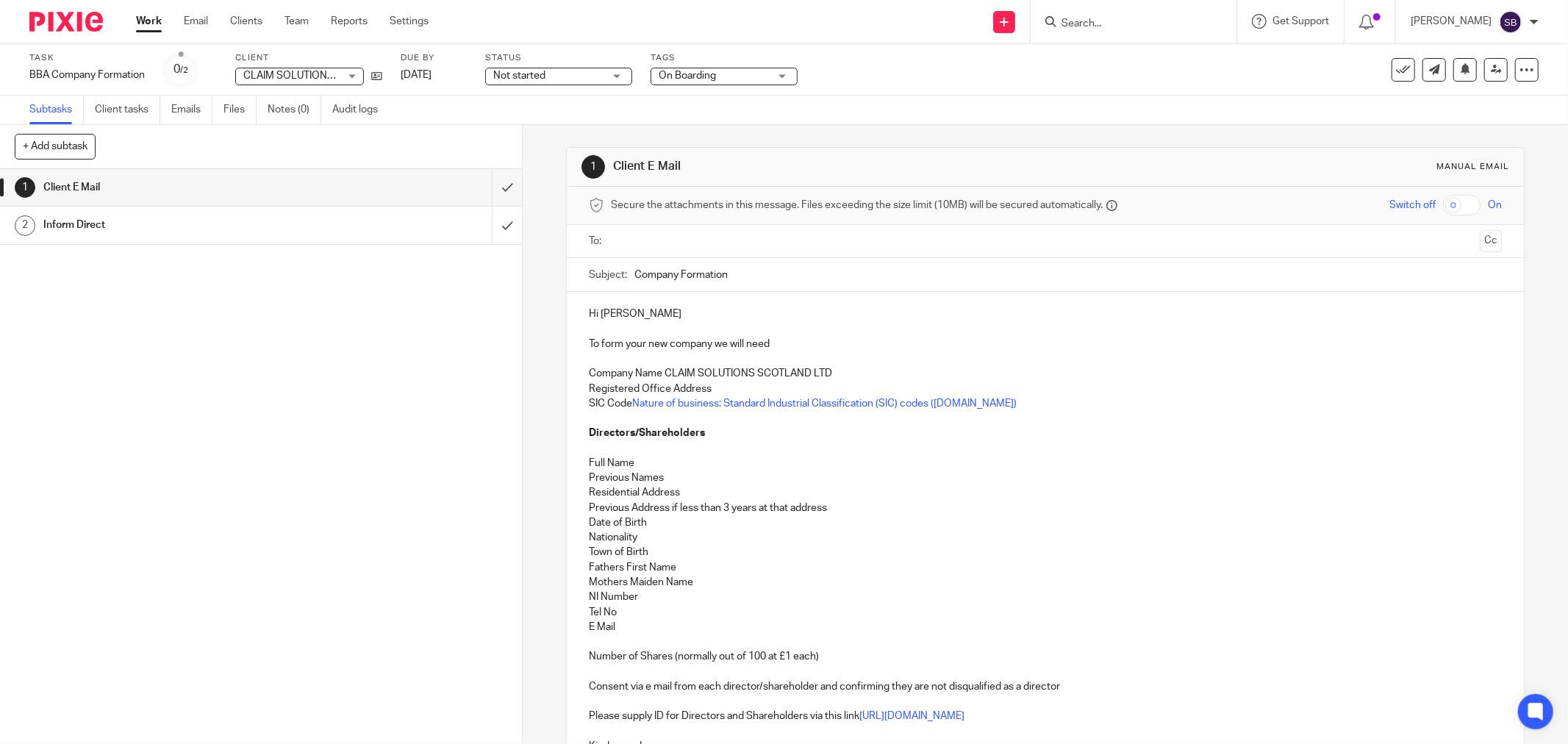
click at [1112, 21] on input "Search" at bounding box center [1126, 24] width 133 height 13
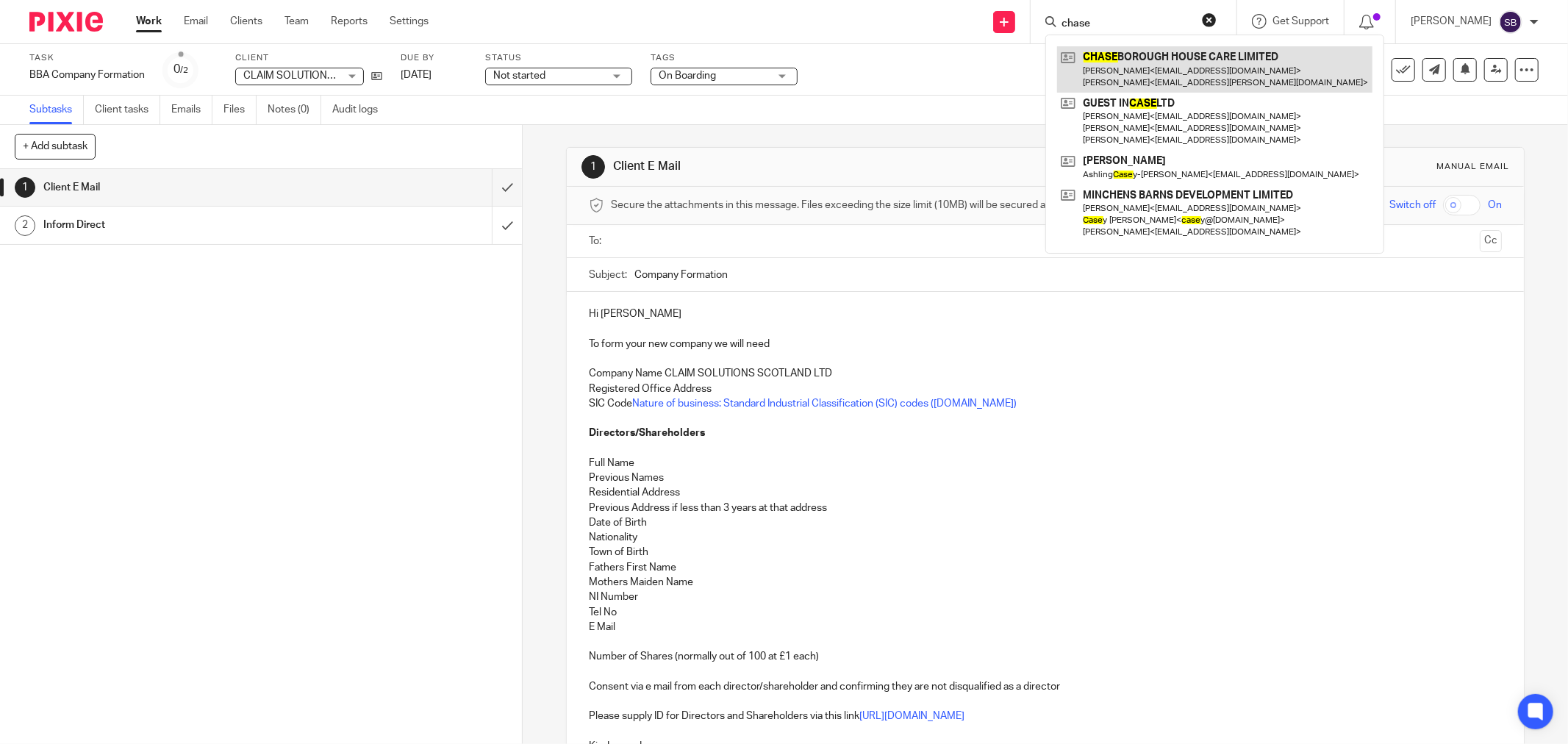
type input "chase"
click at [1209, 58] on link at bounding box center [1215, 68] width 315 height 46
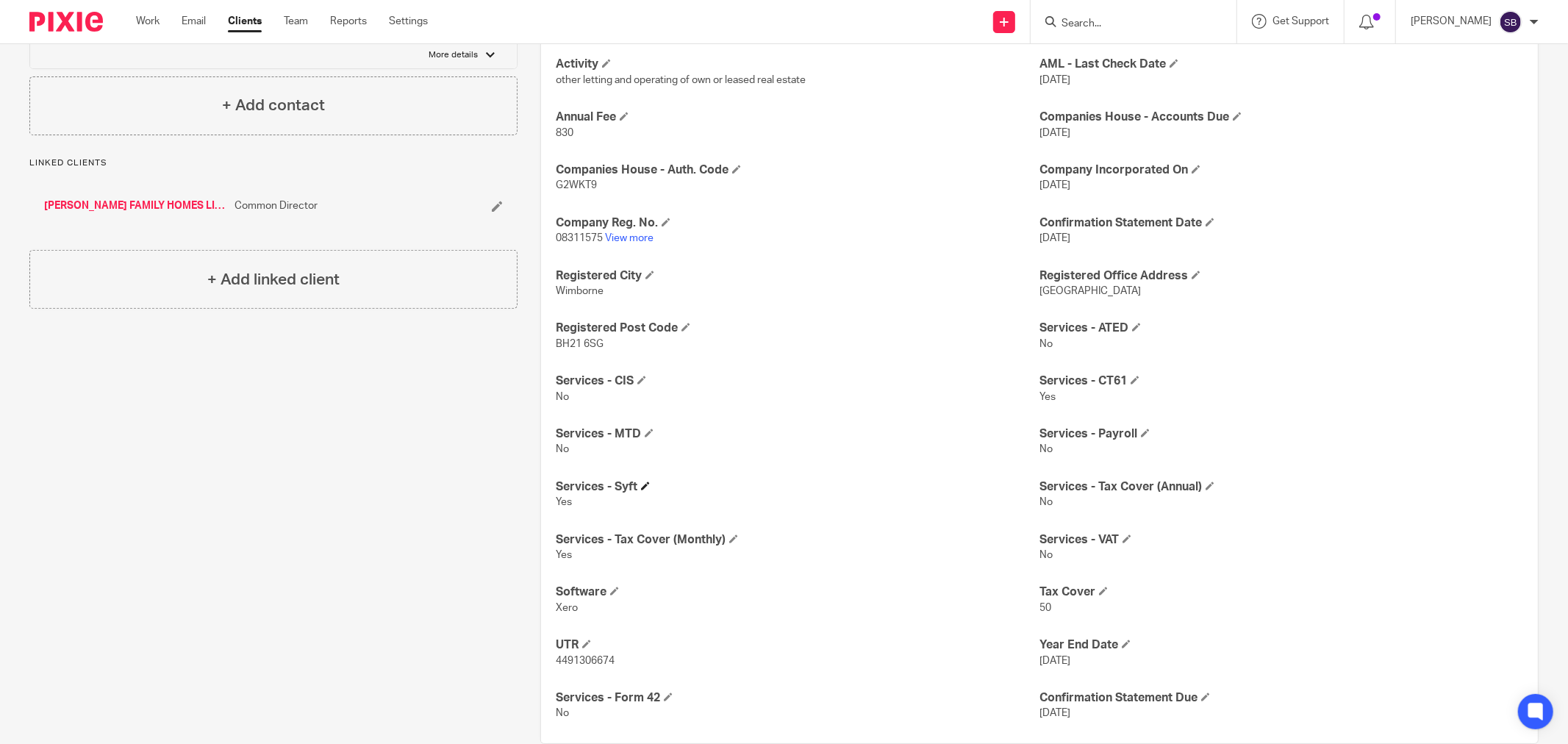
scroll to position [391, 0]
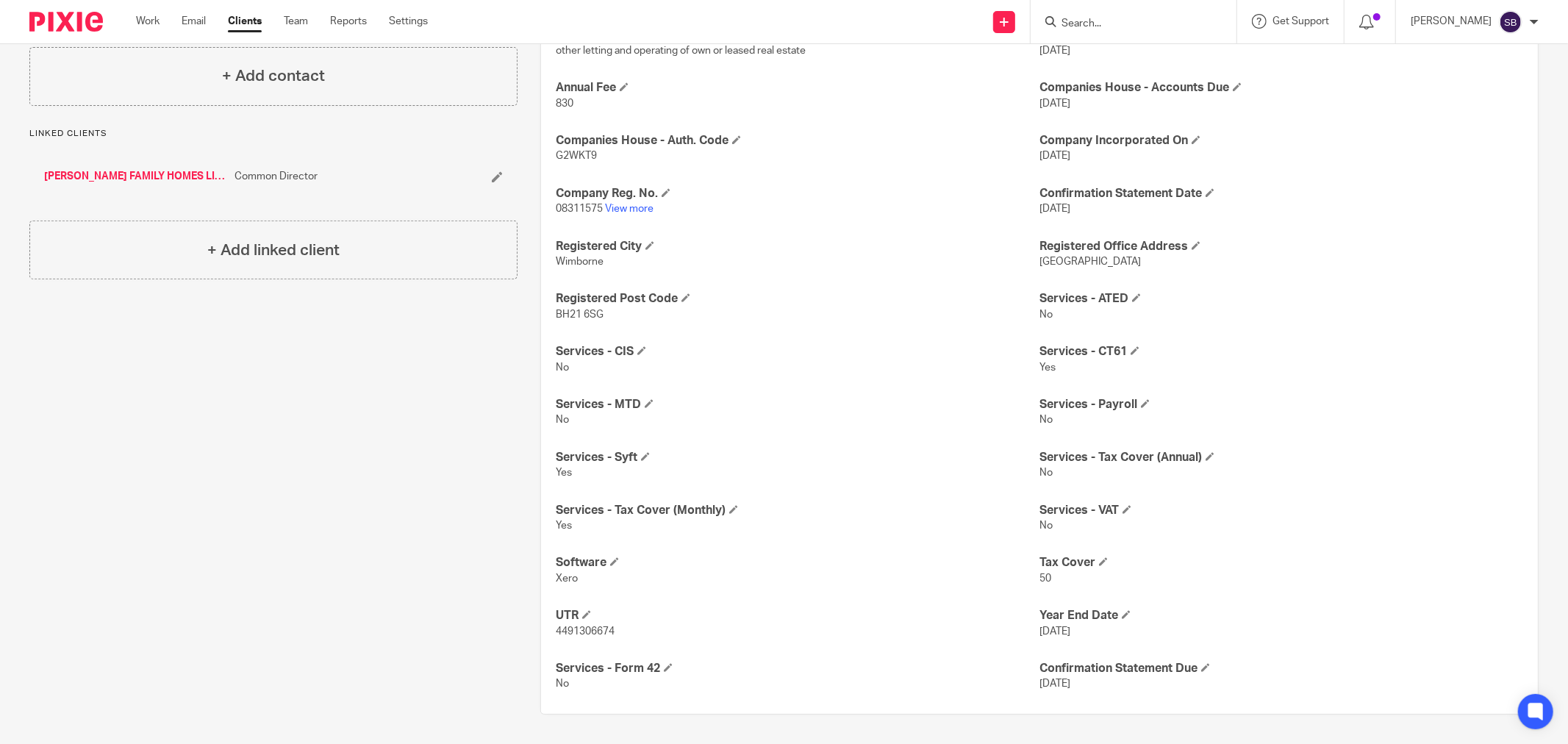
drag, startPoint x: 549, startPoint y: 614, endPoint x: 630, endPoint y: 635, distance: 83.7
click at [630, 635] on div "Activity other letting and operating of own or leased real estate AML - Last Ch…" at bounding box center [1039, 359] width 996 height 708
copy div "UTR 4491306674"
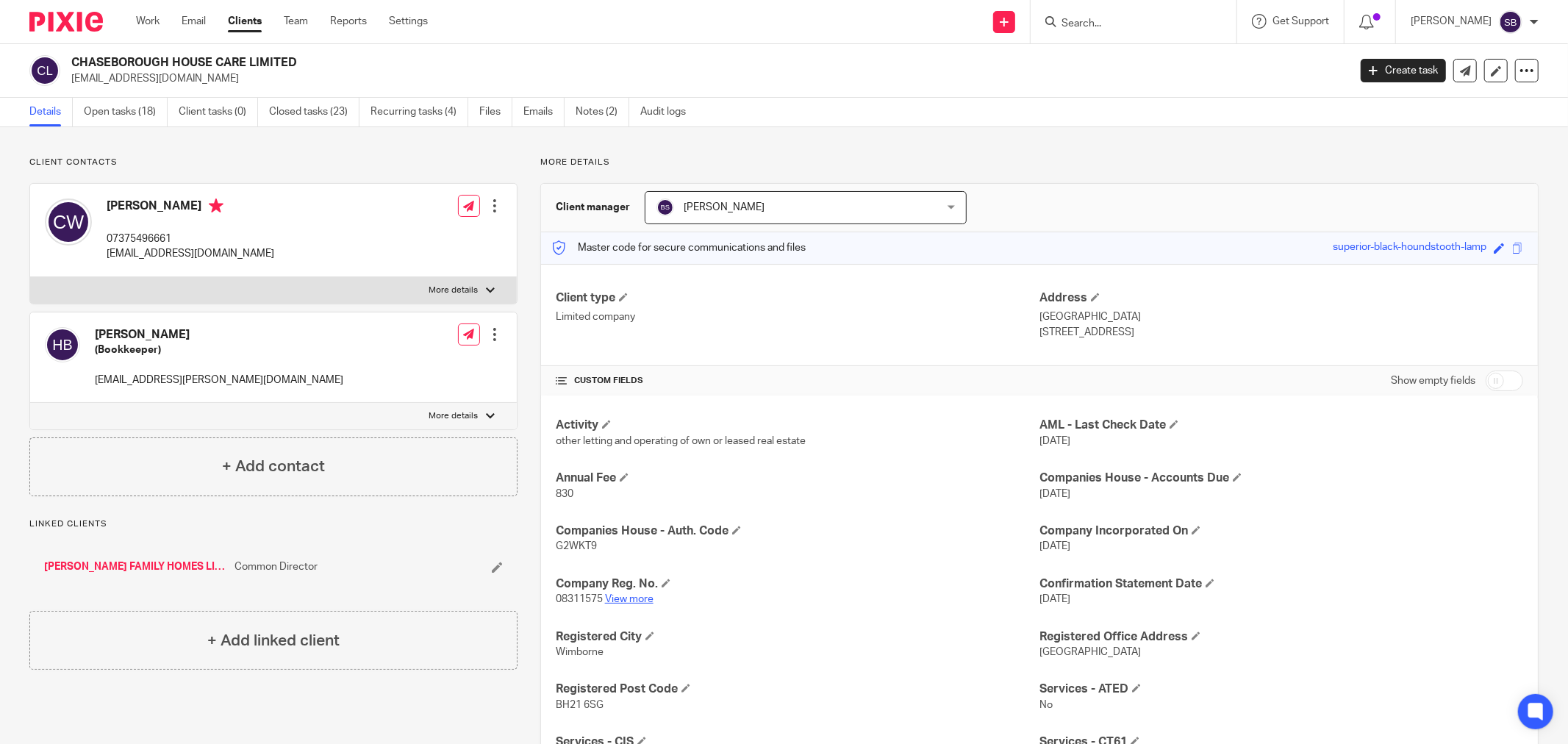
click at [626, 599] on link "View more" at bounding box center [629, 600] width 48 height 10
click at [1147, 28] on input "Search" at bounding box center [1126, 24] width 133 height 13
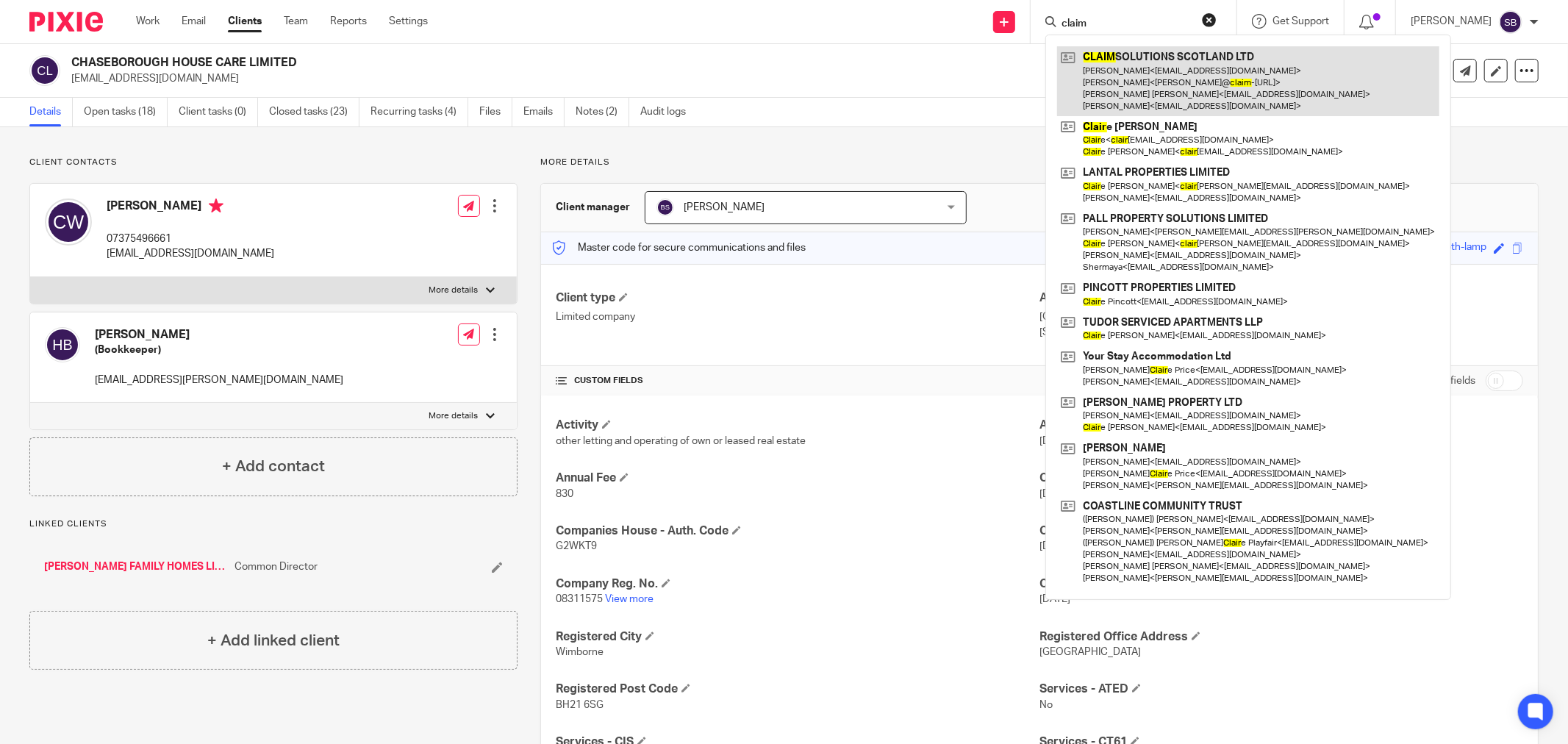
type input "claim"
click at [1136, 89] on link at bounding box center [1248, 81] width 382 height 70
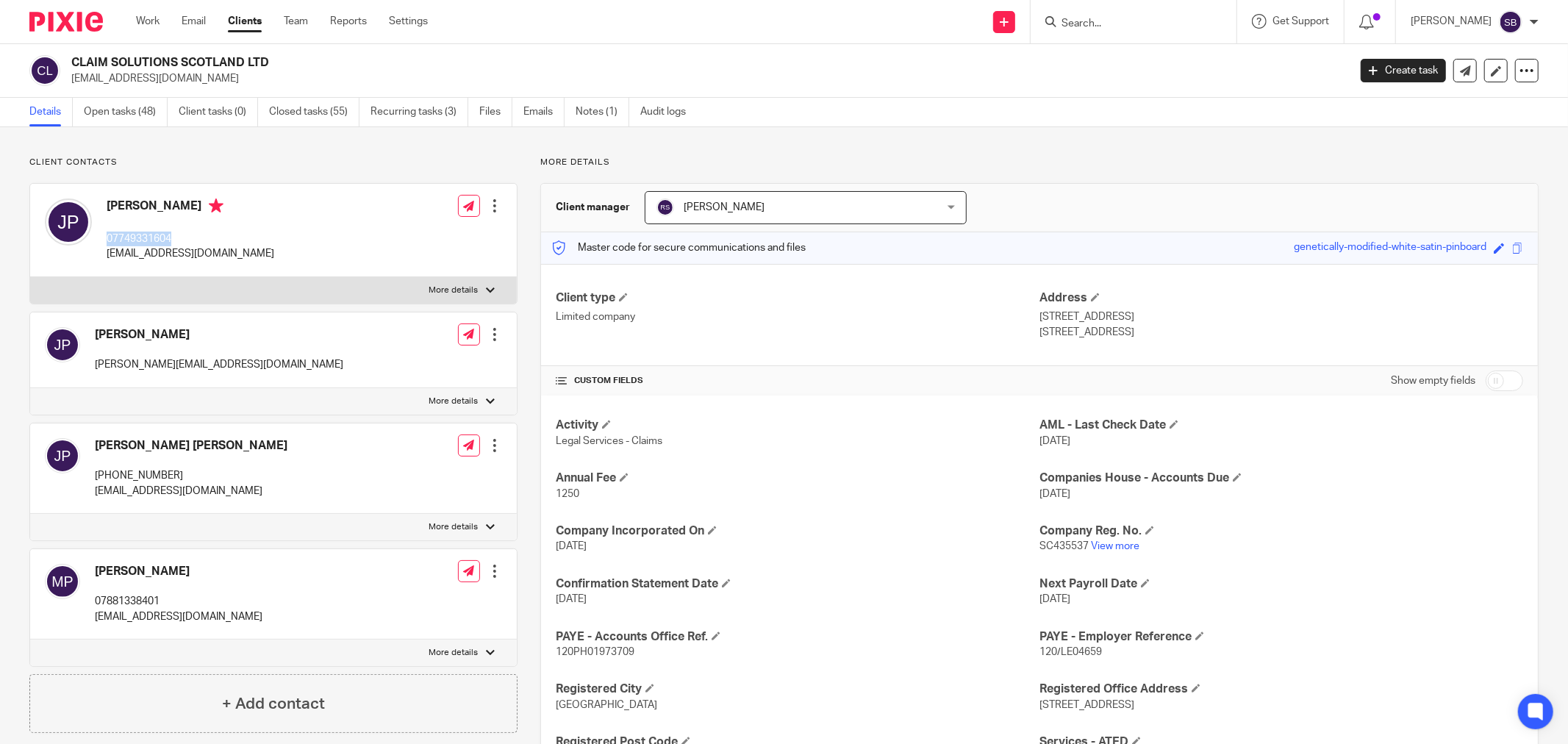
drag, startPoint x: 108, startPoint y: 240, endPoint x: 179, endPoint y: 237, distance: 71.1
click at [179, 237] on p "07749331604" at bounding box center [190, 239] width 168 height 15
copy p "07749331604"
click at [1179, 29] on input "Search" at bounding box center [1126, 24] width 133 height 13
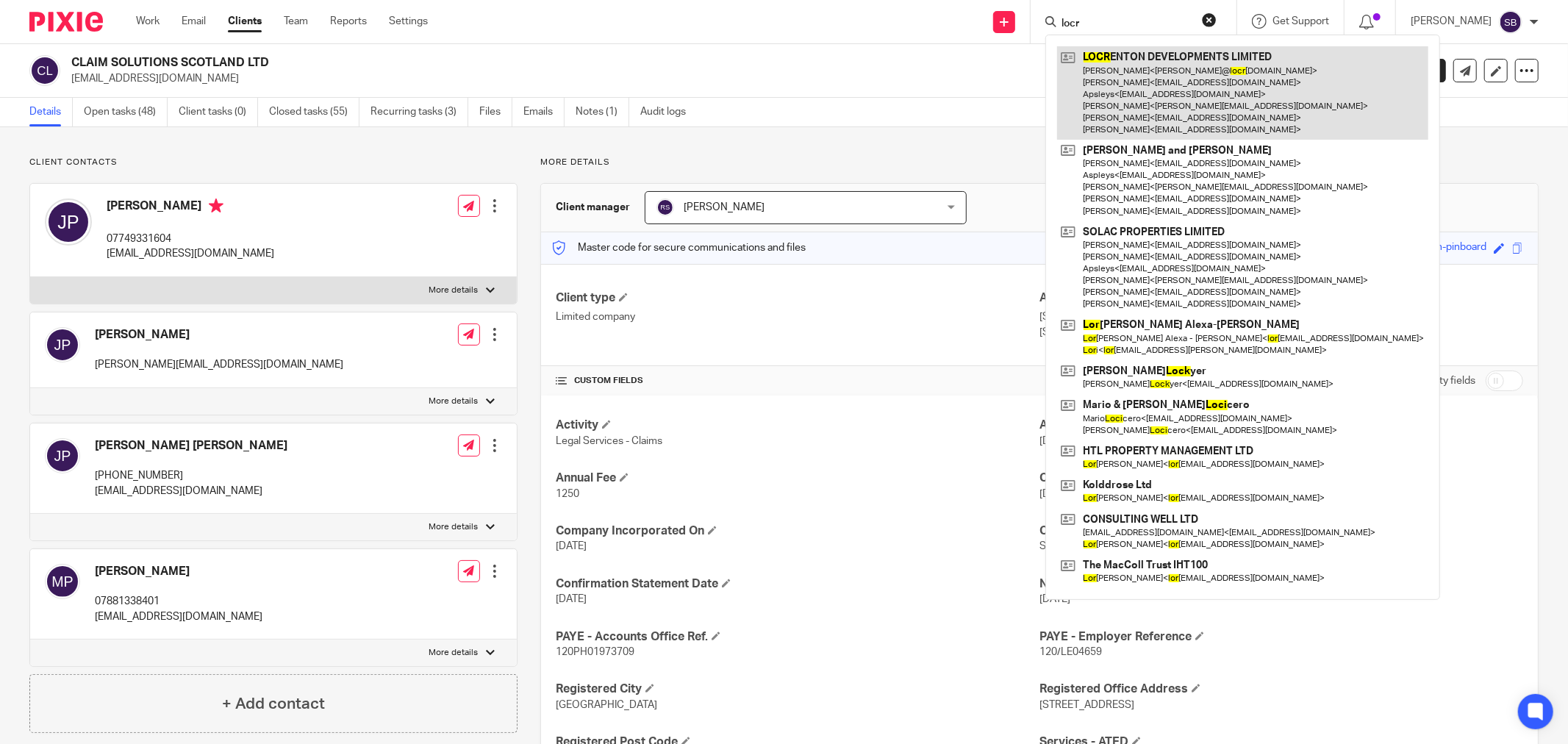
type input "locr"
click at [1213, 77] on link at bounding box center [1243, 93] width 371 height 94
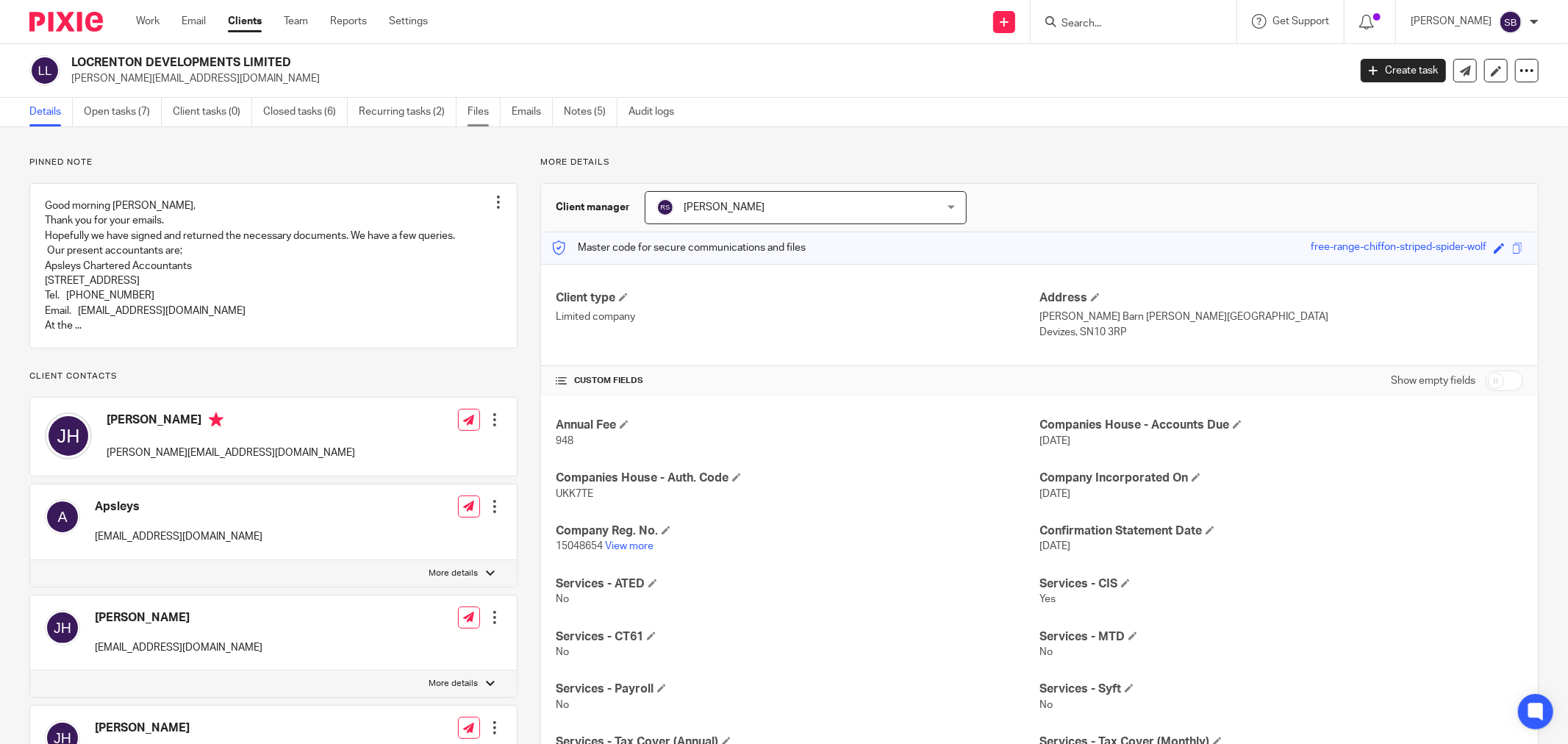
click at [484, 123] on link "Files" at bounding box center [484, 112] width 33 height 28
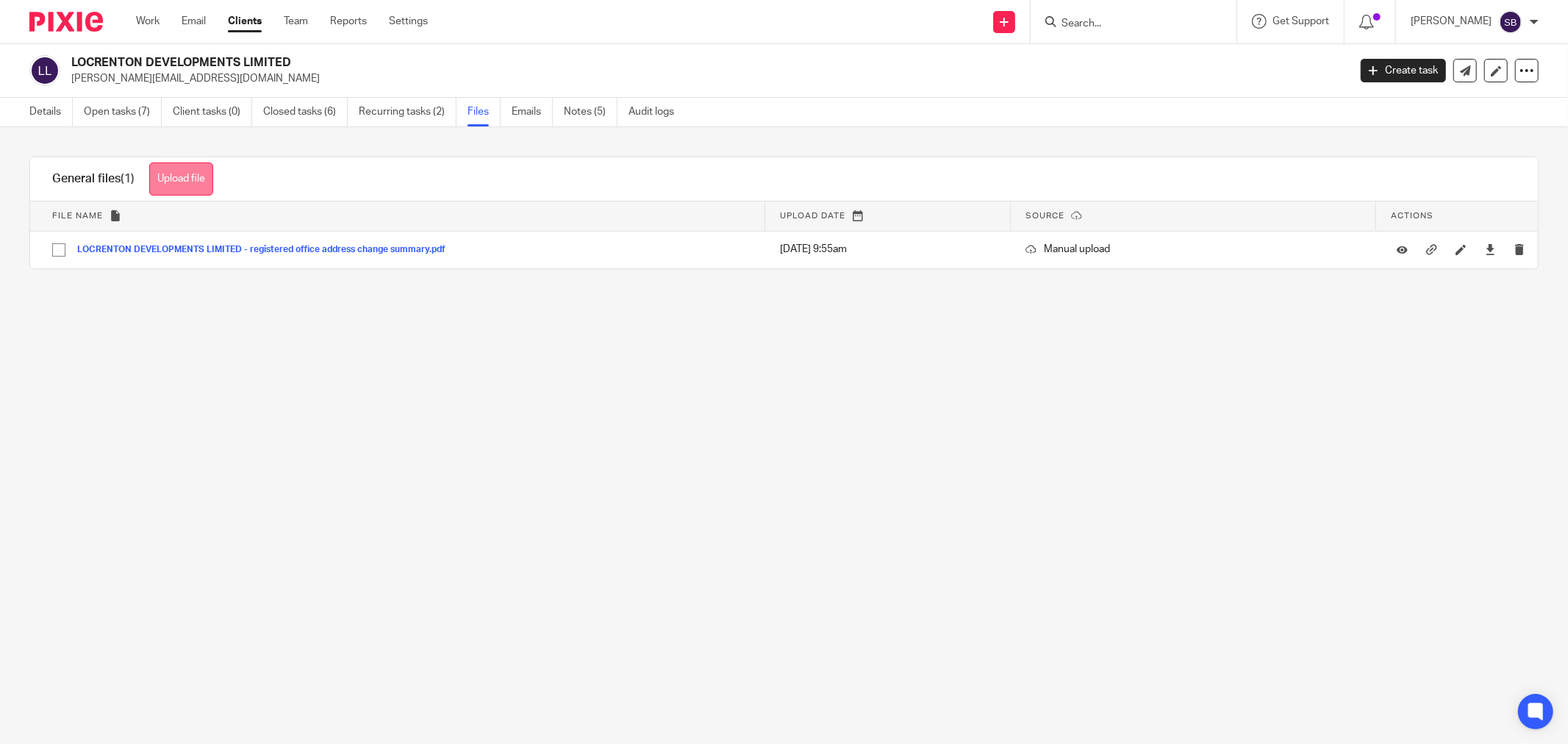
click at [199, 184] on button "Upload file" at bounding box center [181, 180] width 64 height 33
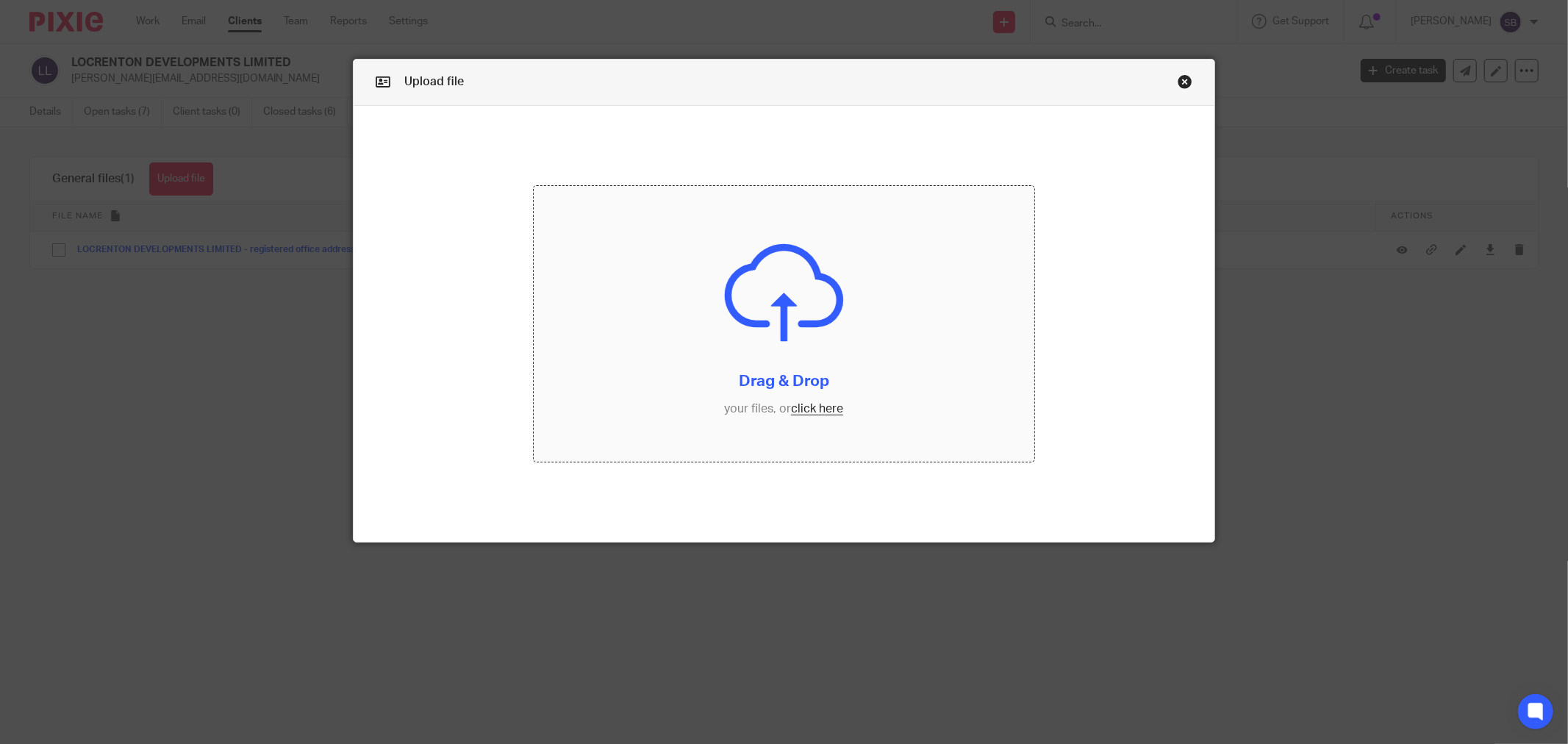
click at [824, 417] on input "file" at bounding box center [784, 324] width 501 height 276
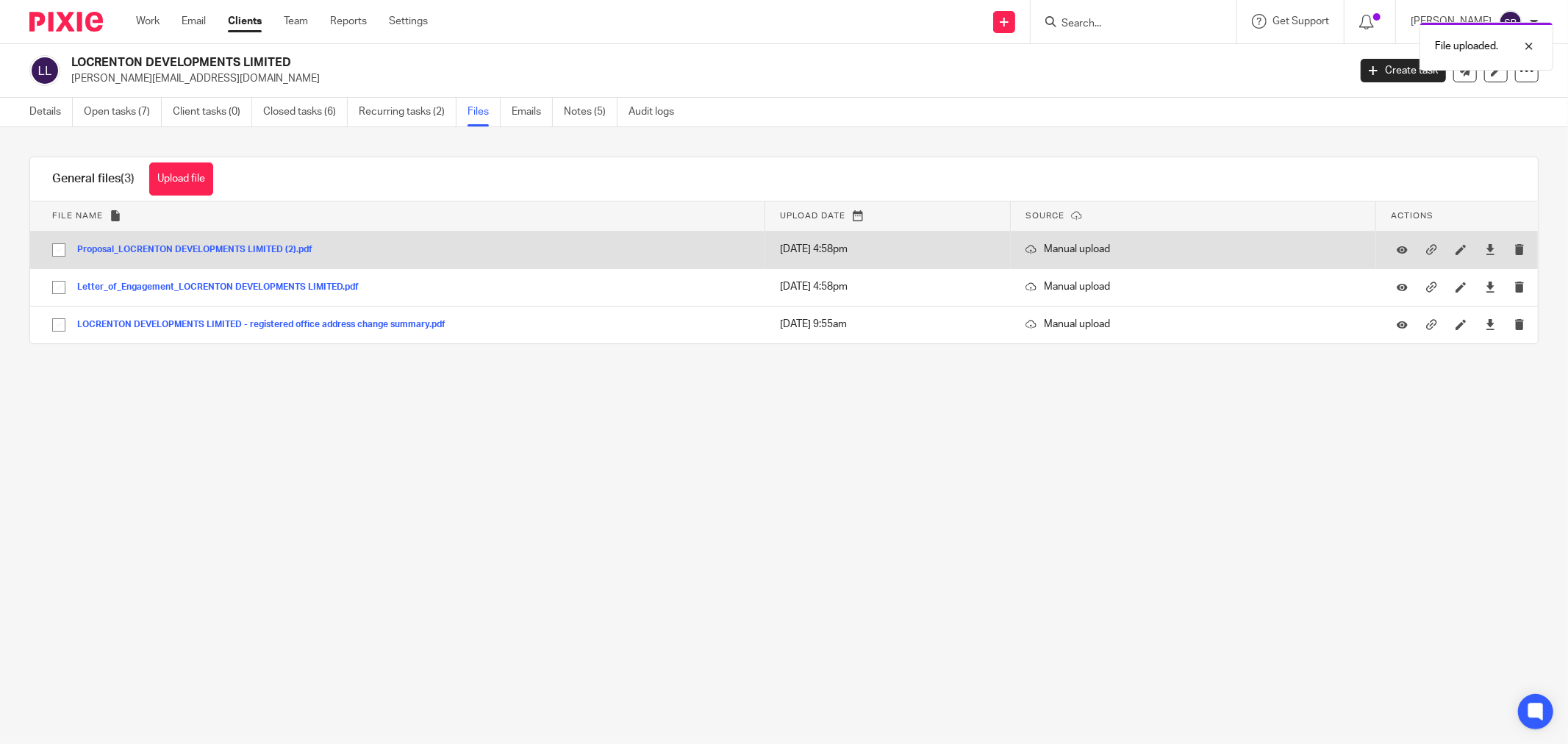
click at [191, 250] on button "Proposal_LOCRENTON DEVELOPMENTS LIMITED (2).pdf" at bounding box center [199, 250] width 246 height 10
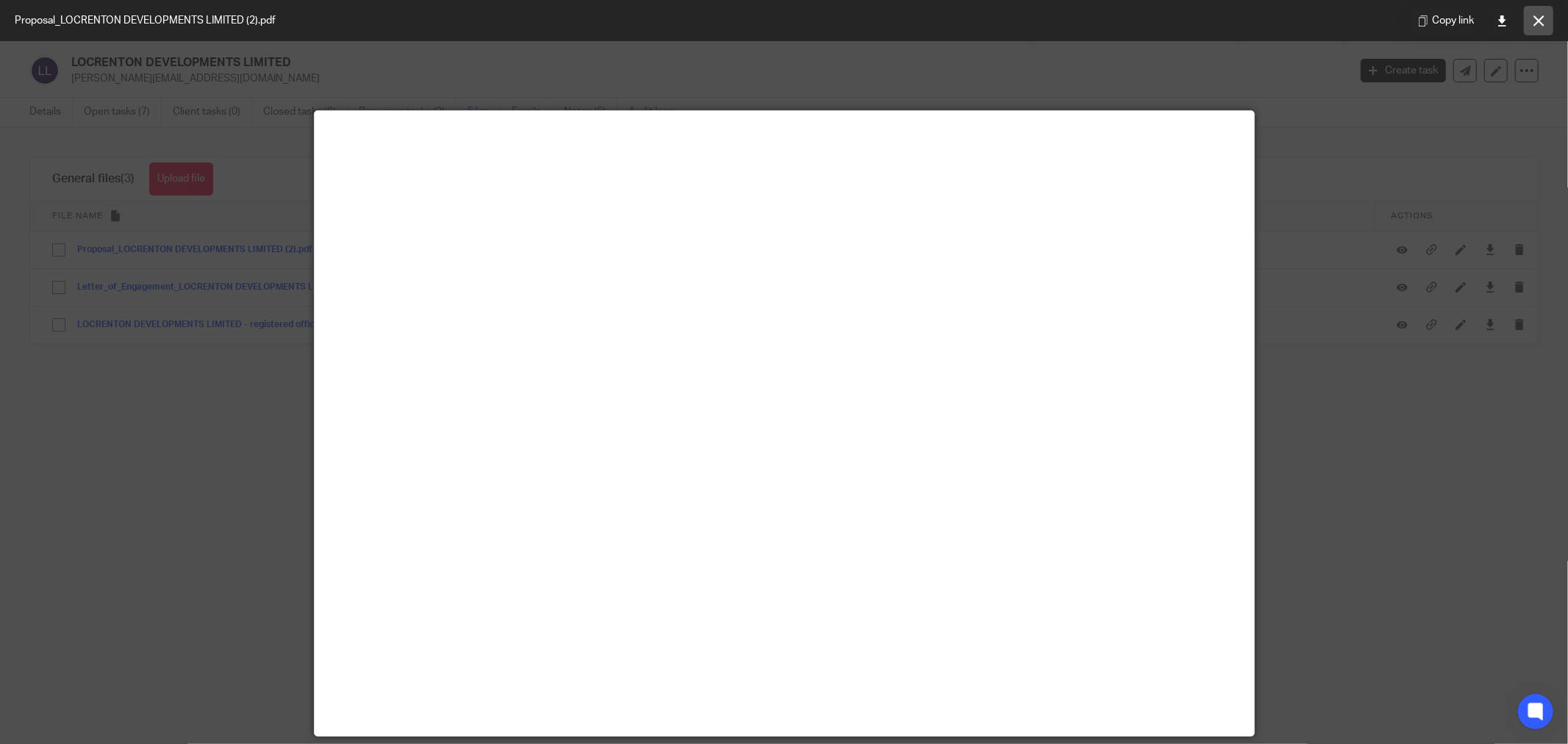
click at [1542, 23] on icon at bounding box center [1539, 20] width 11 height 11
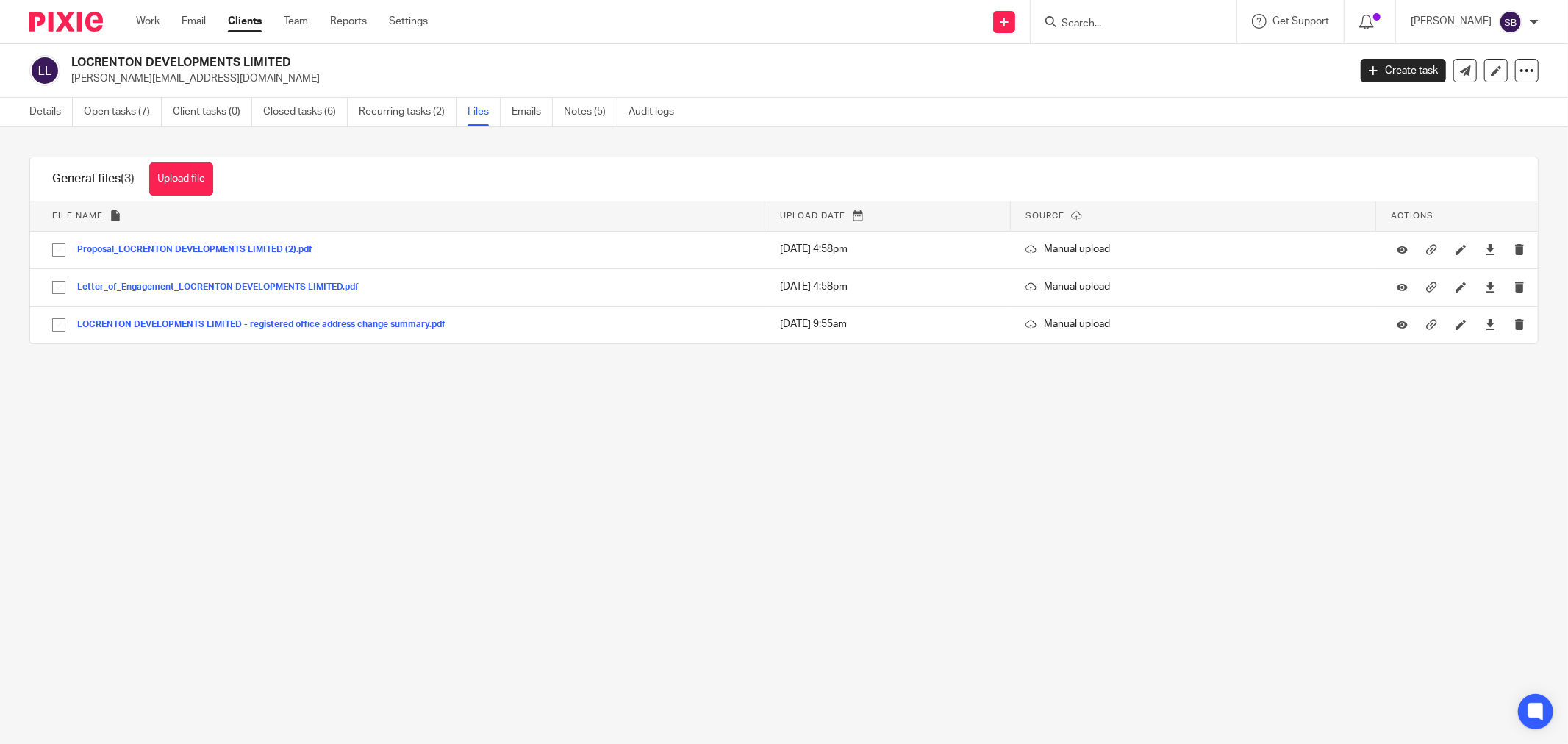
click at [1151, 24] on input "Search" at bounding box center [1126, 24] width 133 height 13
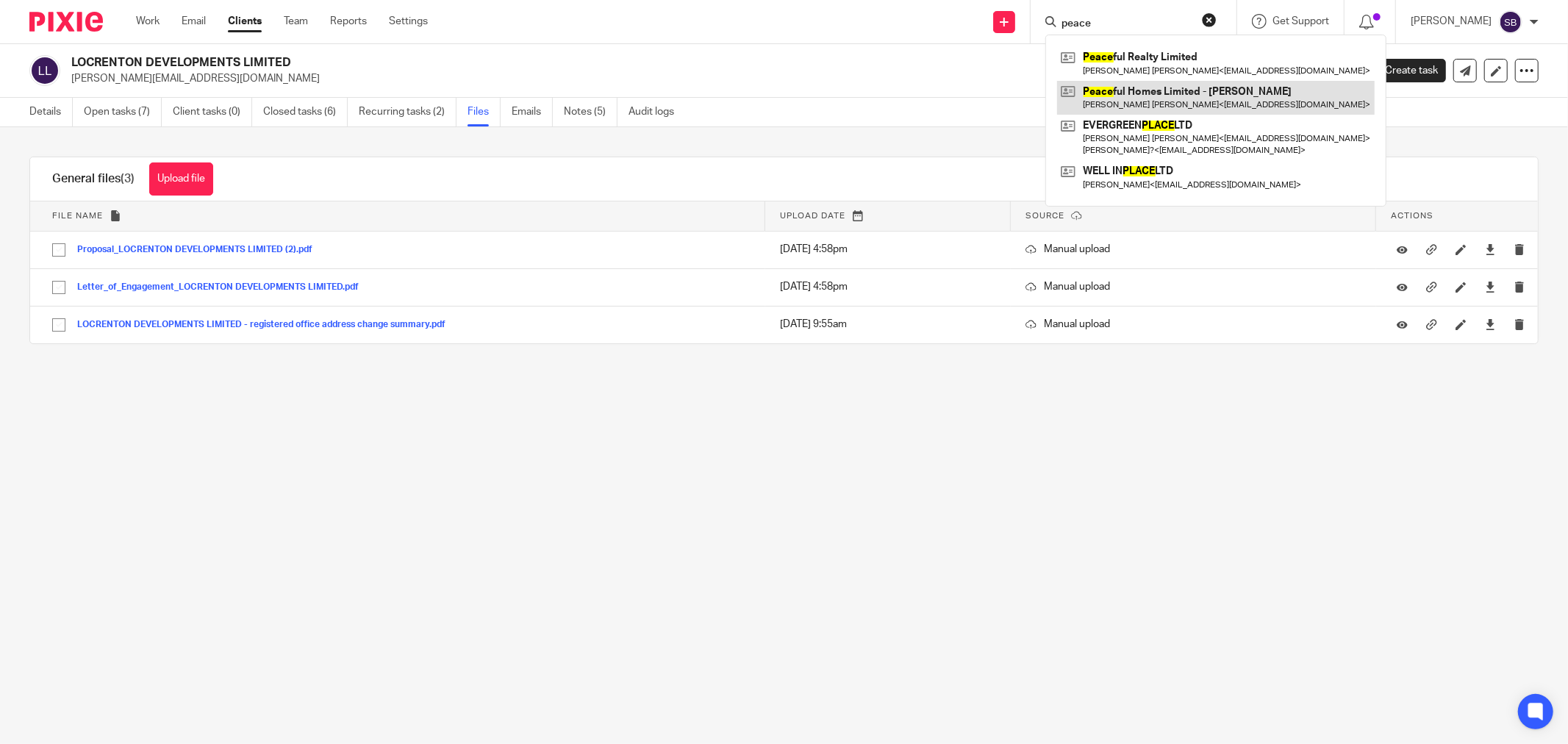
type input "peace"
click at [1187, 99] on link at bounding box center [1216, 98] width 318 height 34
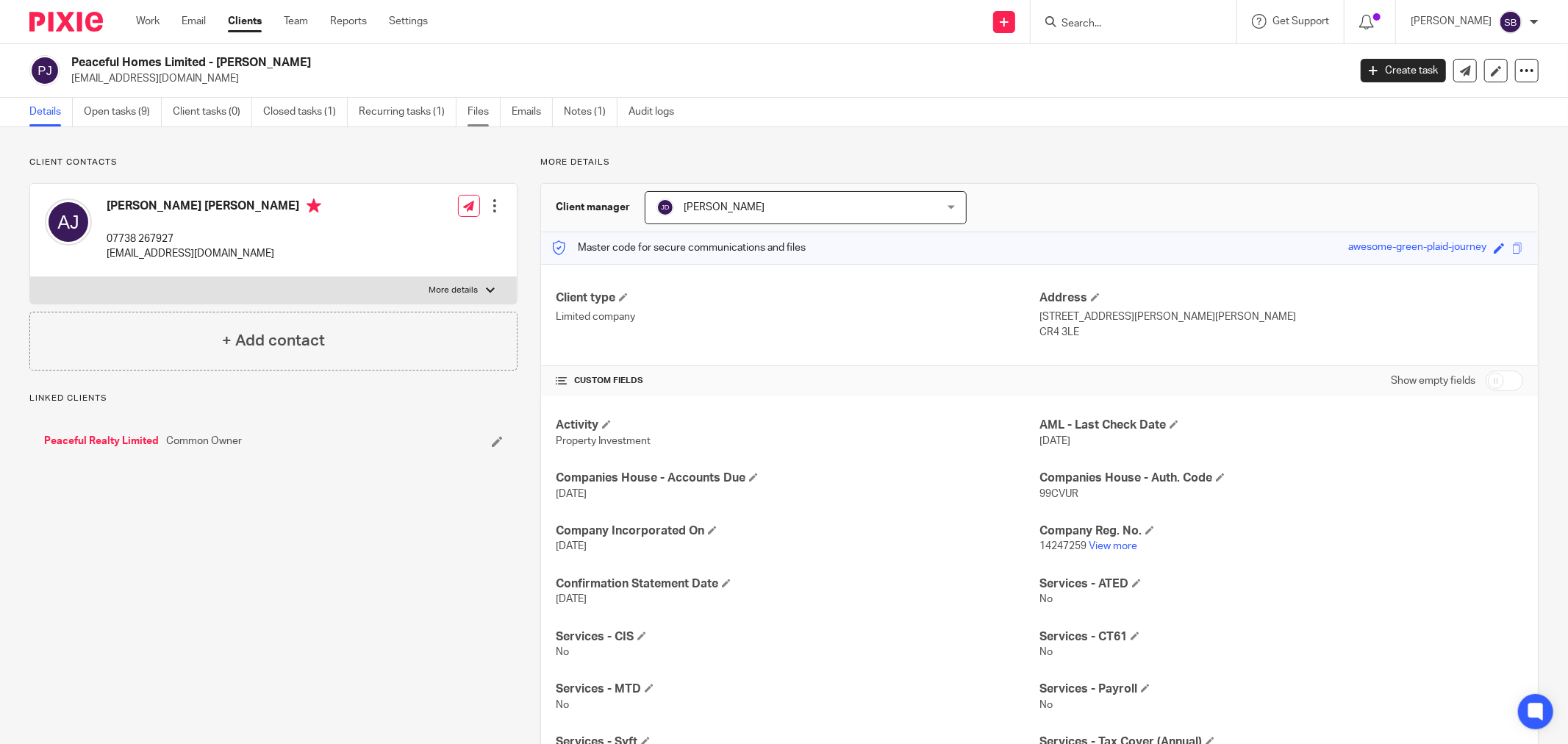
click at [474, 108] on link "Files" at bounding box center [484, 112] width 33 height 28
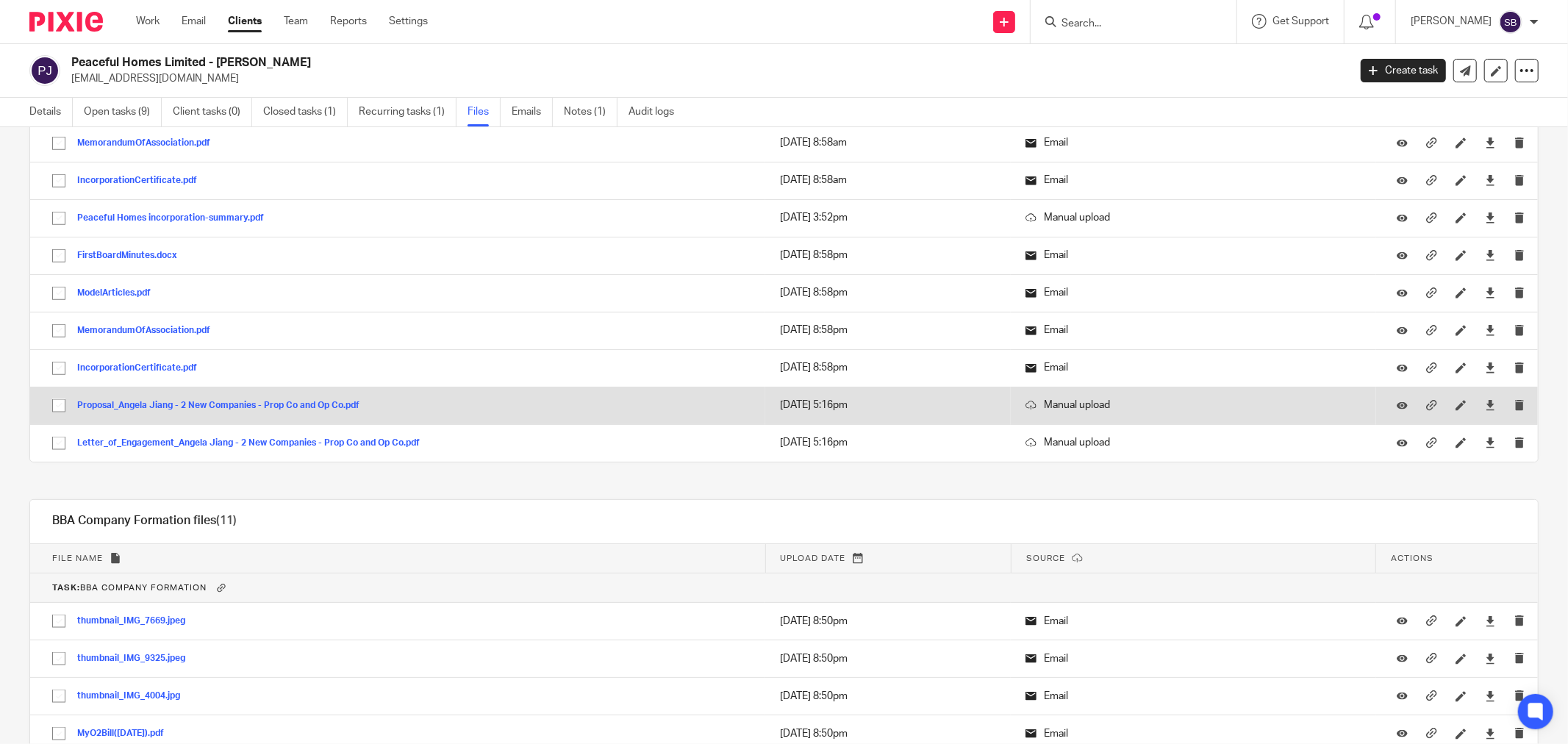
scroll to position [1471, 0]
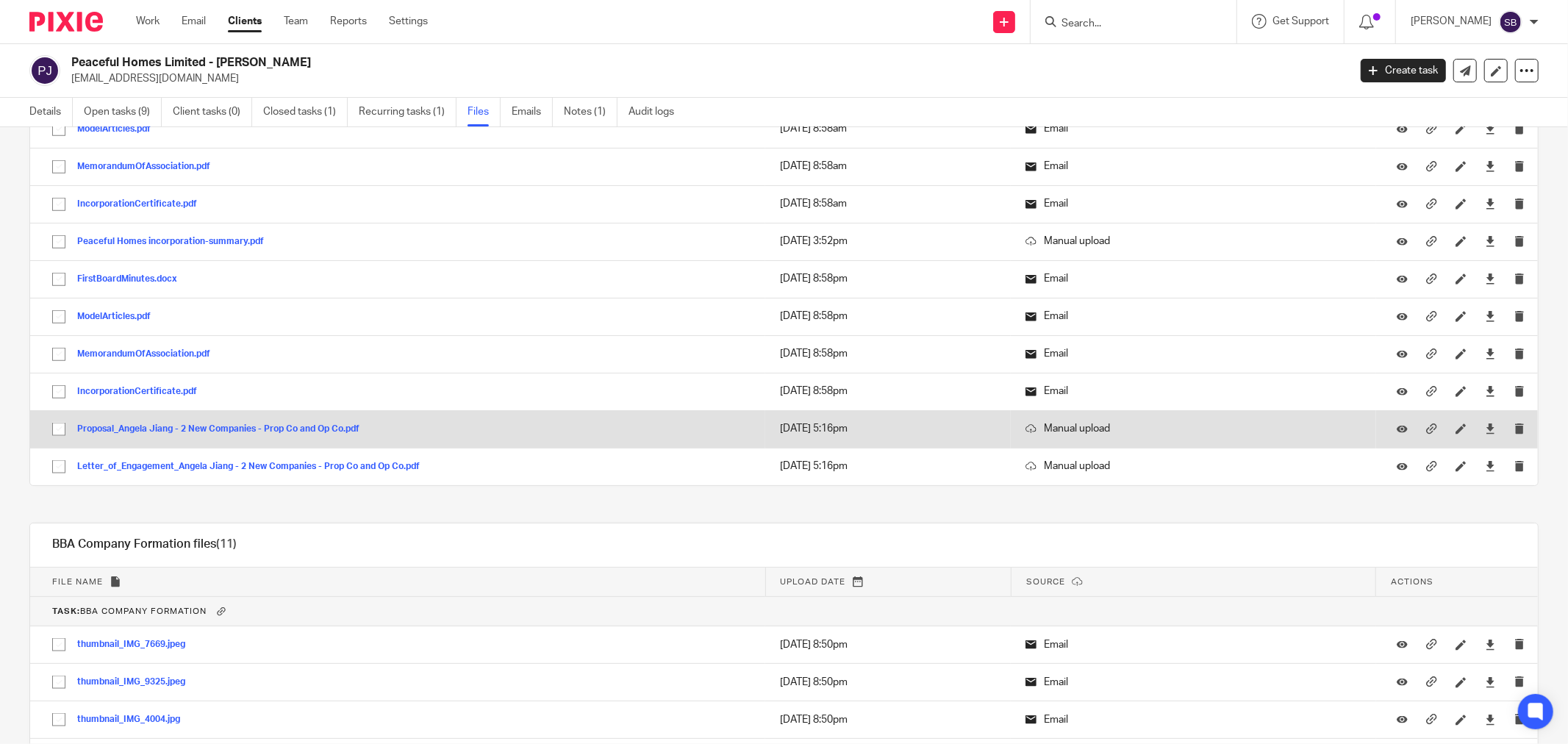
click at [199, 435] on button "Proposal_Angela Jiang - 2 New Companies - Prop Co and Op Co.pdf" at bounding box center [223, 429] width 293 height 10
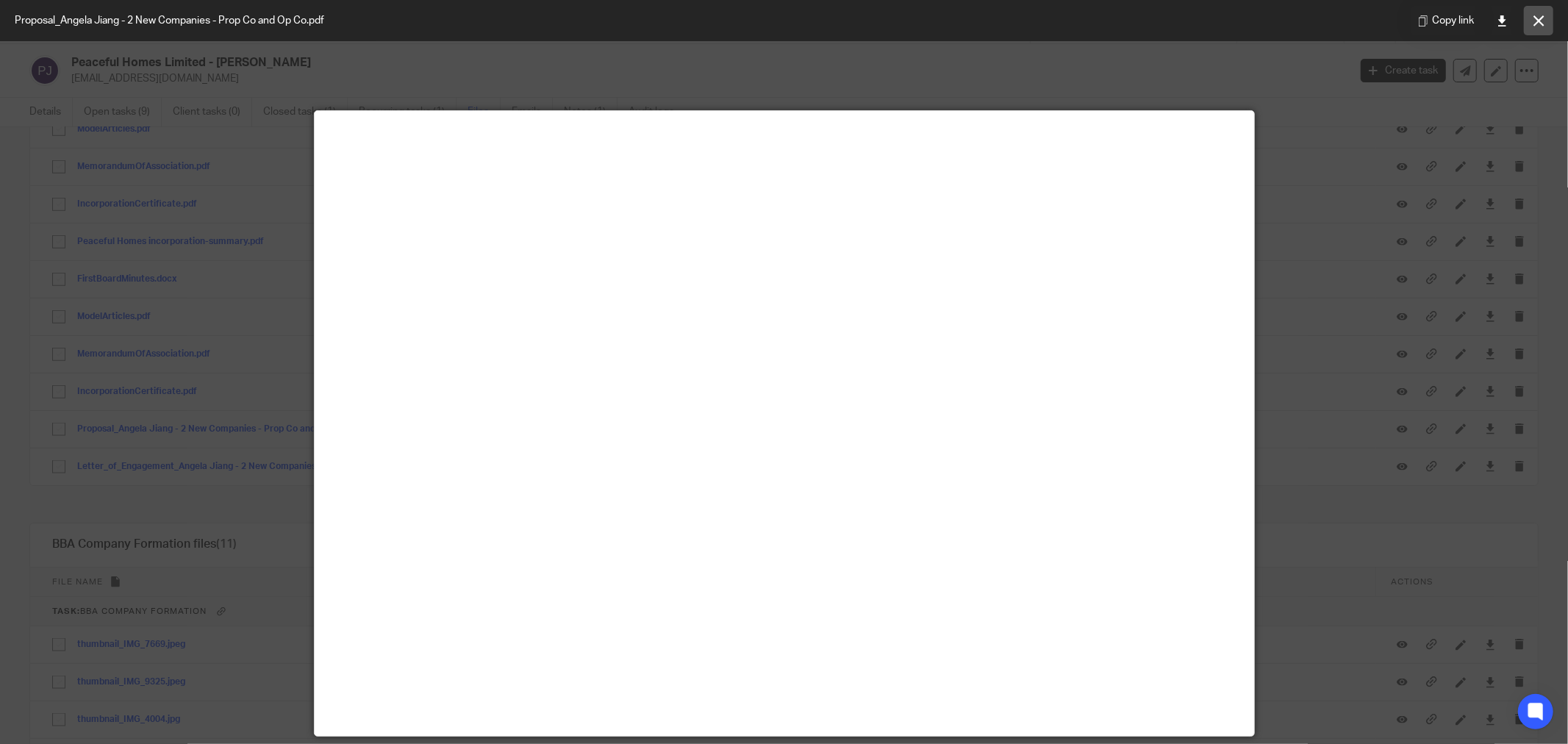
click at [1540, 21] on icon at bounding box center [1539, 20] width 11 height 11
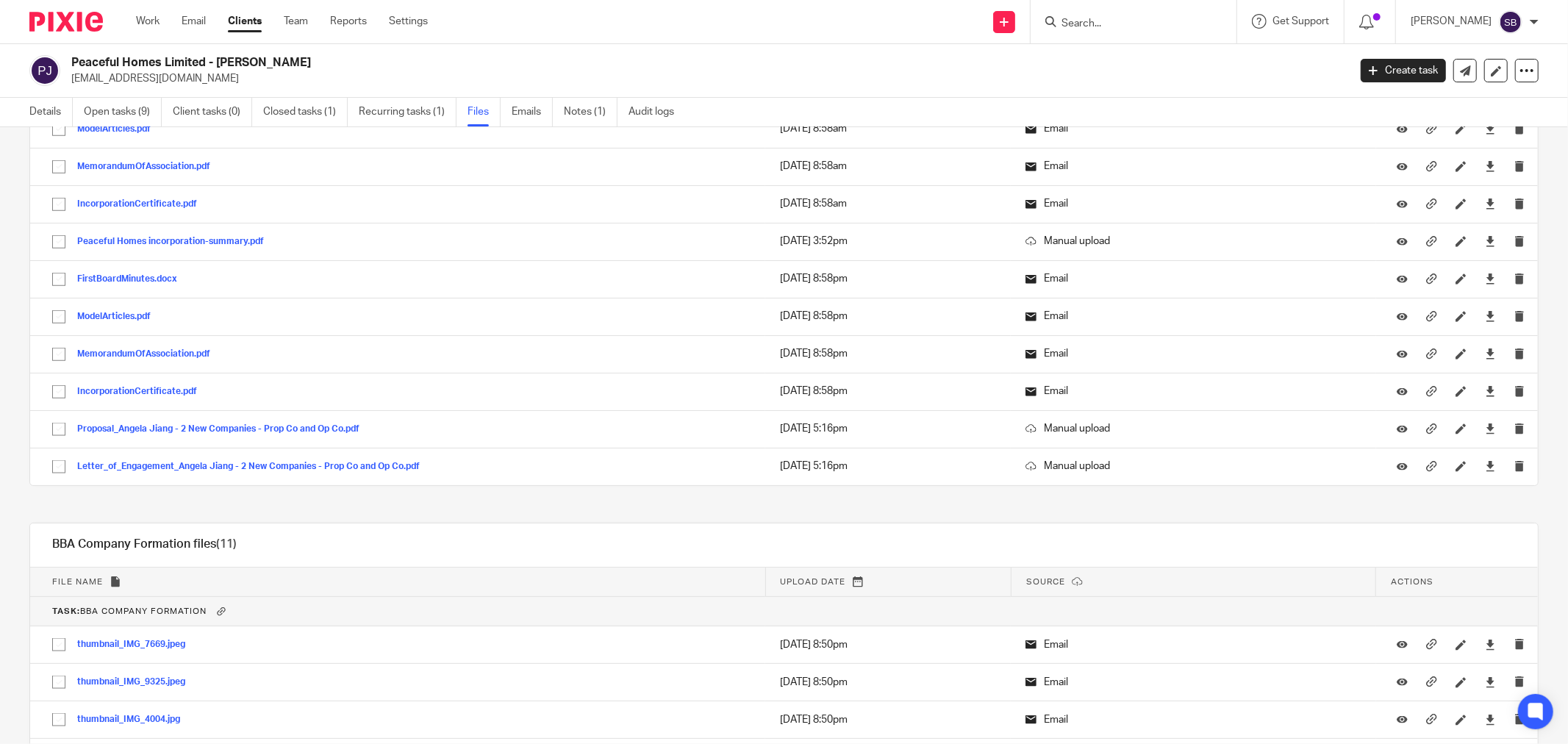
click at [1162, 15] on form at bounding box center [1138, 22] width 157 height 18
click at [1157, 30] on form at bounding box center [1138, 22] width 157 height 18
click at [1157, 24] on input "Search" at bounding box center [1126, 24] width 133 height 13
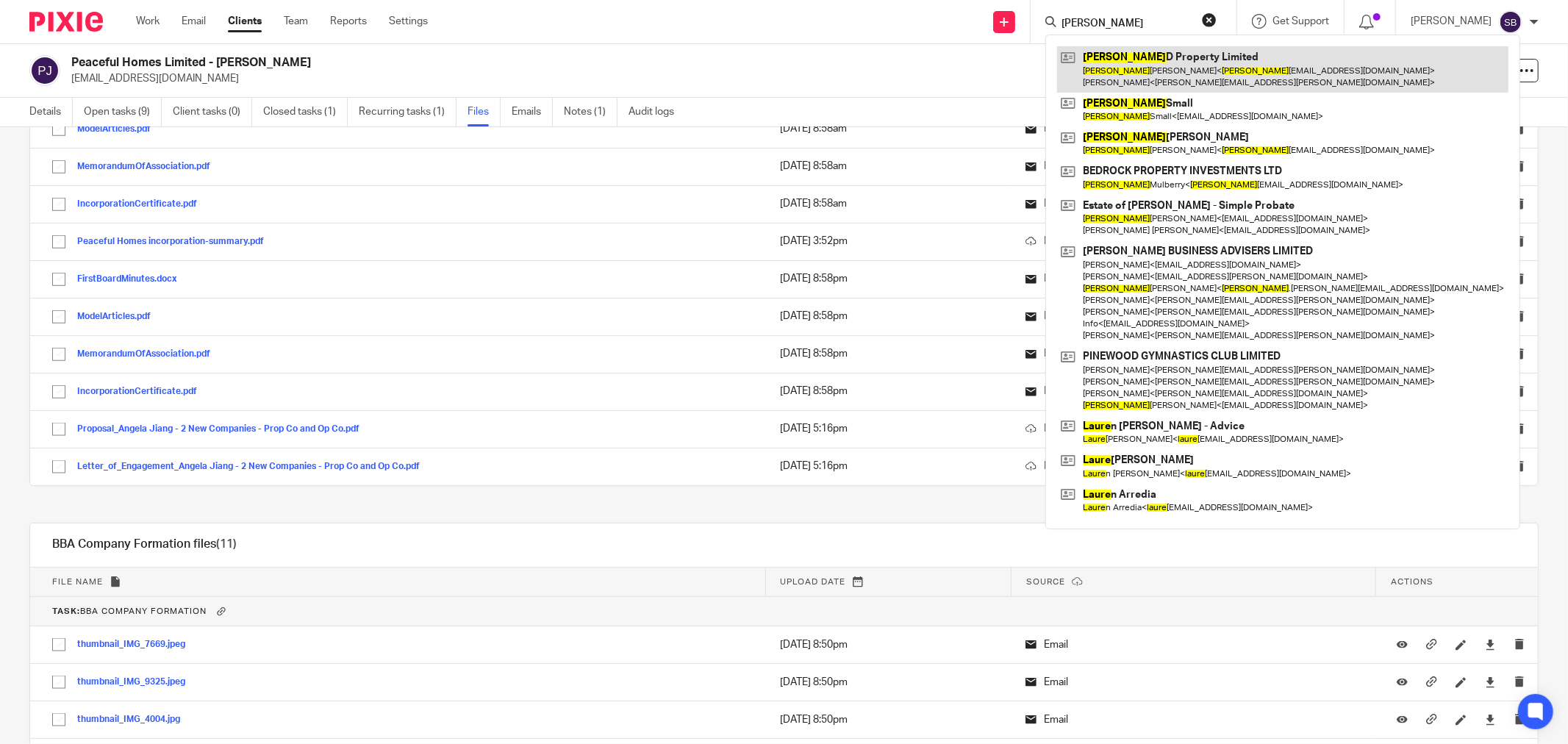
type input "laura"
click at [1167, 55] on link at bounding box center [1283, 68] width 451 height 46
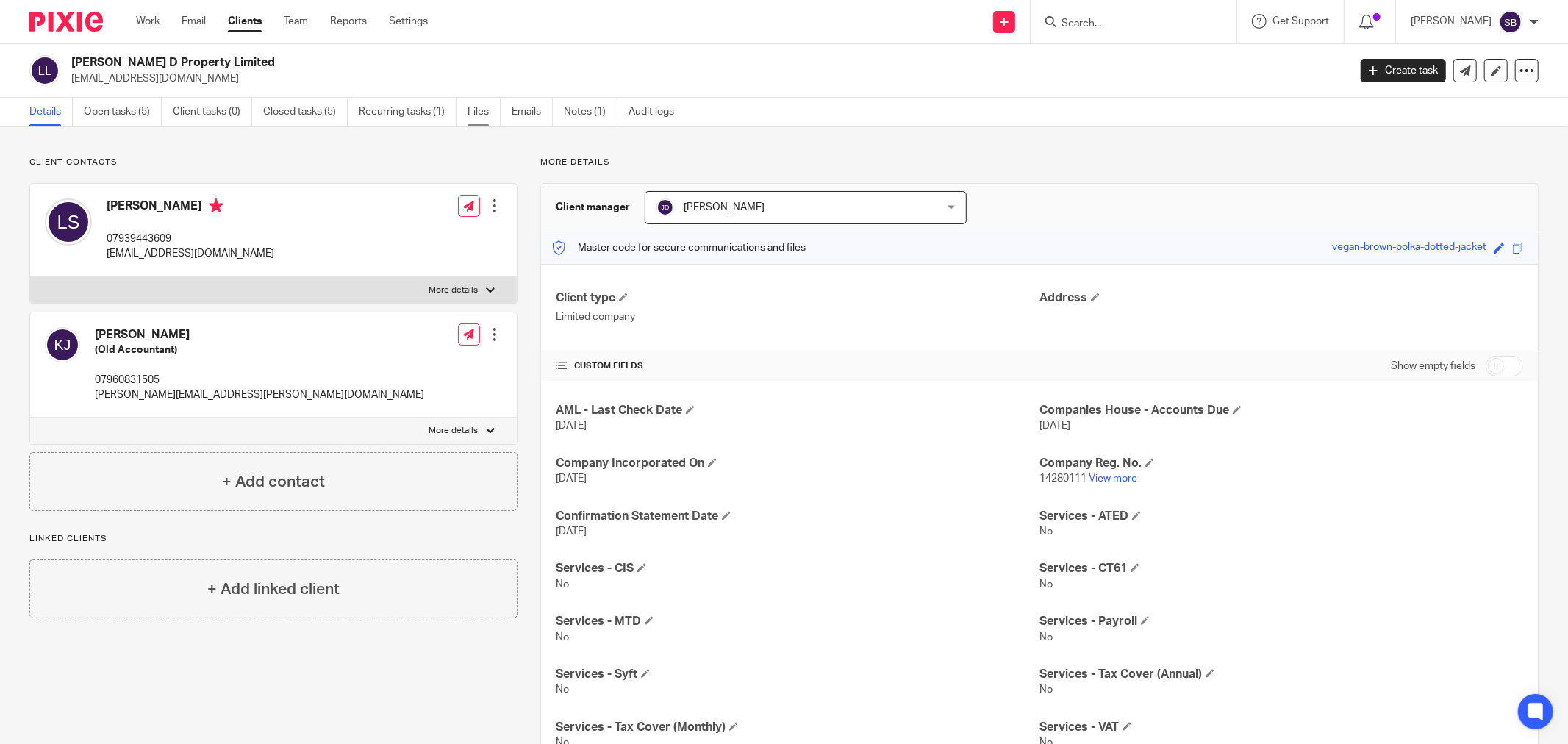
click at [475, 113] on link "Files" at bounding box center [484, 112] width 33 height 28
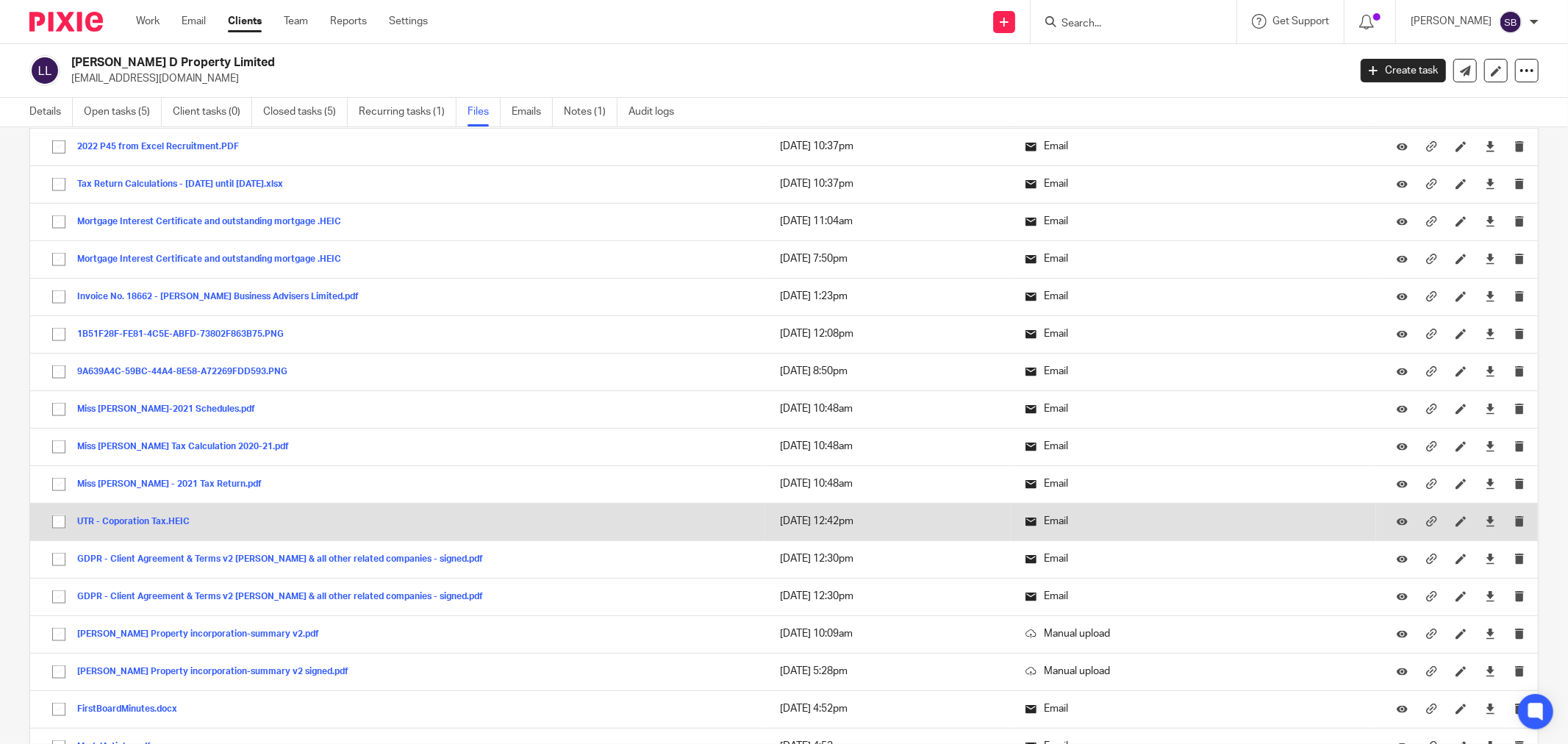
scroll to position [2042, 0]
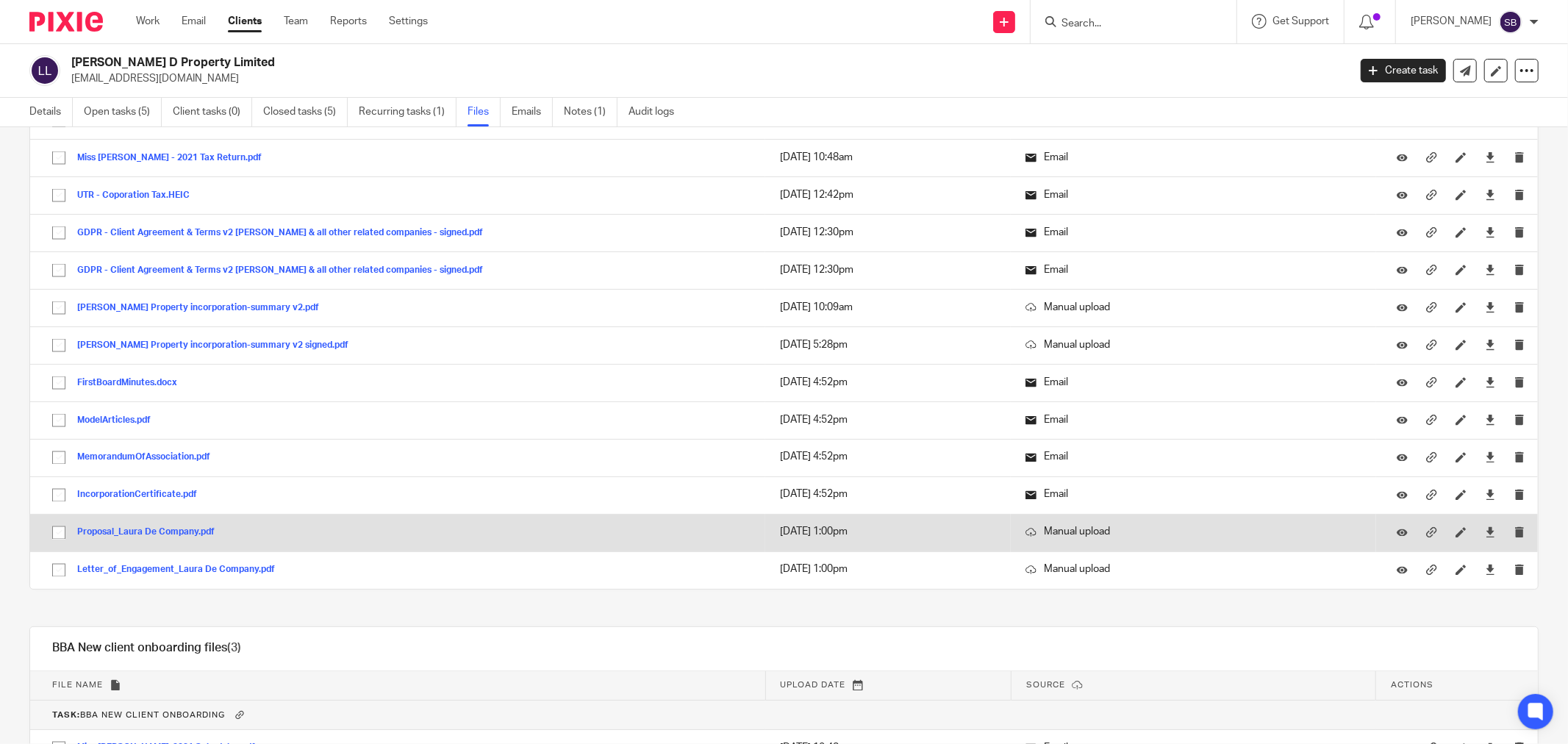
click at [182, 534] on button "Proposal_Laura De Company.pdf" at bounding box center [151, 533] width 149 height 10
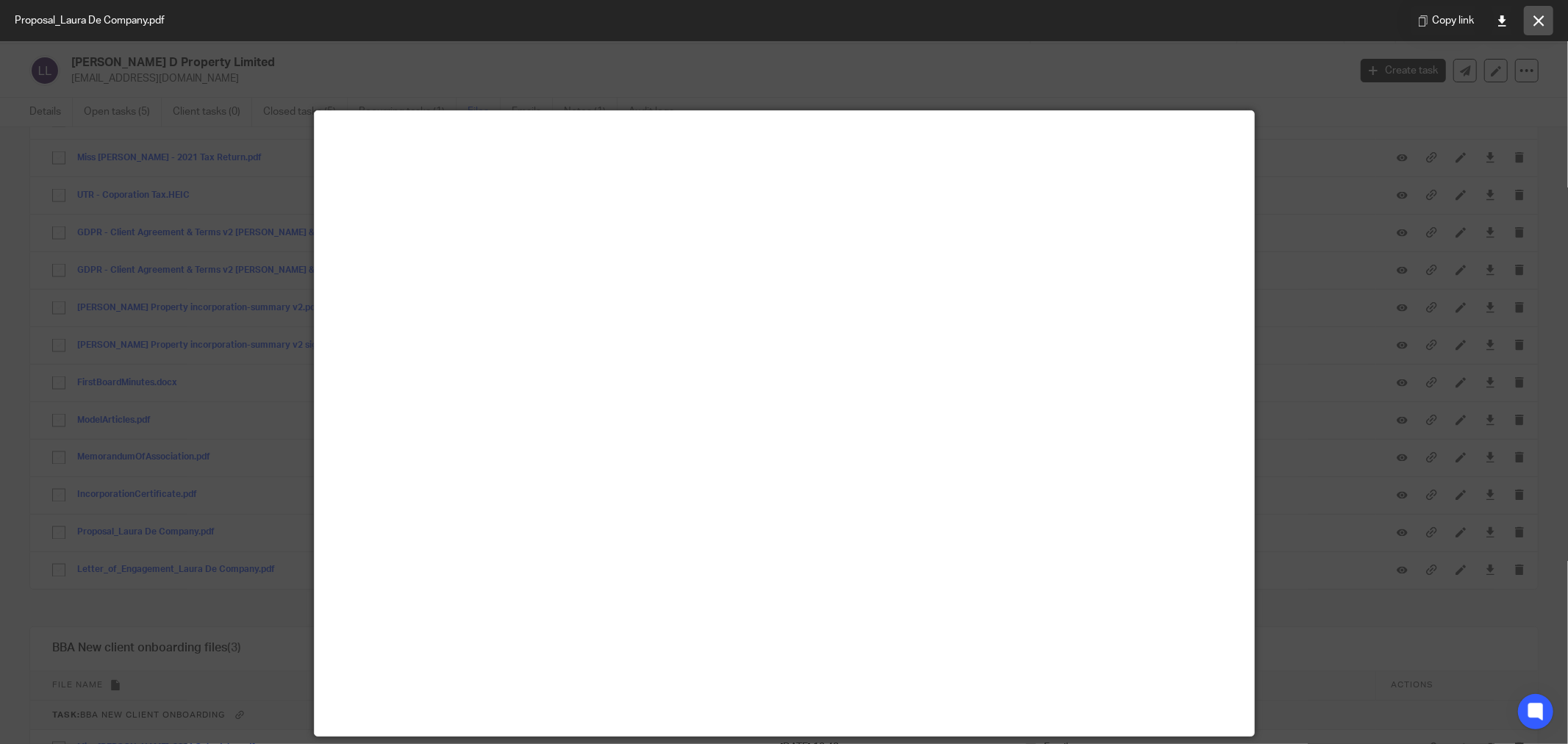
click at [1541, 18] on icon at bounding box center [1539, 20] width 11 height 11
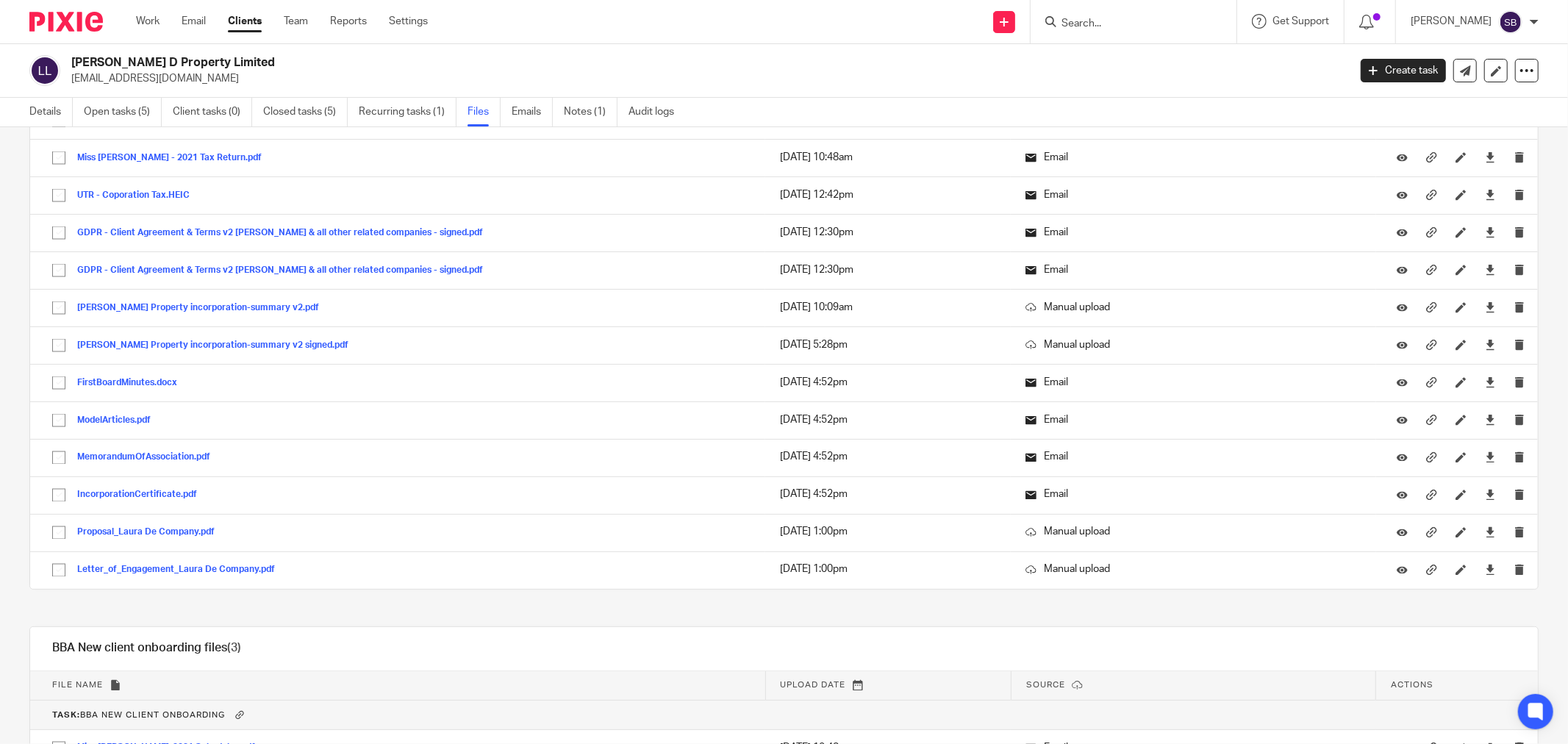
click at [1123, 20] on input "Search" at bounding box center [1126, 24] width 133 height 13
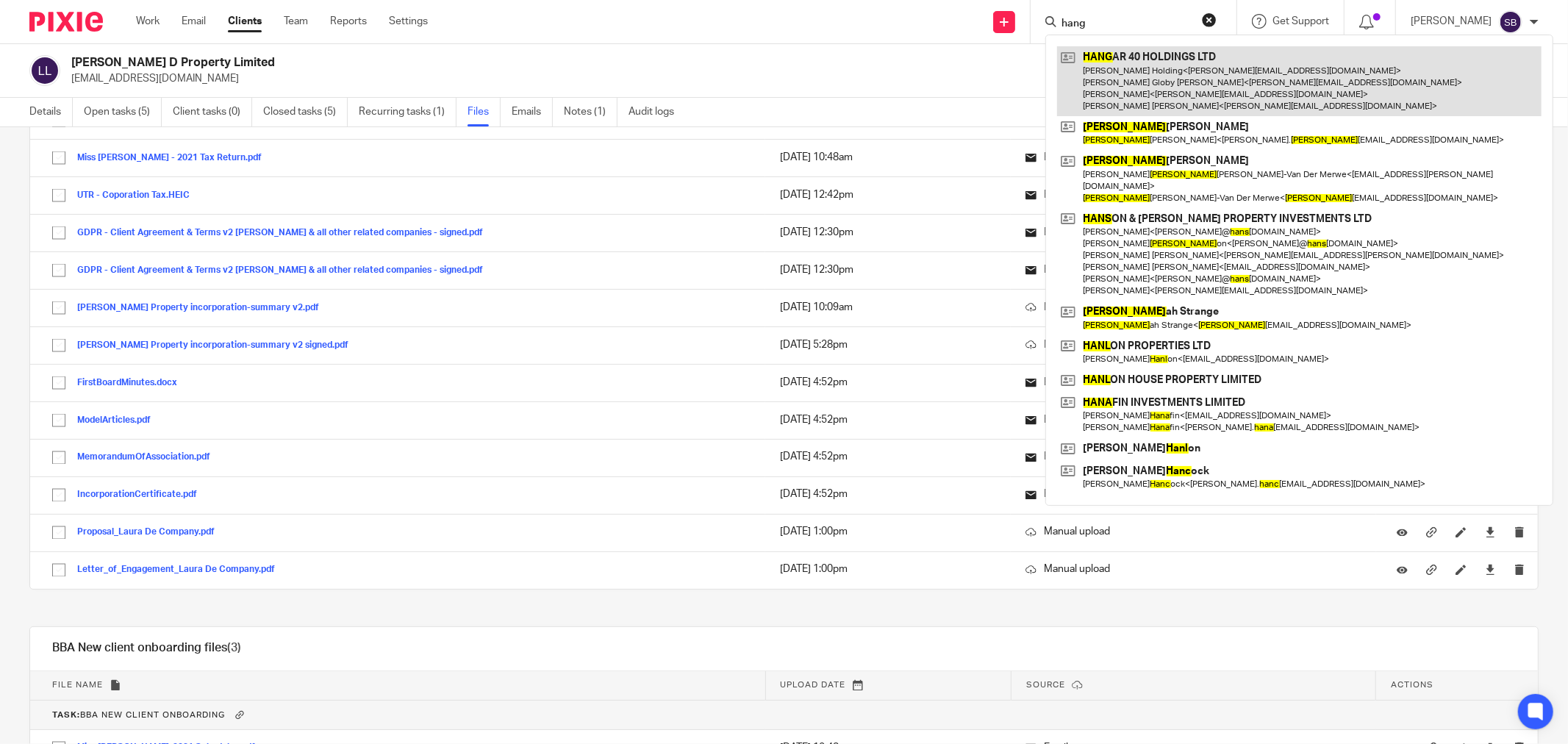
type input "hang"
click at [1158, 62] on link at bounding box center [1299, 81] width 485 height 70
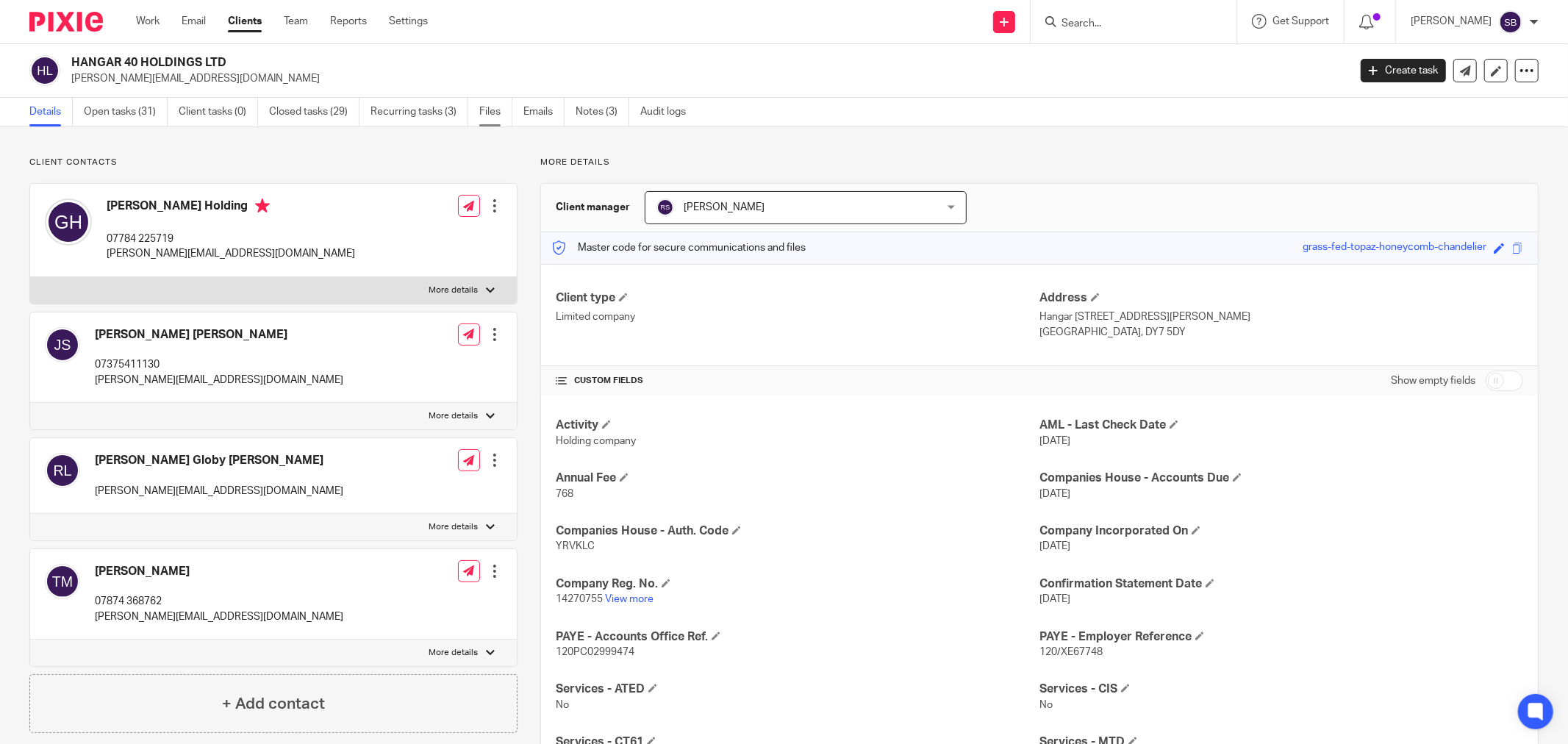
click at [495, 114] on link "Files" at bounding box center [496, 112] width 33 height 28
click at [489, 109] on link "Files" at bounding box center [496, 112] width 33 height 28
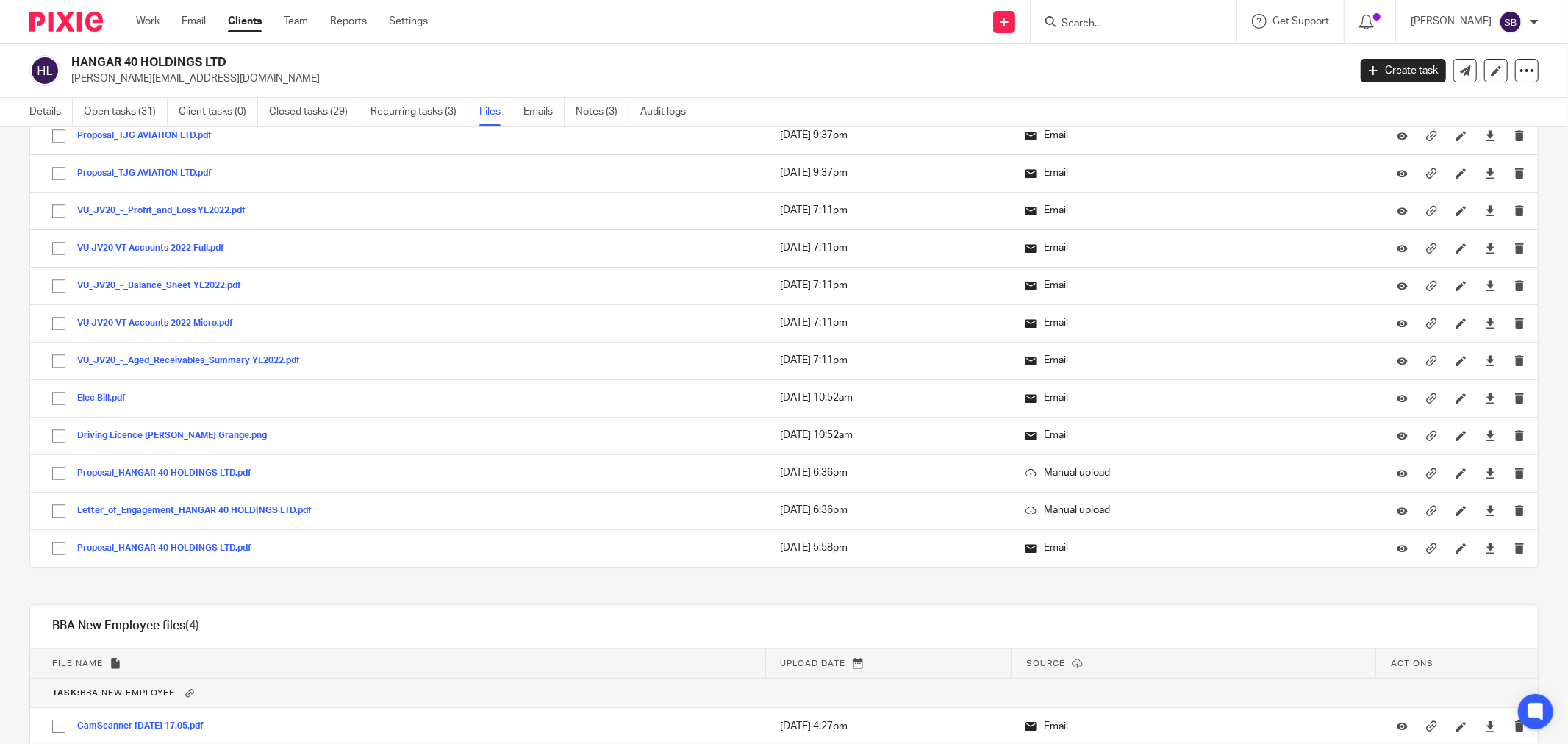
scroll to position [8454, 0]
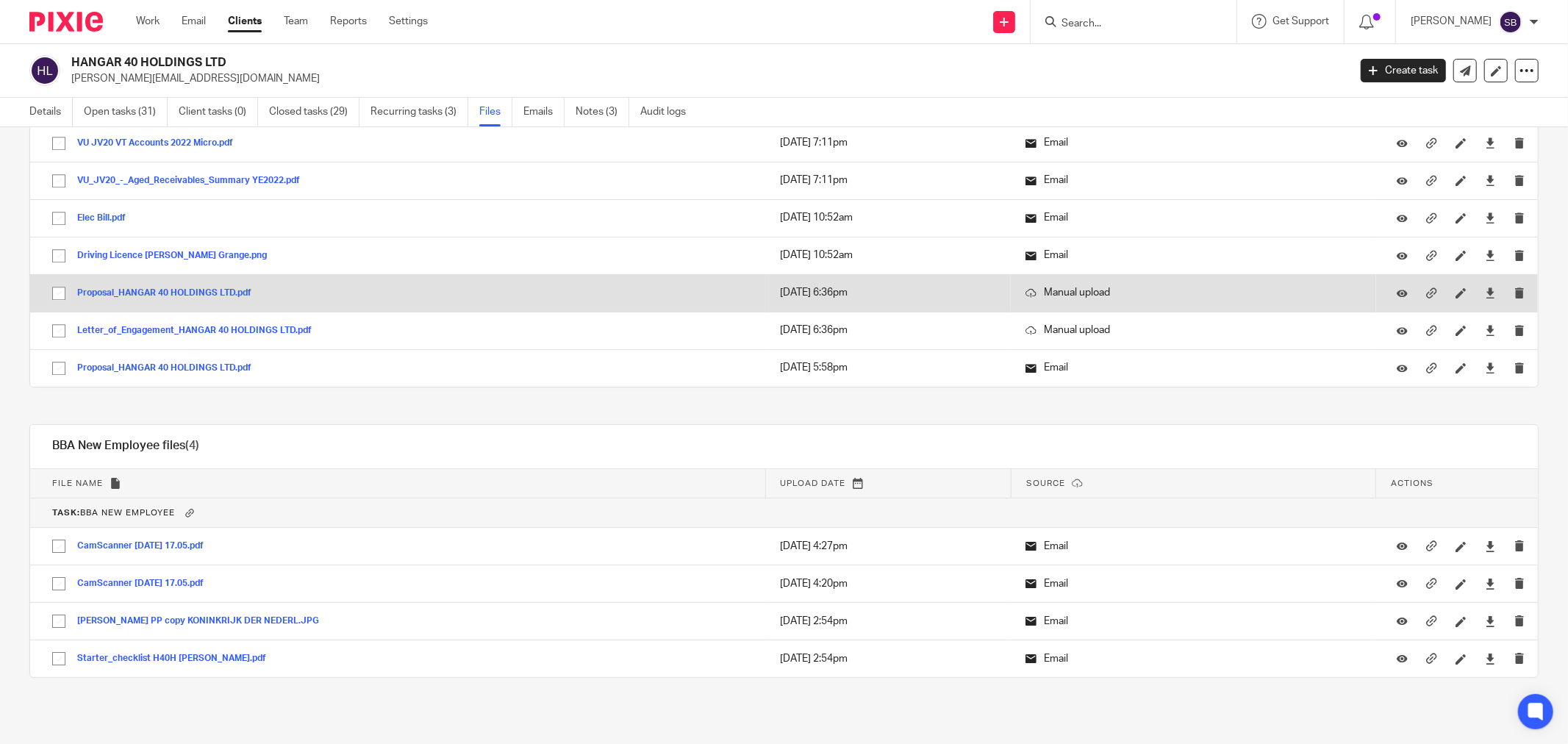
click at [202, 292] on button "Proposal_HANGAR 40 HOLDINGS LTD.pdf" at bounding box center [169, 293] width 185 height 10
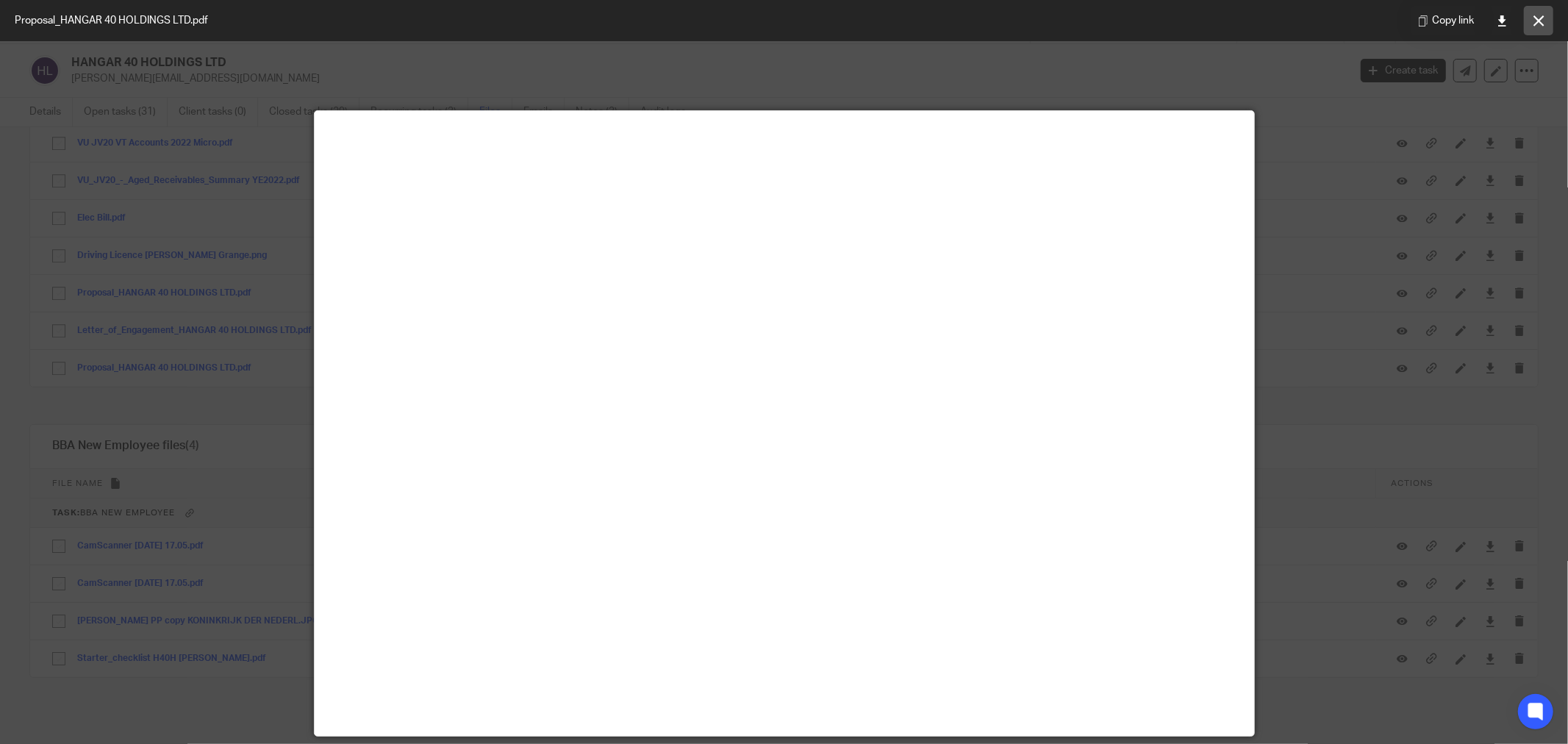
click at [1540, 18] on icon at bounding box center [1539, 20] width 11 height 11
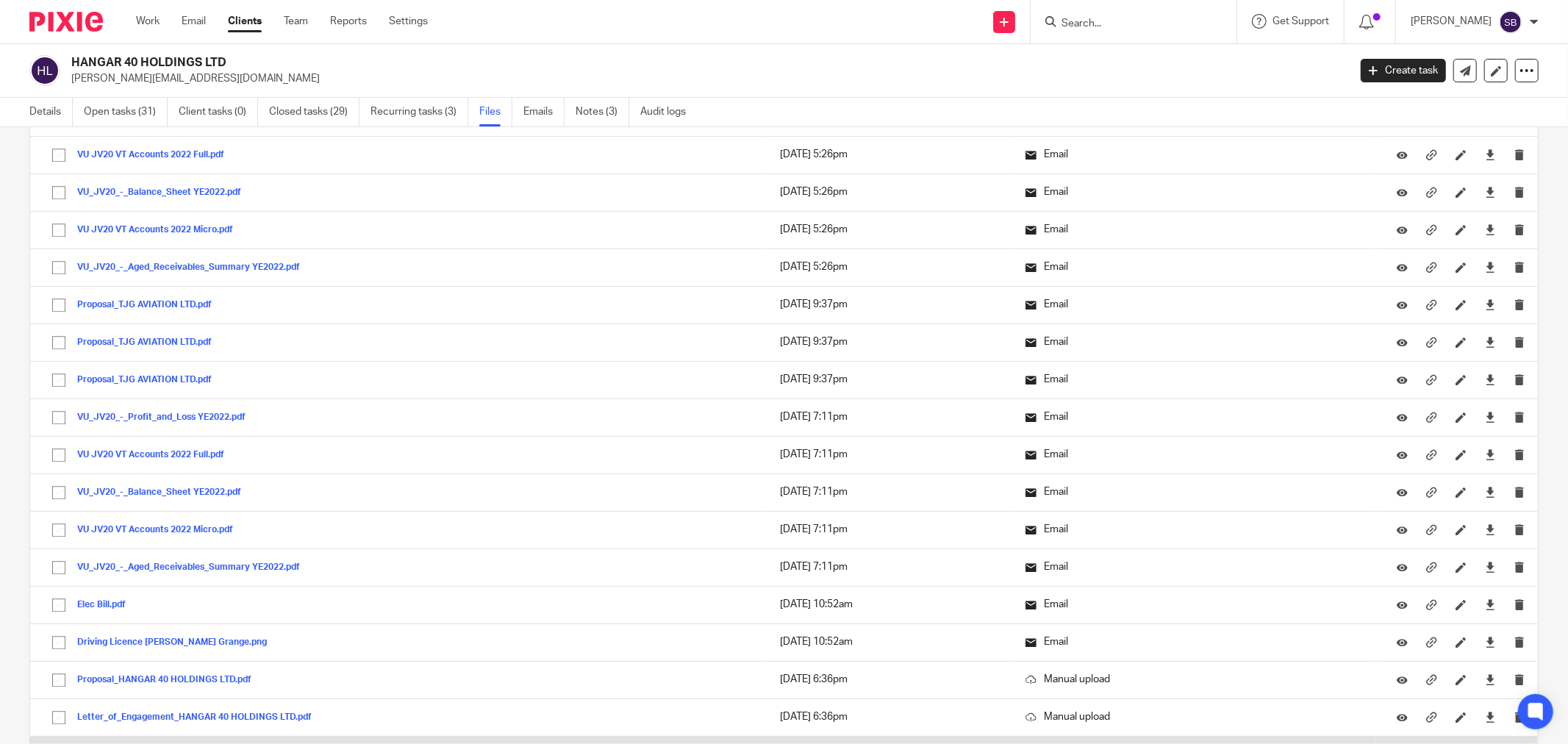
scroll to position [8045, 0]
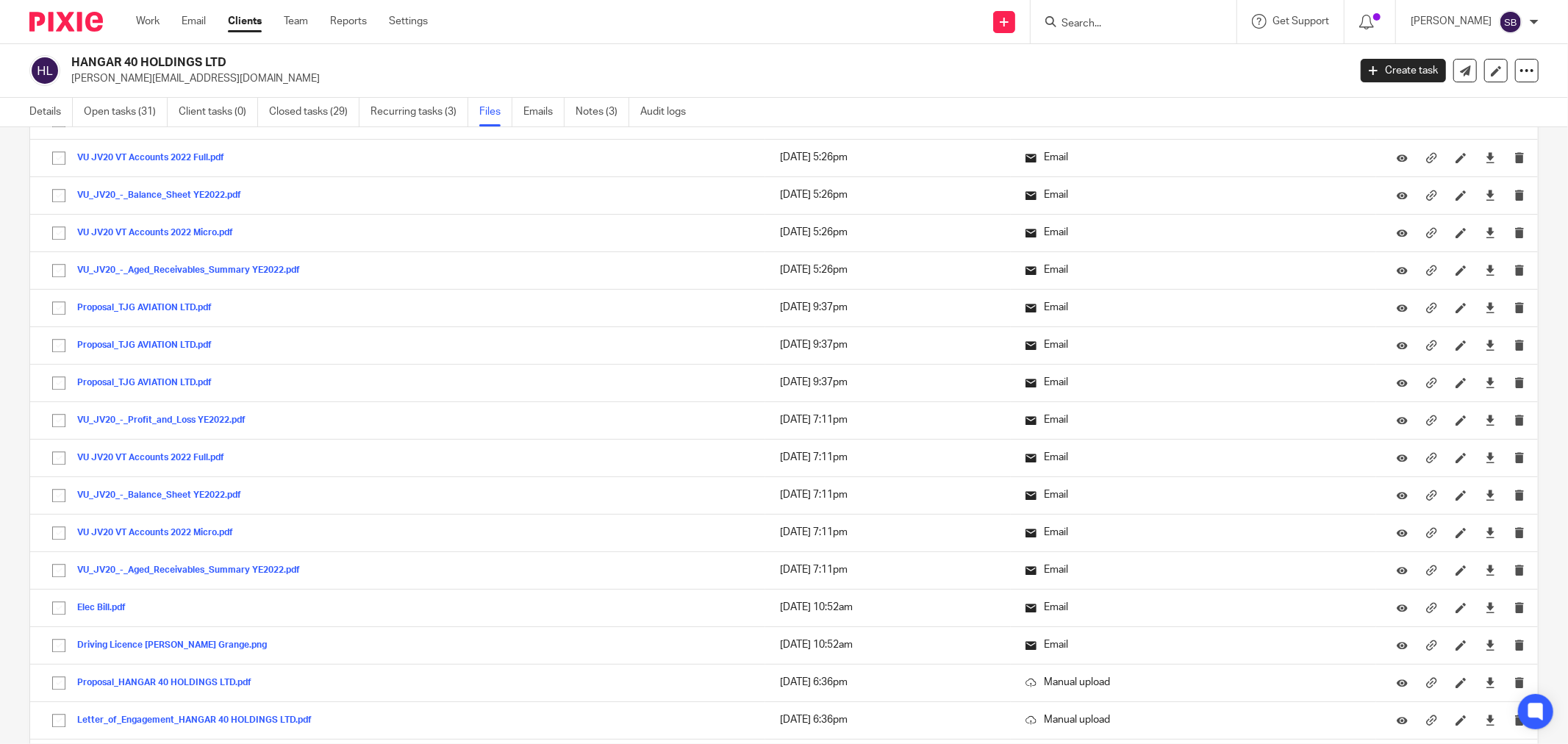
click at [1141, 29] on input "Search" at bounding box center [1126, 24] width 133 height 13
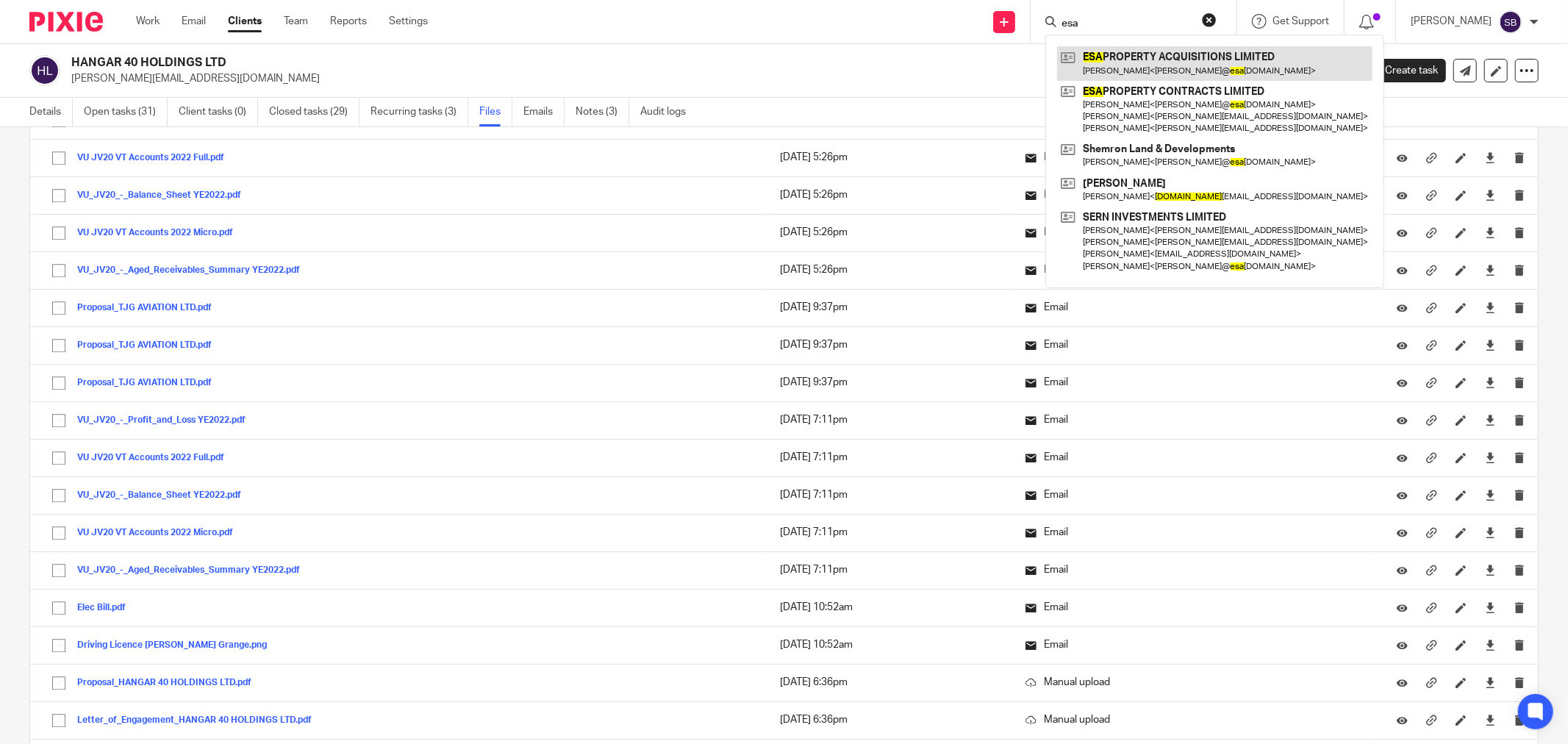
type input "esa"
click at [1182, 56] on link at bounding box center [1215, 63] width 315 height 34
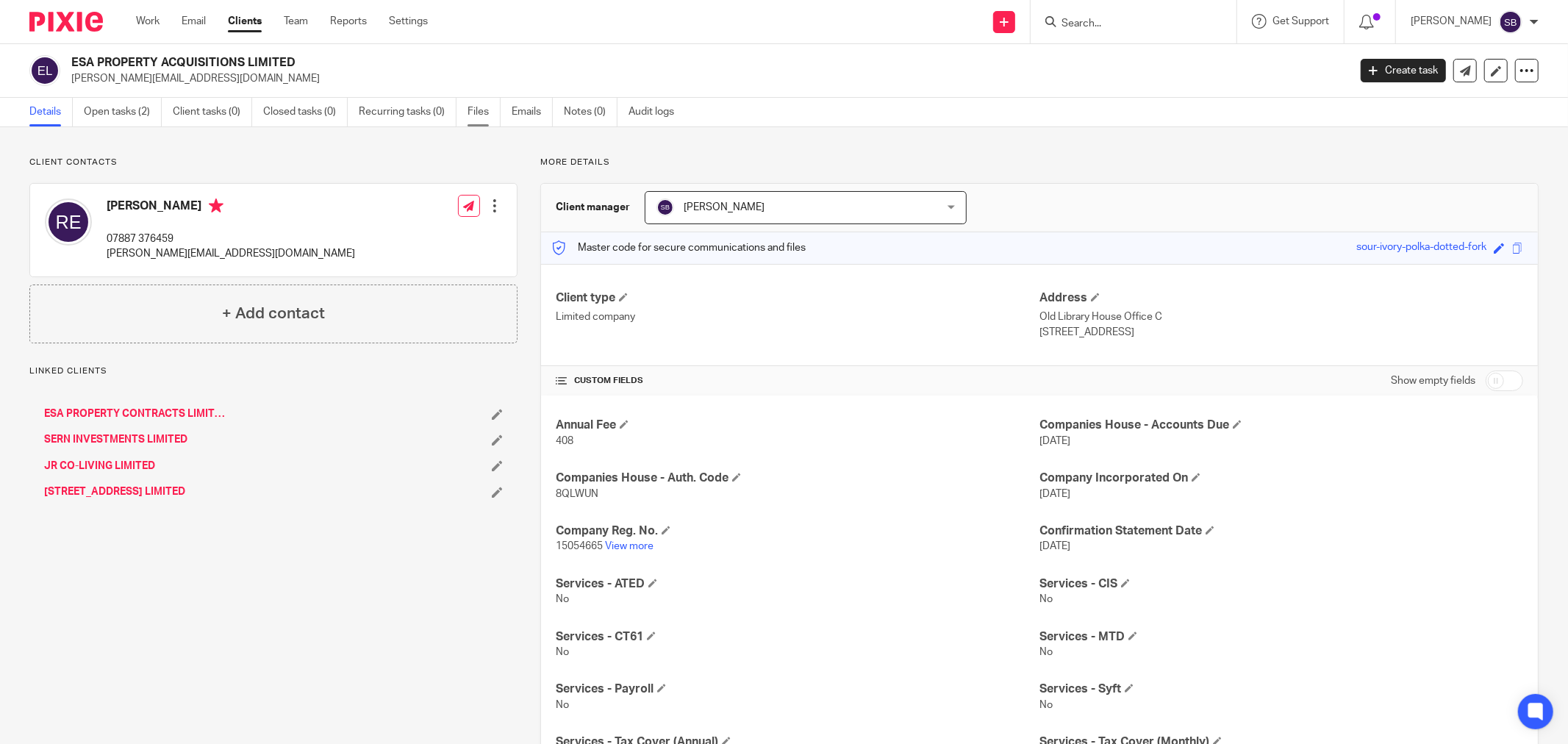
click at [475, 111] on link "Files" at bounding box center [484, 112] width 33 height 28
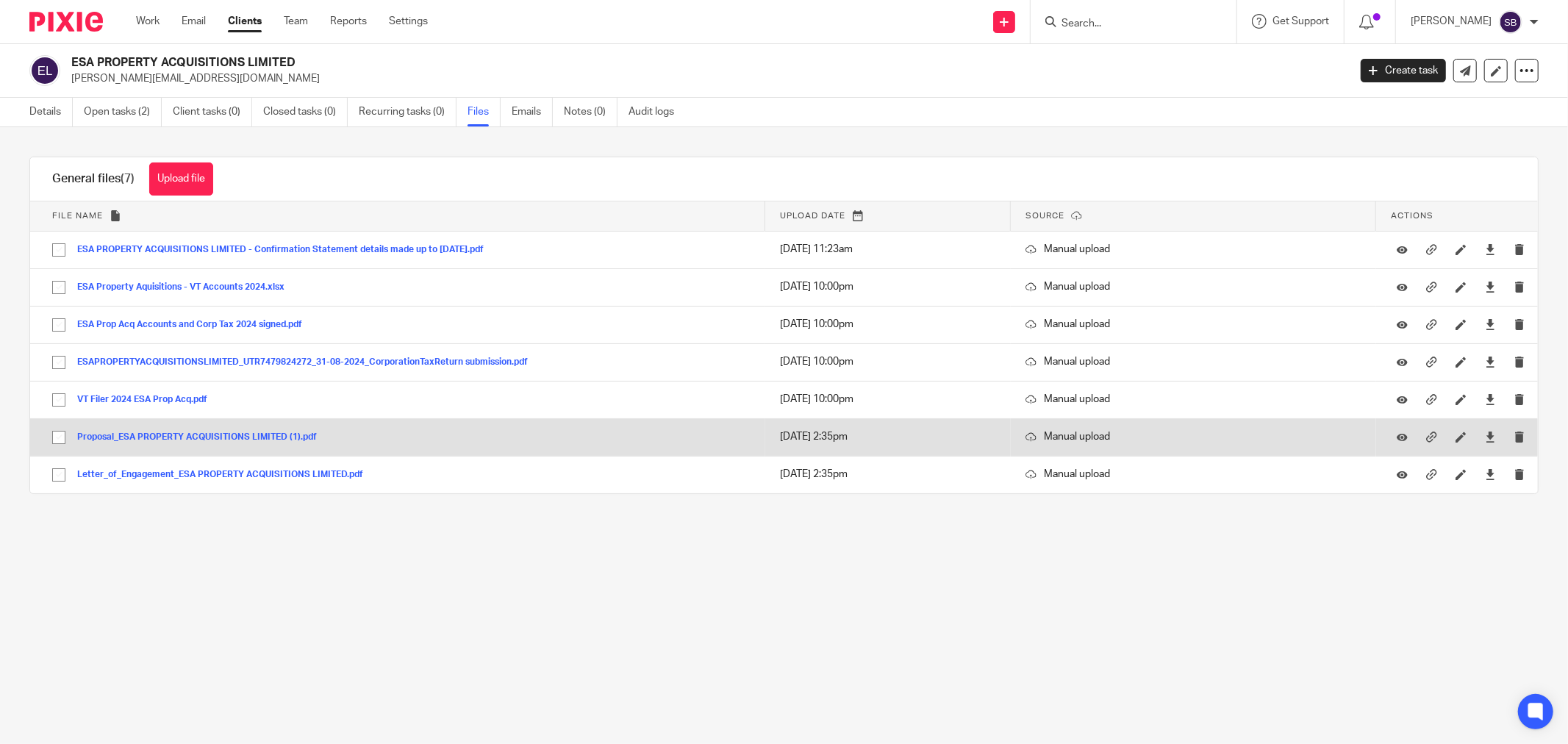
click at [236, 431] on div "Proposal_ESA PROPERTY ACQUISITIONS LIMITED (1).pdf" at bounding box center [202, 437] width 250 height 15
click at [236, 437] on button "Proposal_ESA PROPERTY ACQUISITIONS LIMITED (1).pdf" at bounding box center [202, 438] width 250 height 10
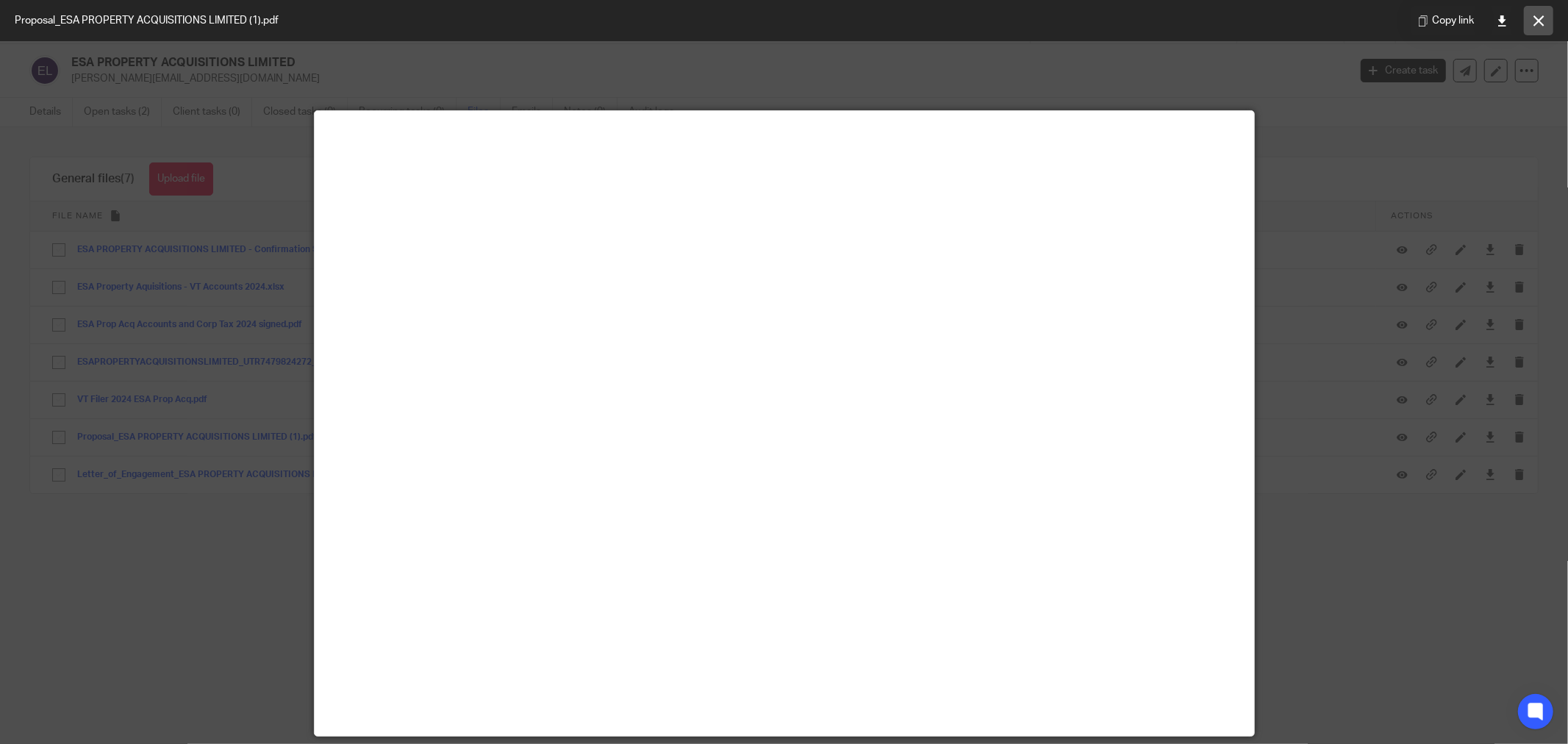
click at [1530, 18] on button at bounding box center [1538, 20] width 29 height 29
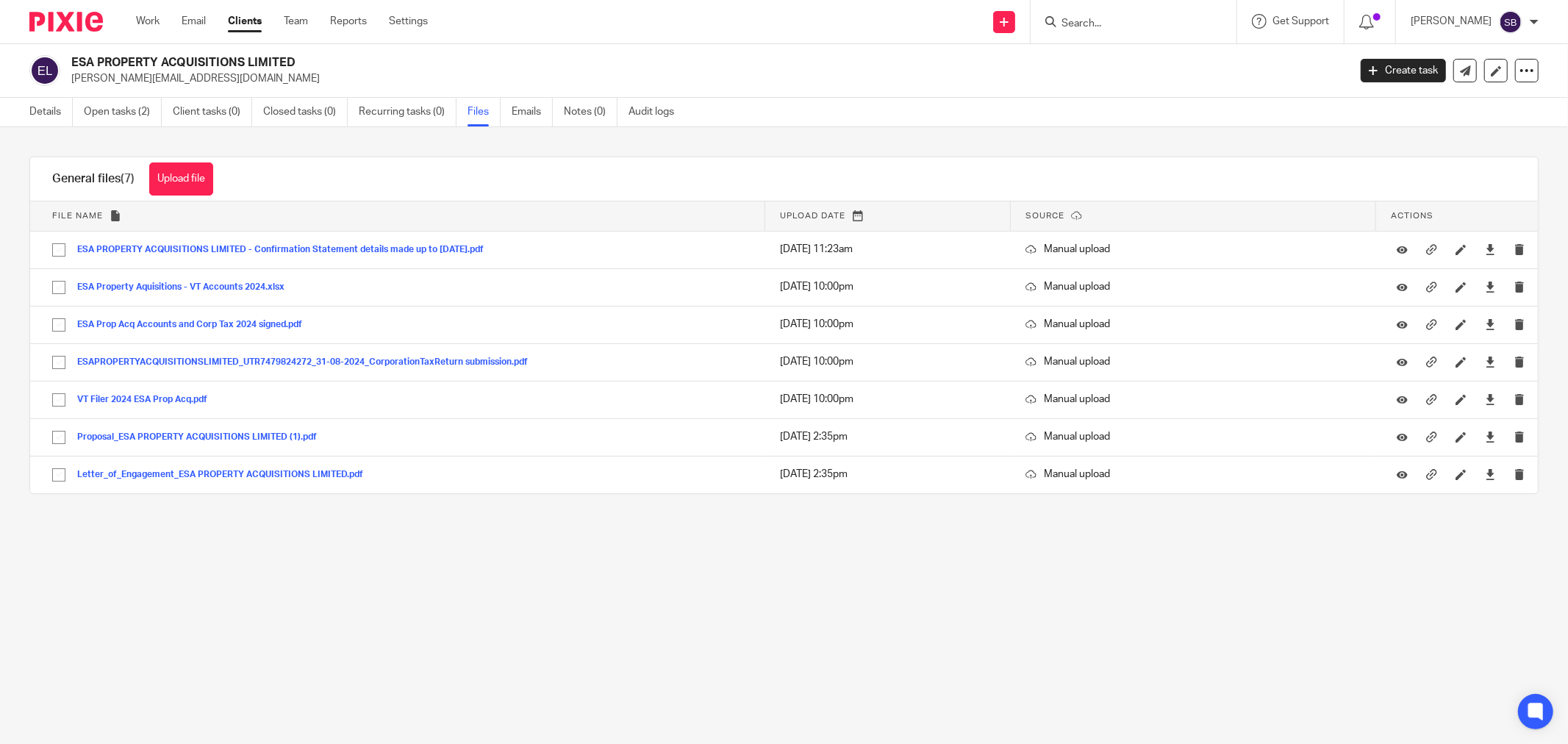
click at [1127, 13] on form at bounding box center [1138, 22] width 157 height 18
click at [1126, 19] on input "Search" at bounding box center [1126, 24] width 133 height 13
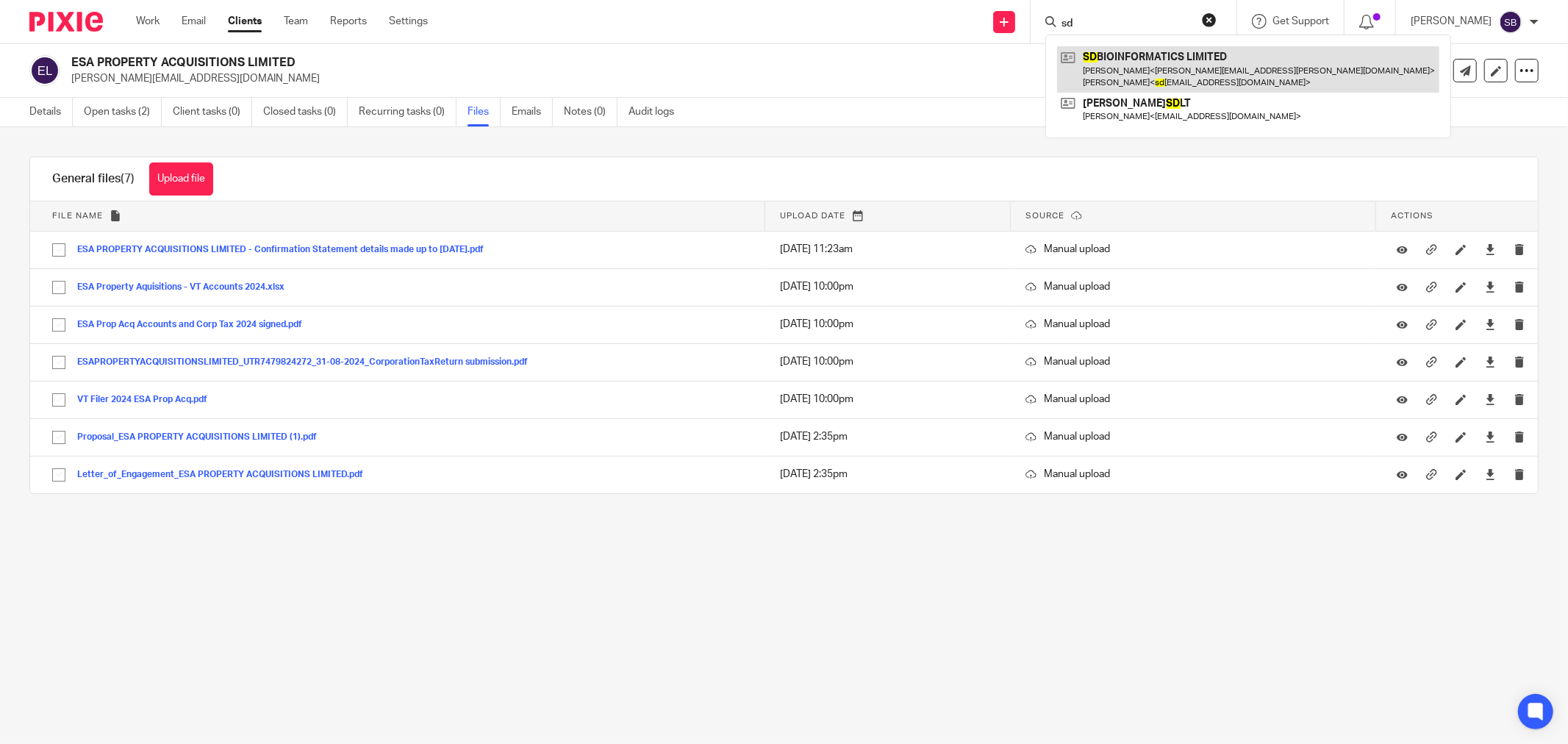
type input "sd"
click at [1165, 75] on link at bounding box center [1248, 68] width 382 height 46
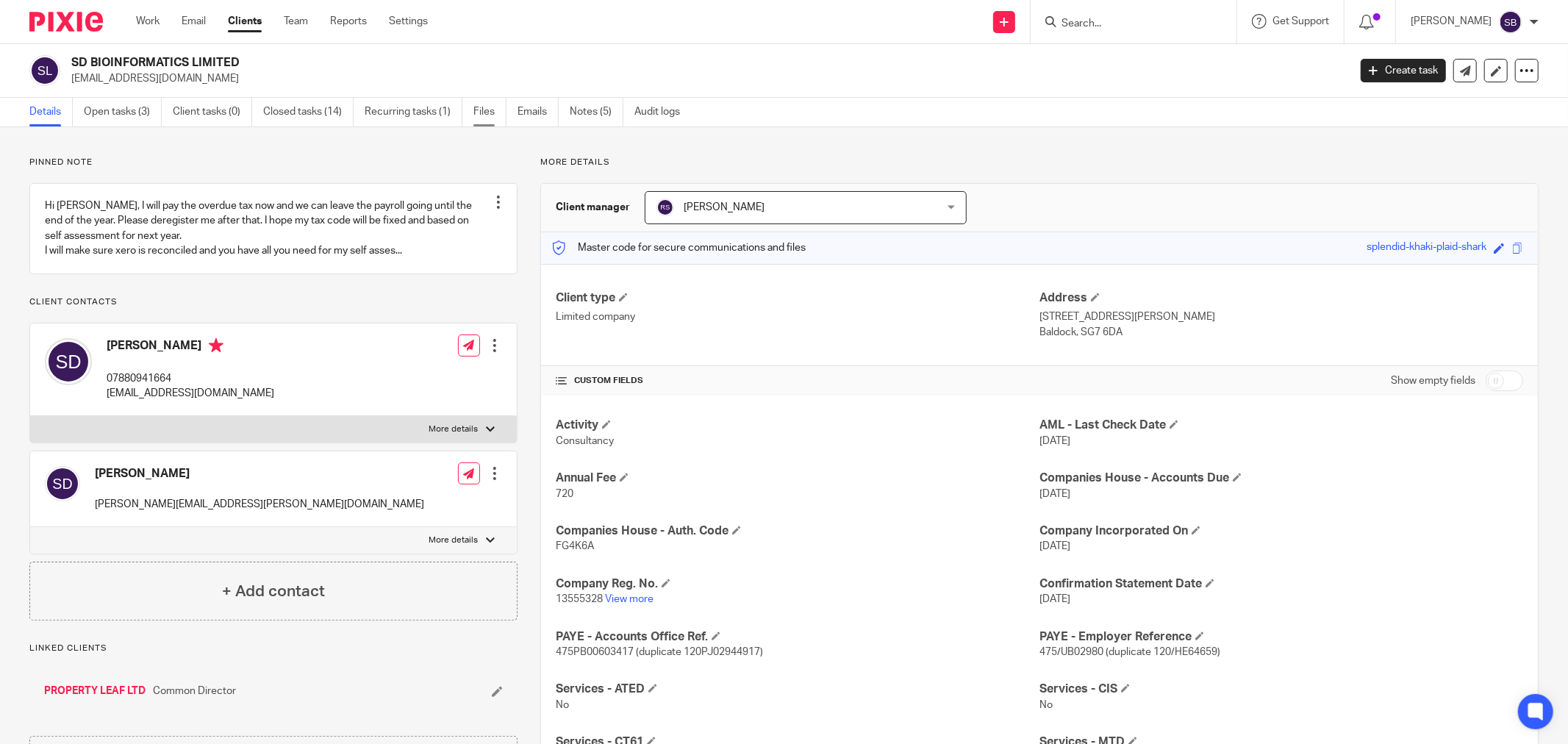
click at [493, 115] on link "Files" at bounding box center [490, 112] width 33 height 28
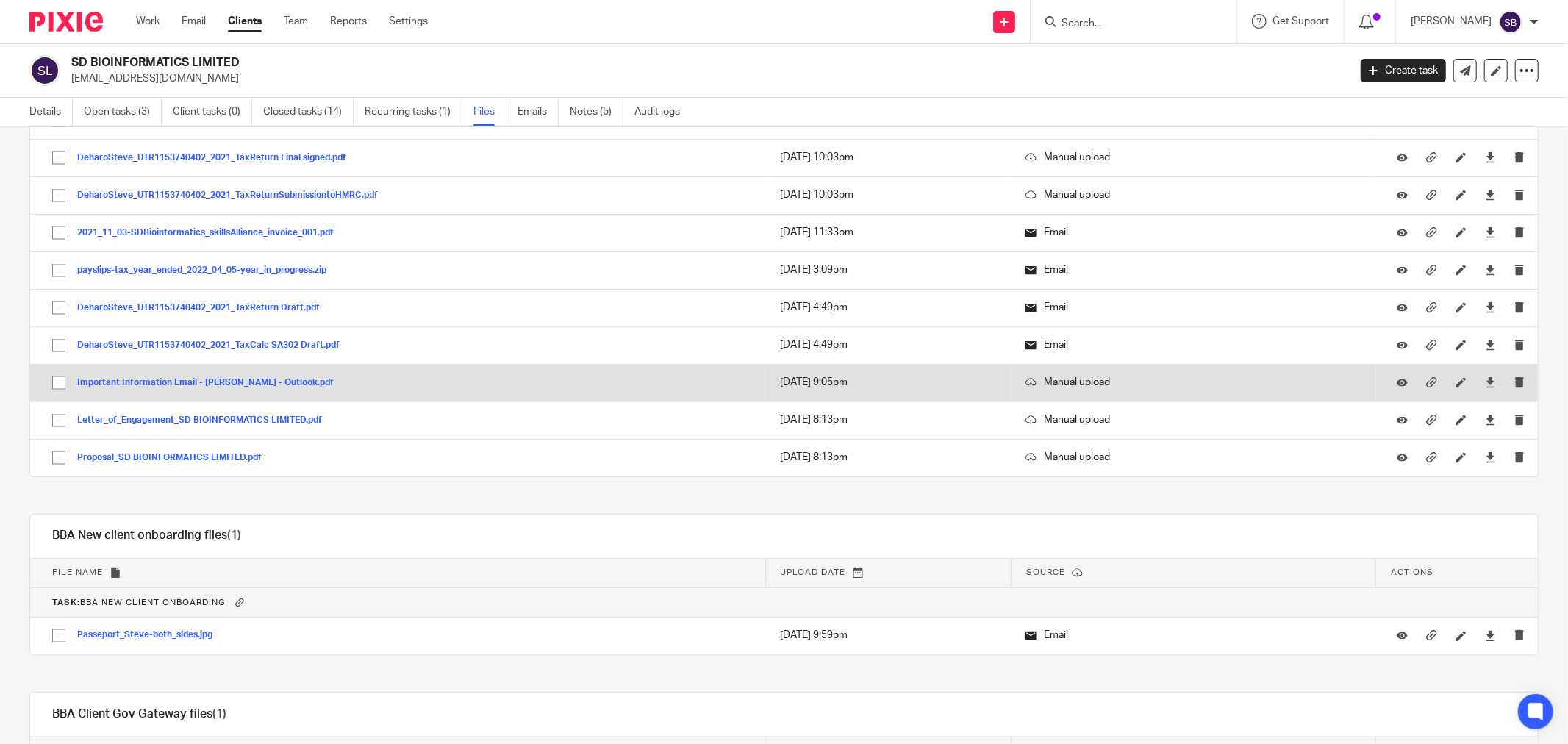
scroll to position [1966, 0]
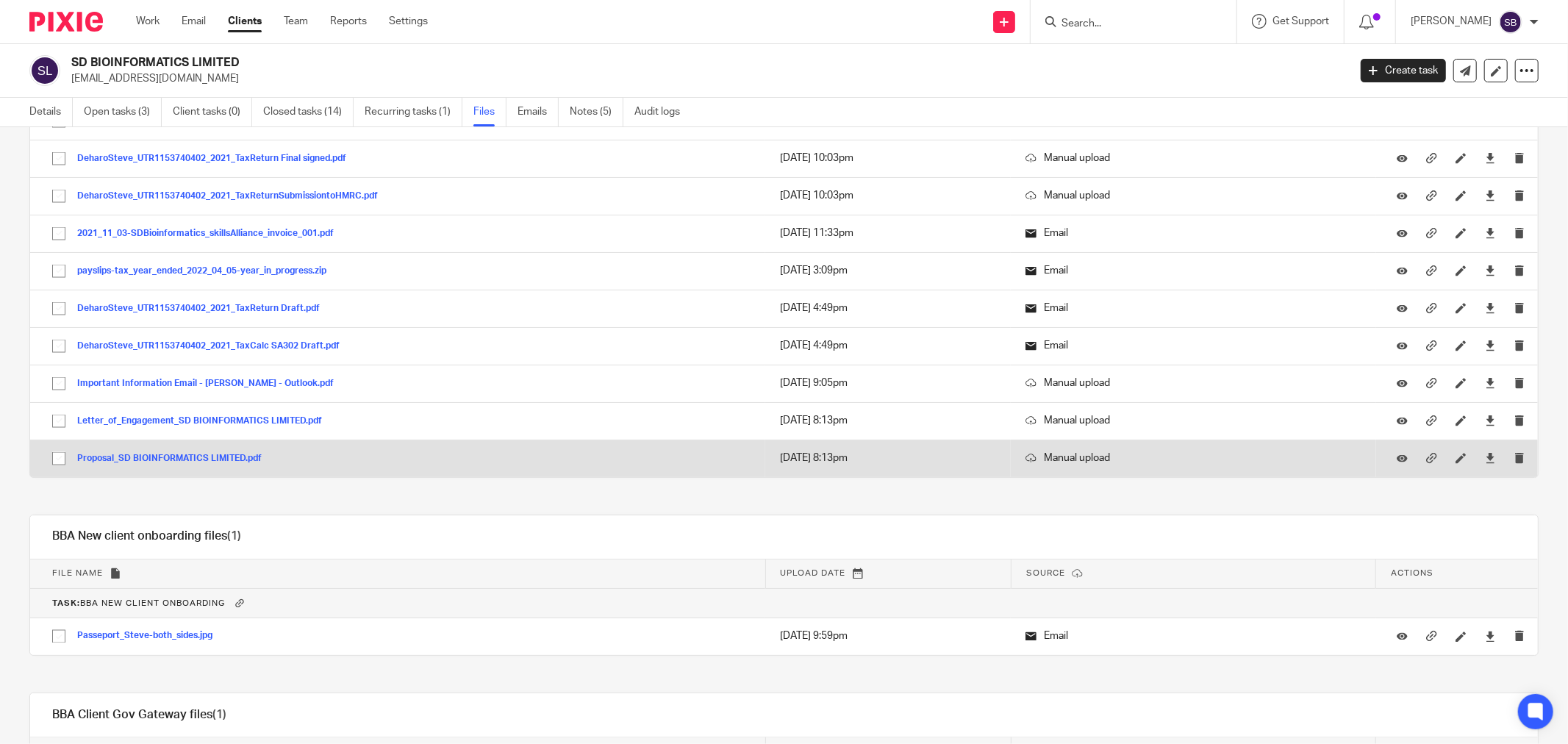
click at [206, 464] on button "Proposal_SD BIOINFORMATICS LIMITED.pdf" at bounding box center [174, 459] width 195 height 10
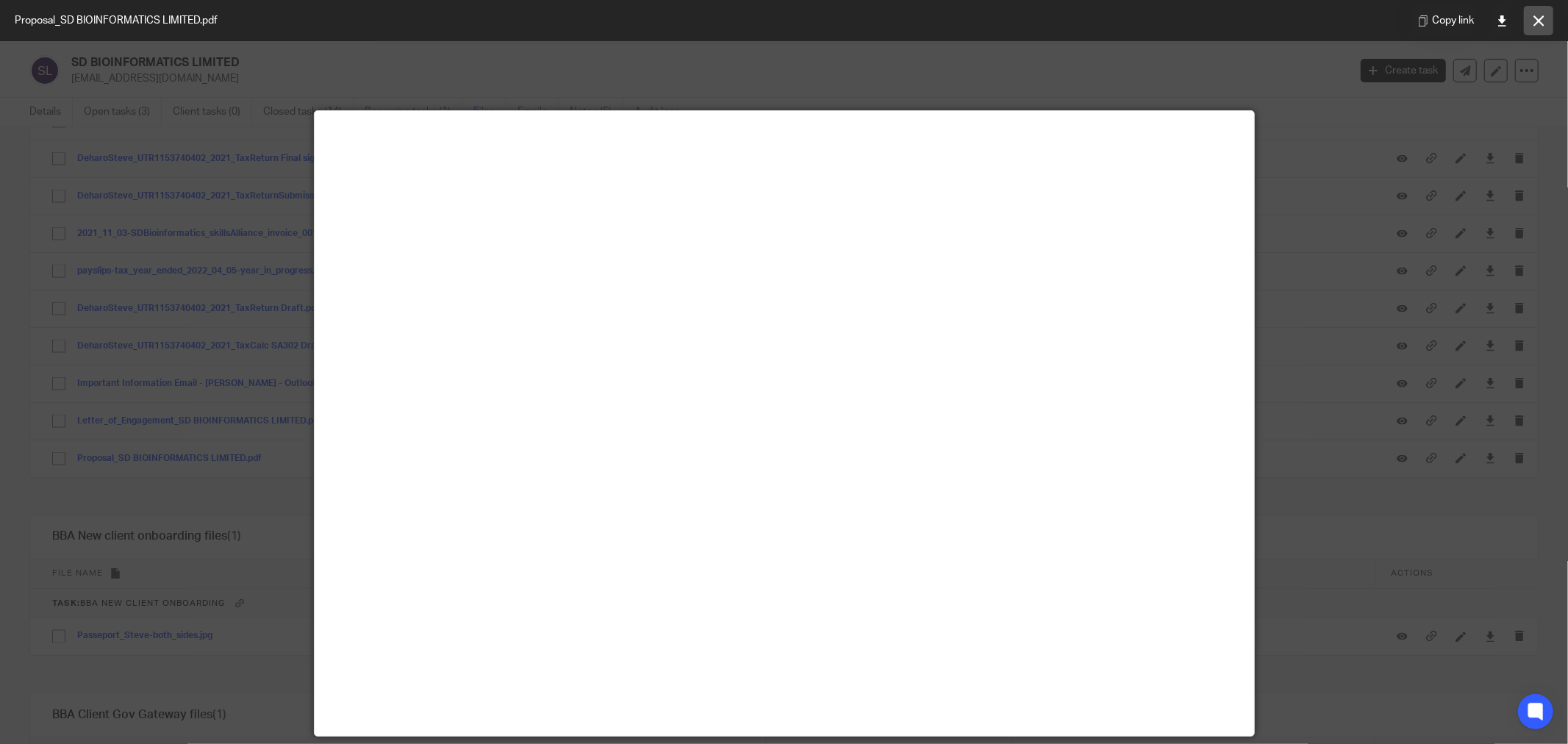
click at [1537, 16] on icon at bounding box center [1539, 20] width 11 height 11
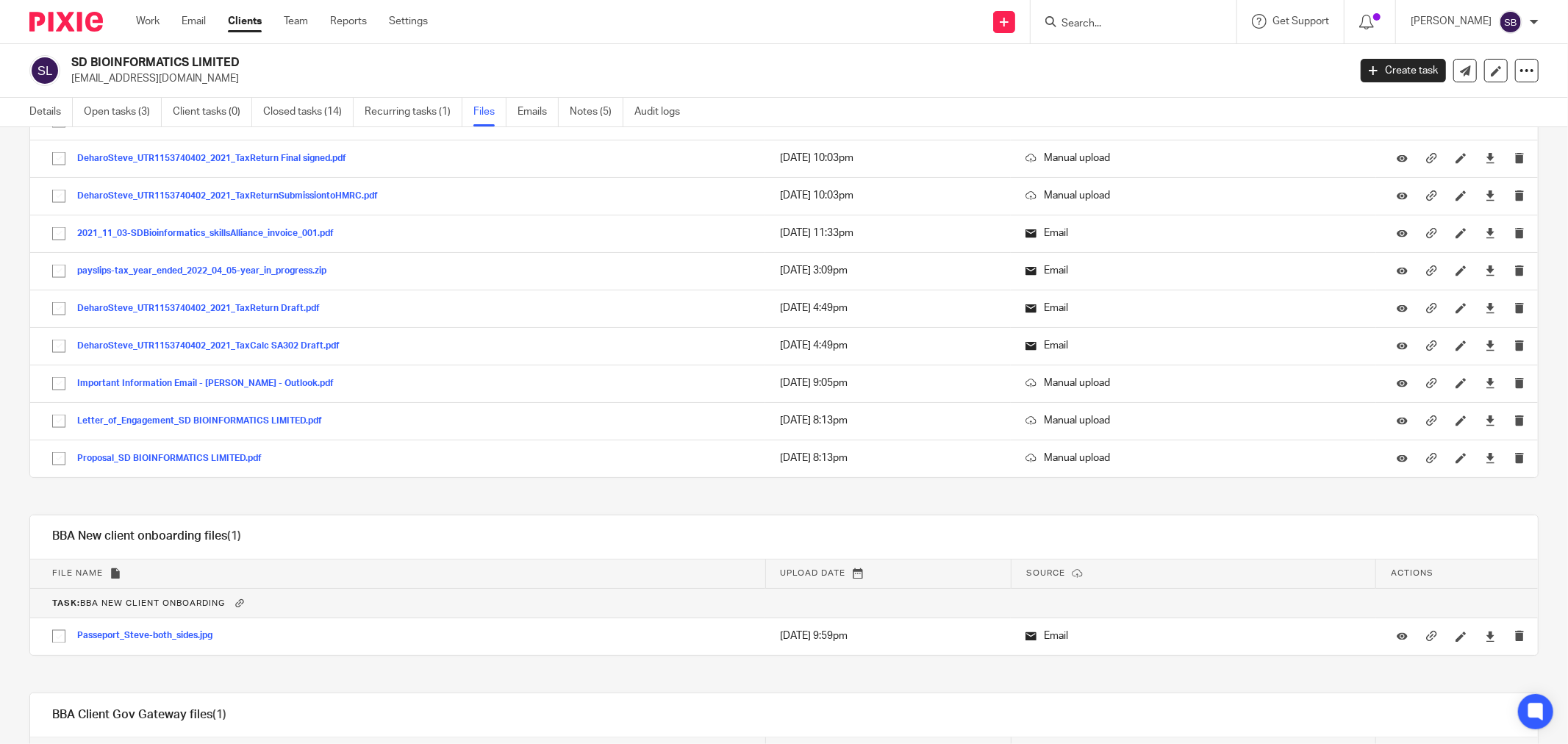
click at [1134, 27] on input "Search" at bounding box center [1126, 24] width 133 height 13
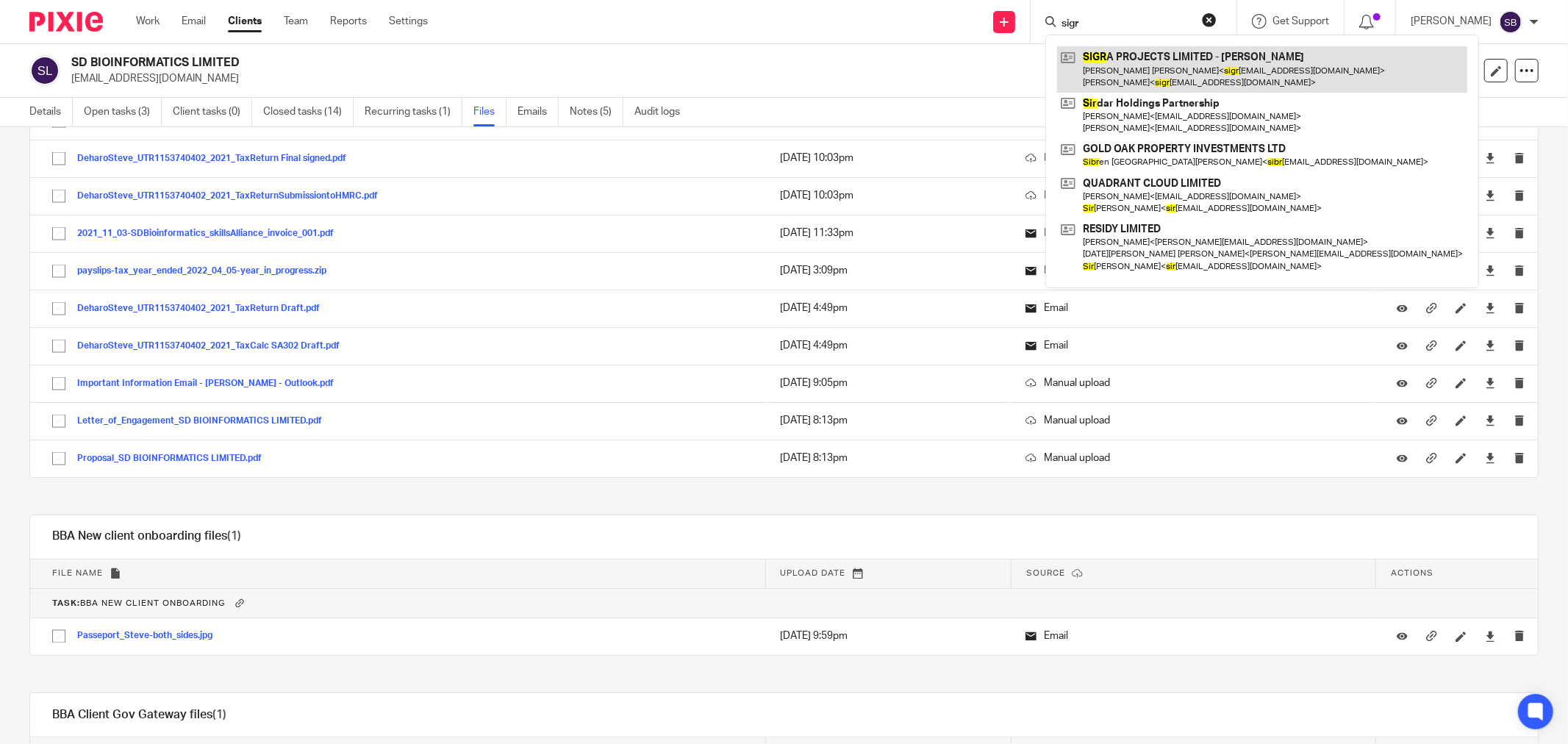
type input "sigr"
click at [1199, 60] on link at bounding box center [1263, 68] width 411 height 46
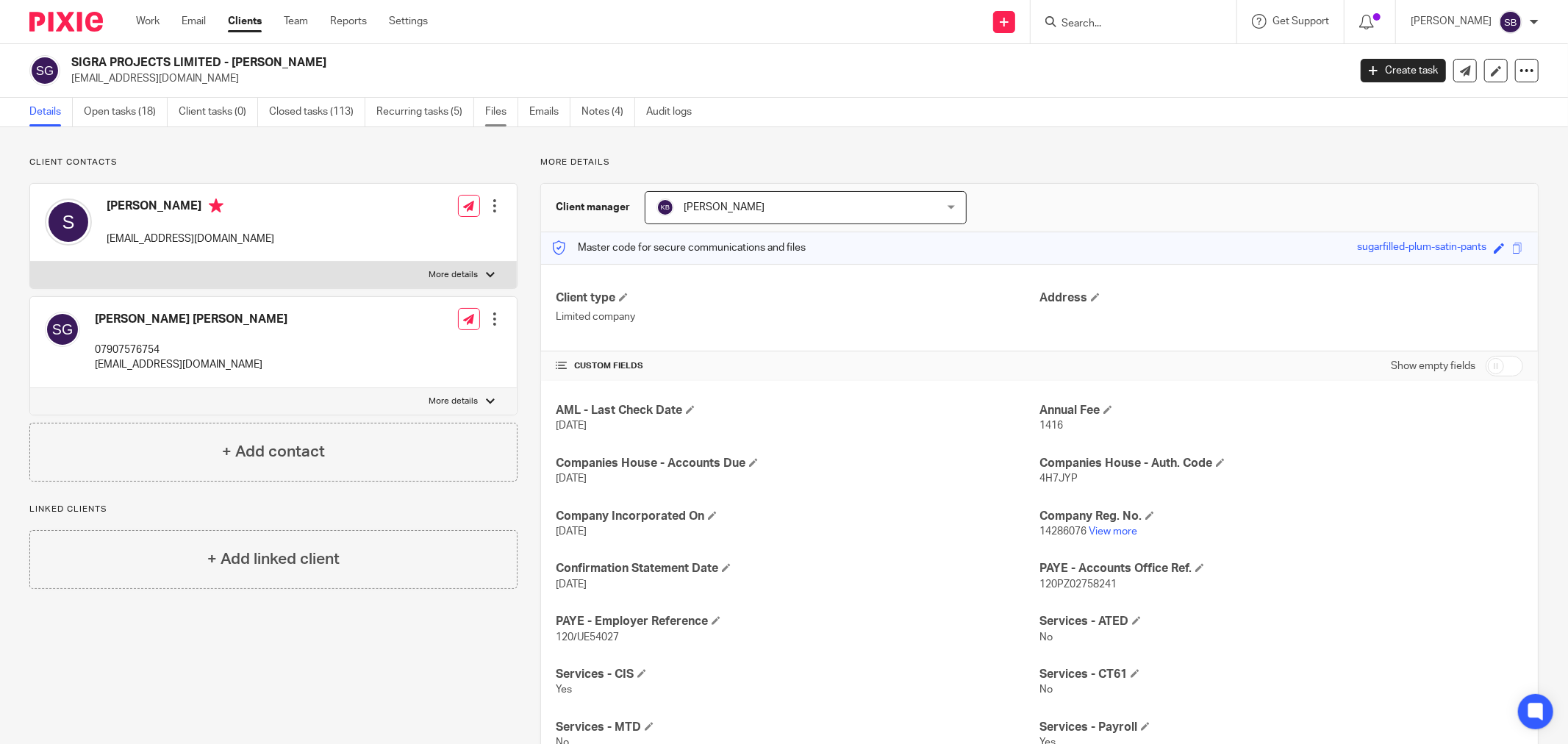
click at [487, 119] on link "Files" at bounding box center [502, 112] width 33 height 28
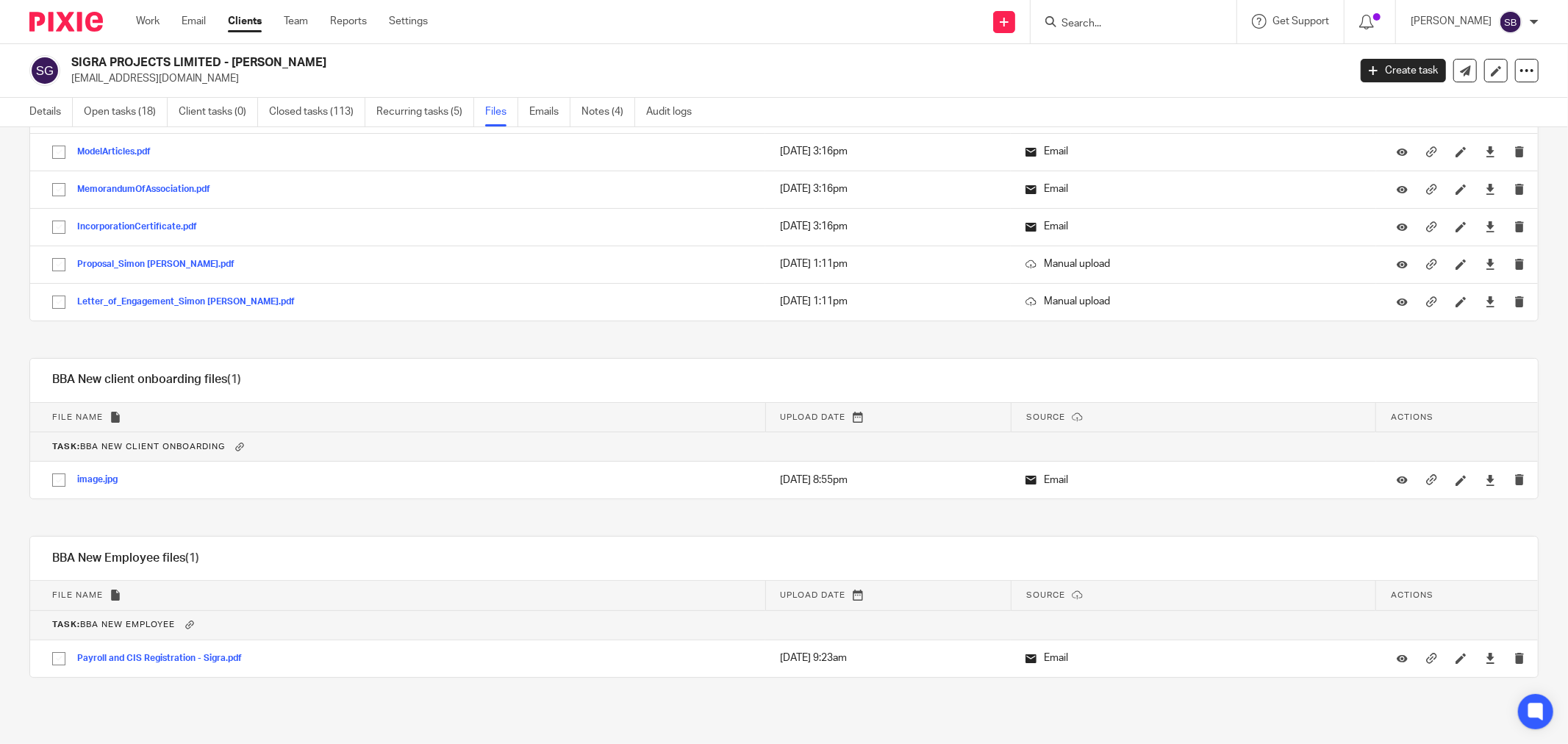
scroll to position [4760, 0]
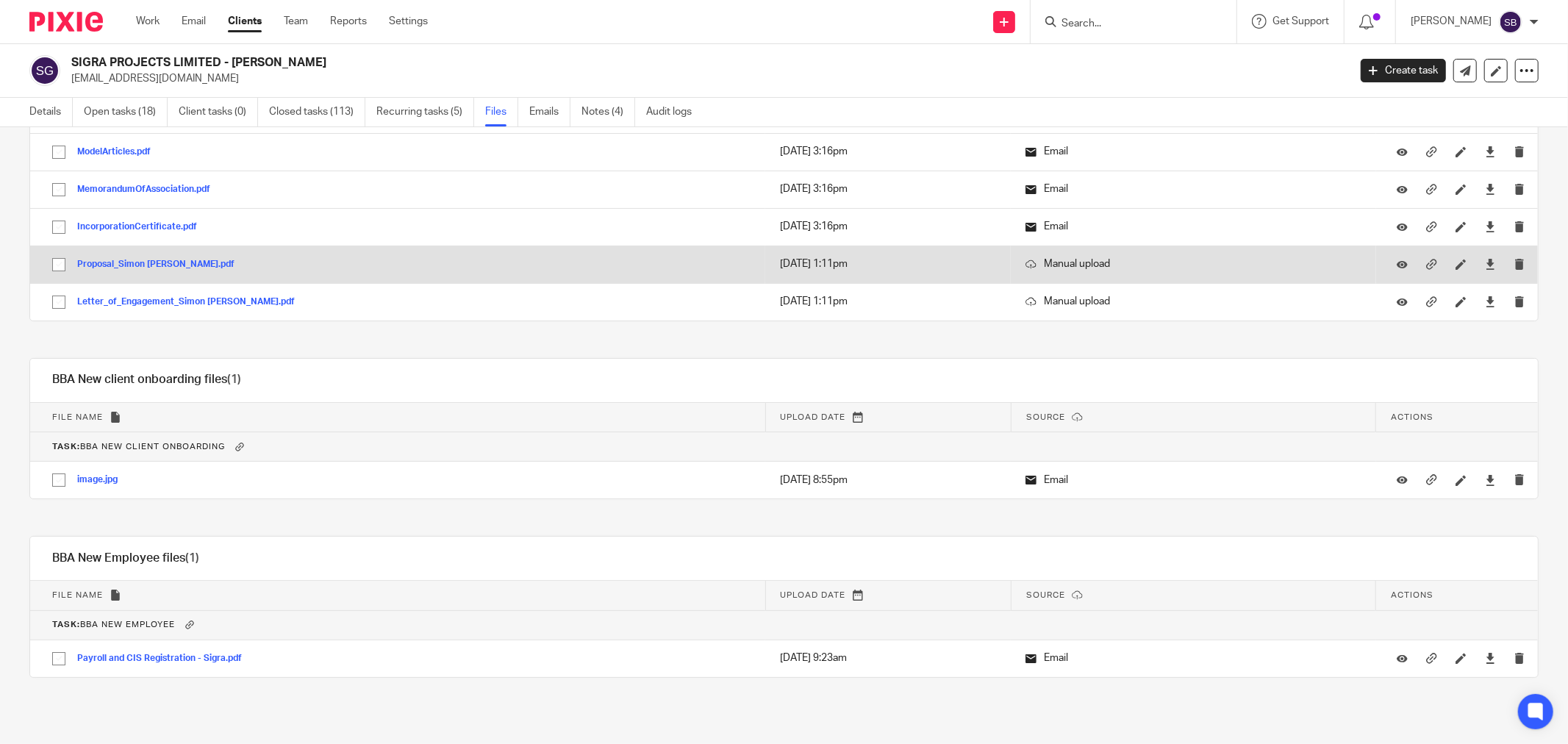
click at [147, 262] on button "Proposal_Simon Graham.pdf" at bounding box center [161, 265] width 169 height 10
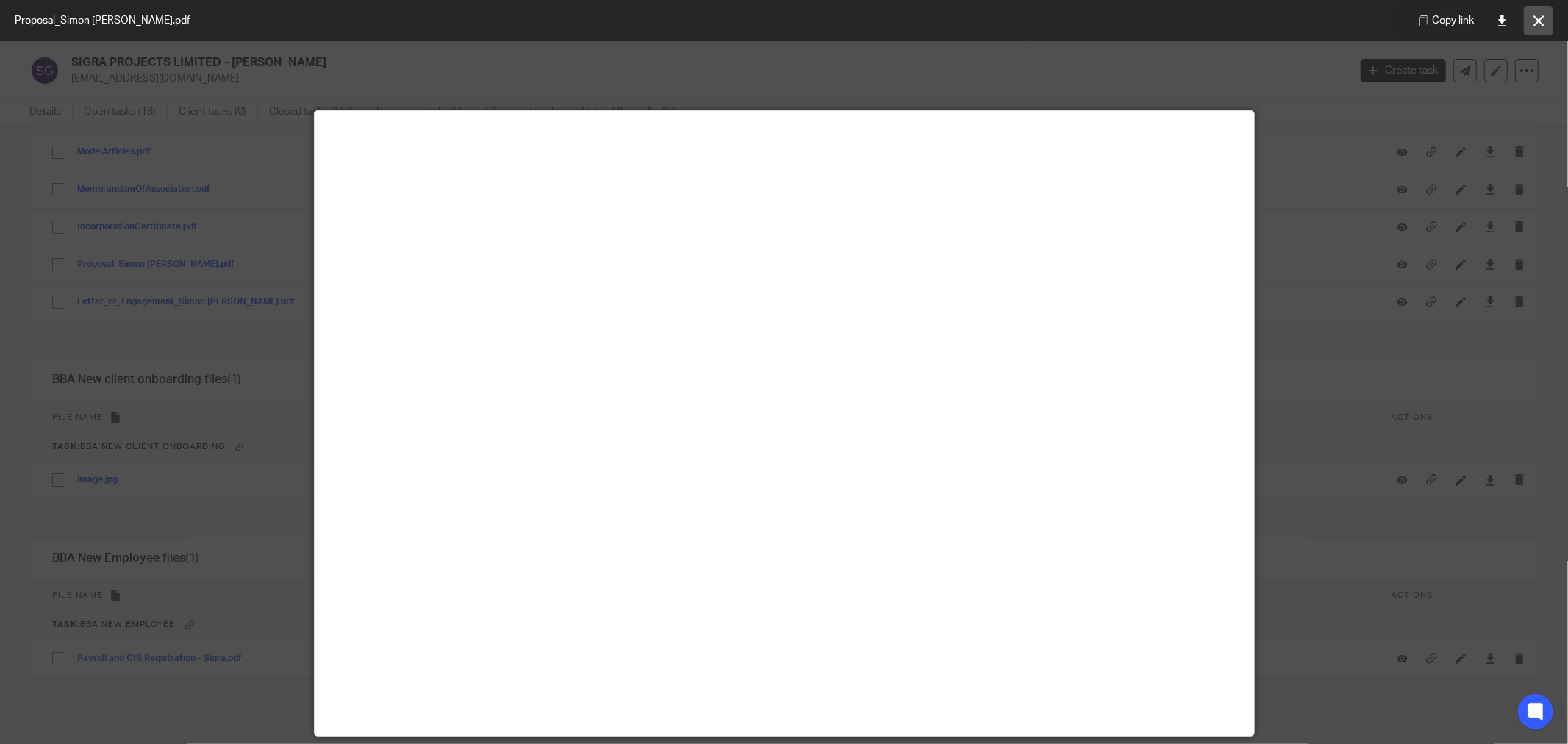
click at [1542, 16] on icon at bounding box center [1539, 20] width 11 height 11
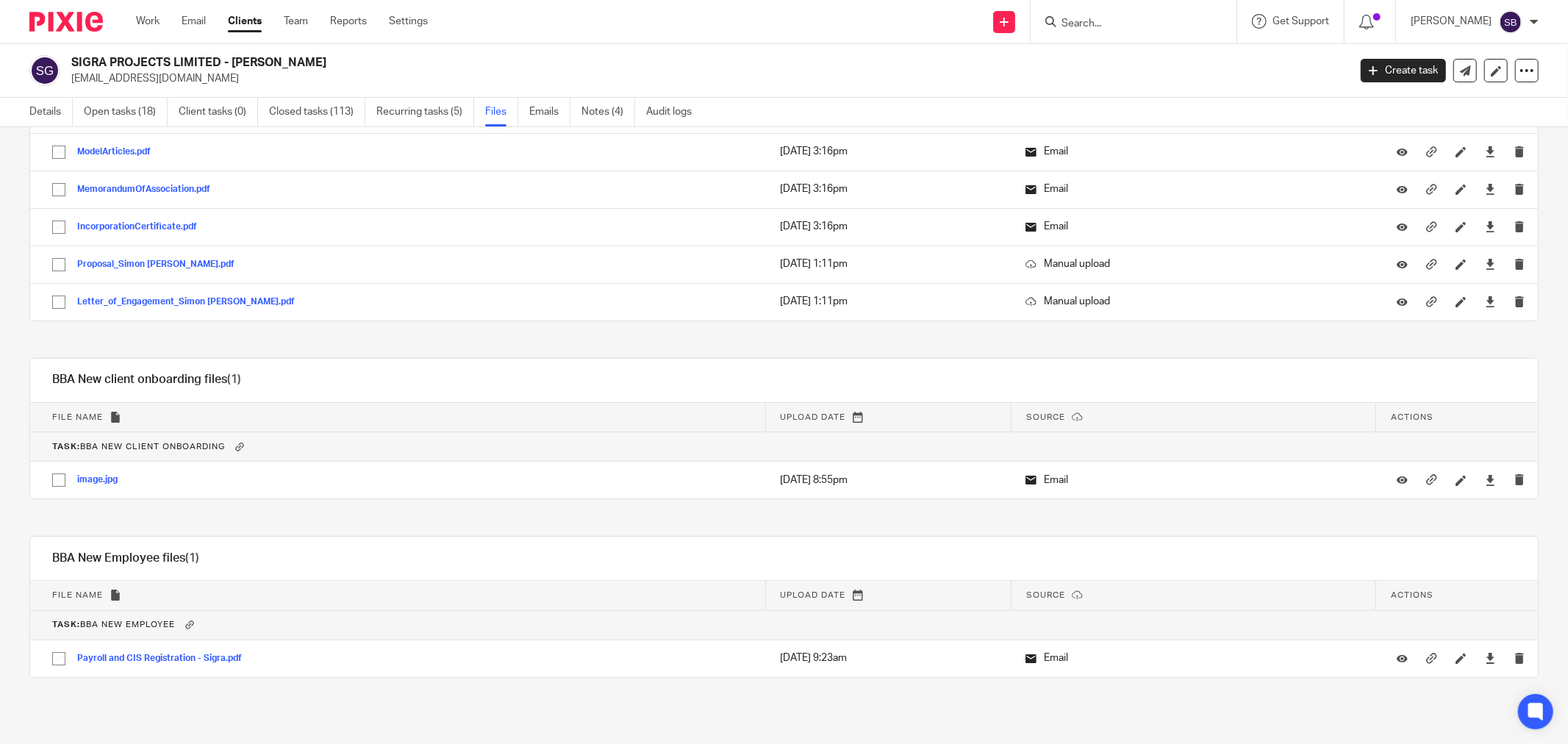
click at [1169, 27] on input "Search" at bounding box center [1126, 24] width 133 height 13
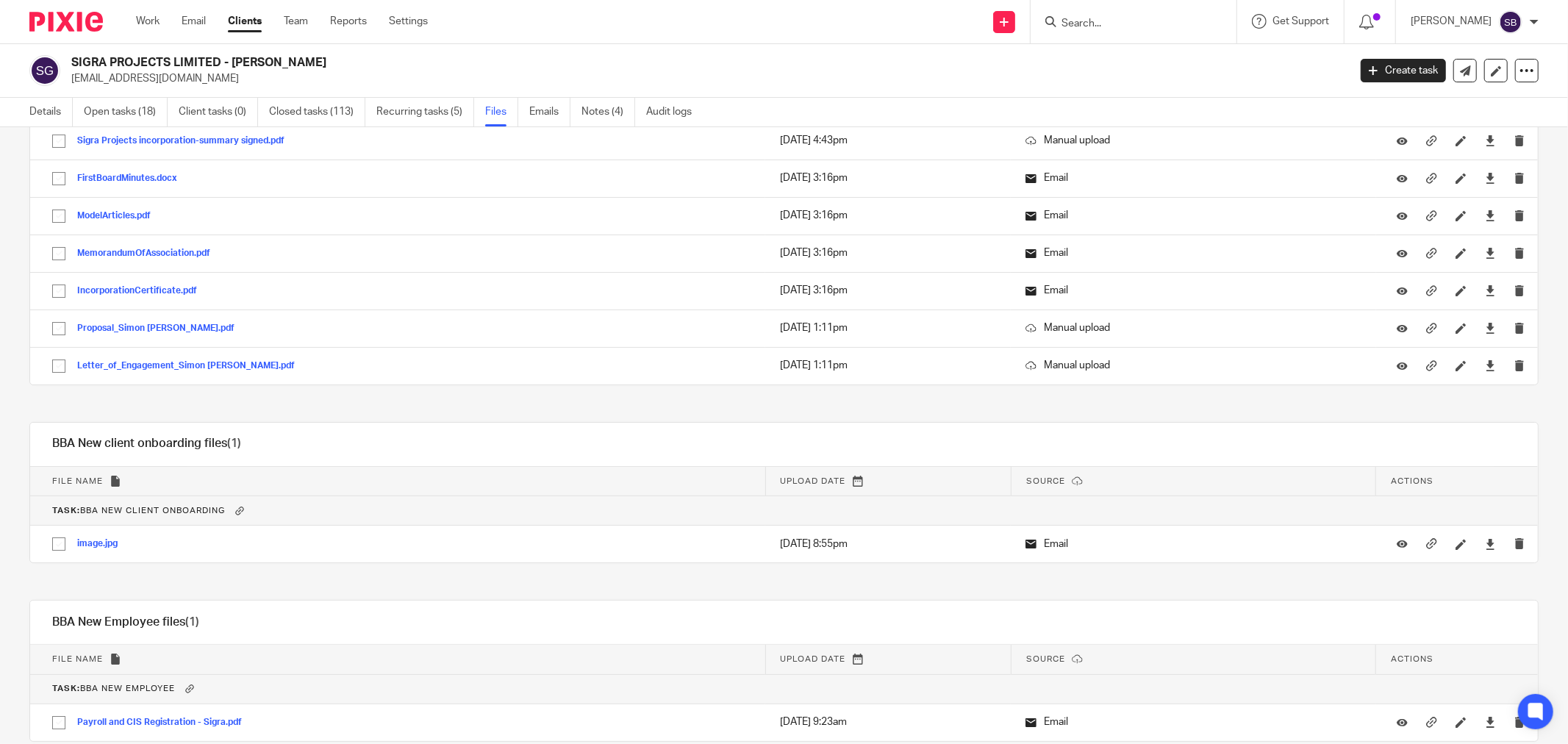
scroll to position [4596, 0]
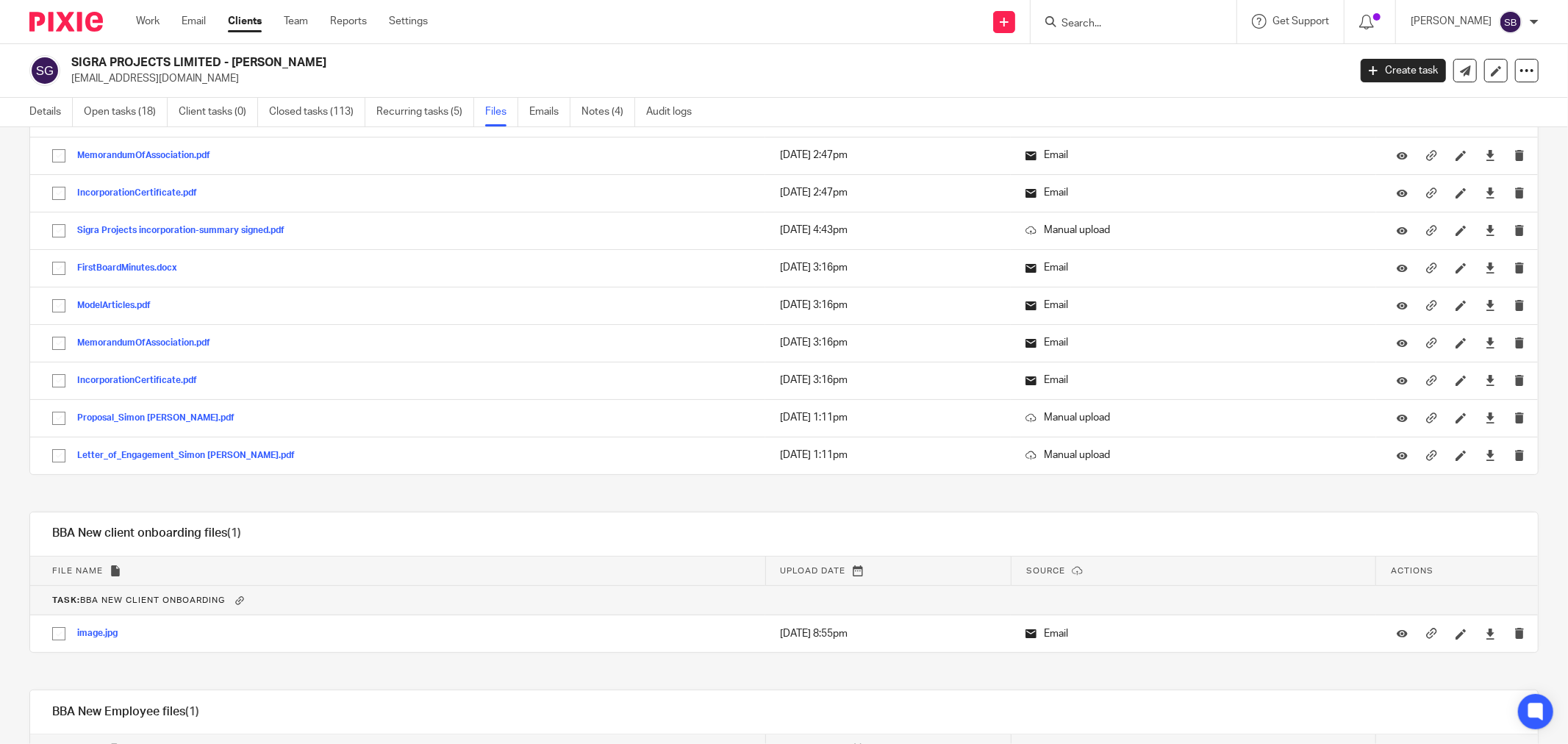
click at [1110, 24] on input "Search" at bounding box center [1126, 24] width 133 height 13
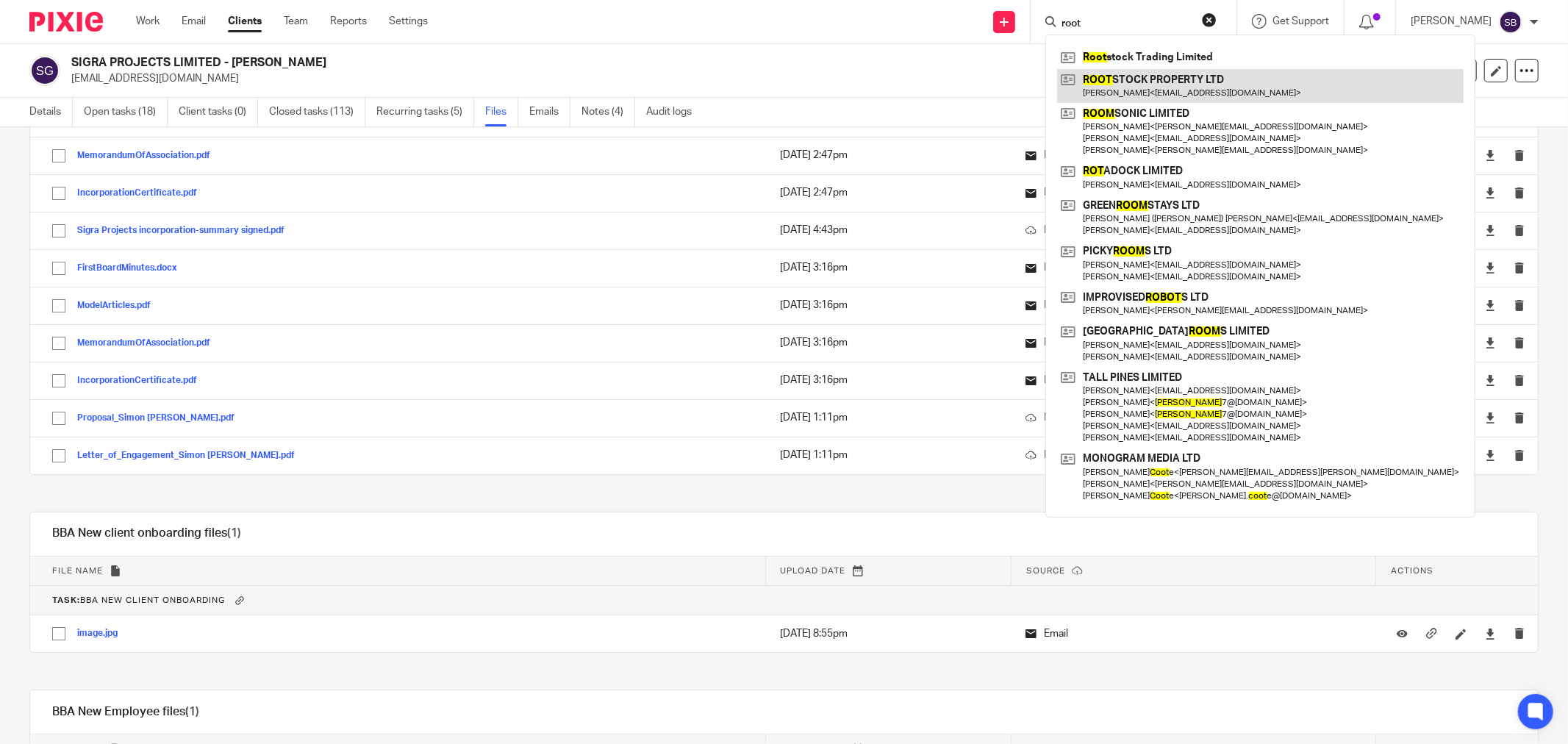
type input "root"
click at [1188, 94] on link at bounding box center [1260, 86] width 406 height 34
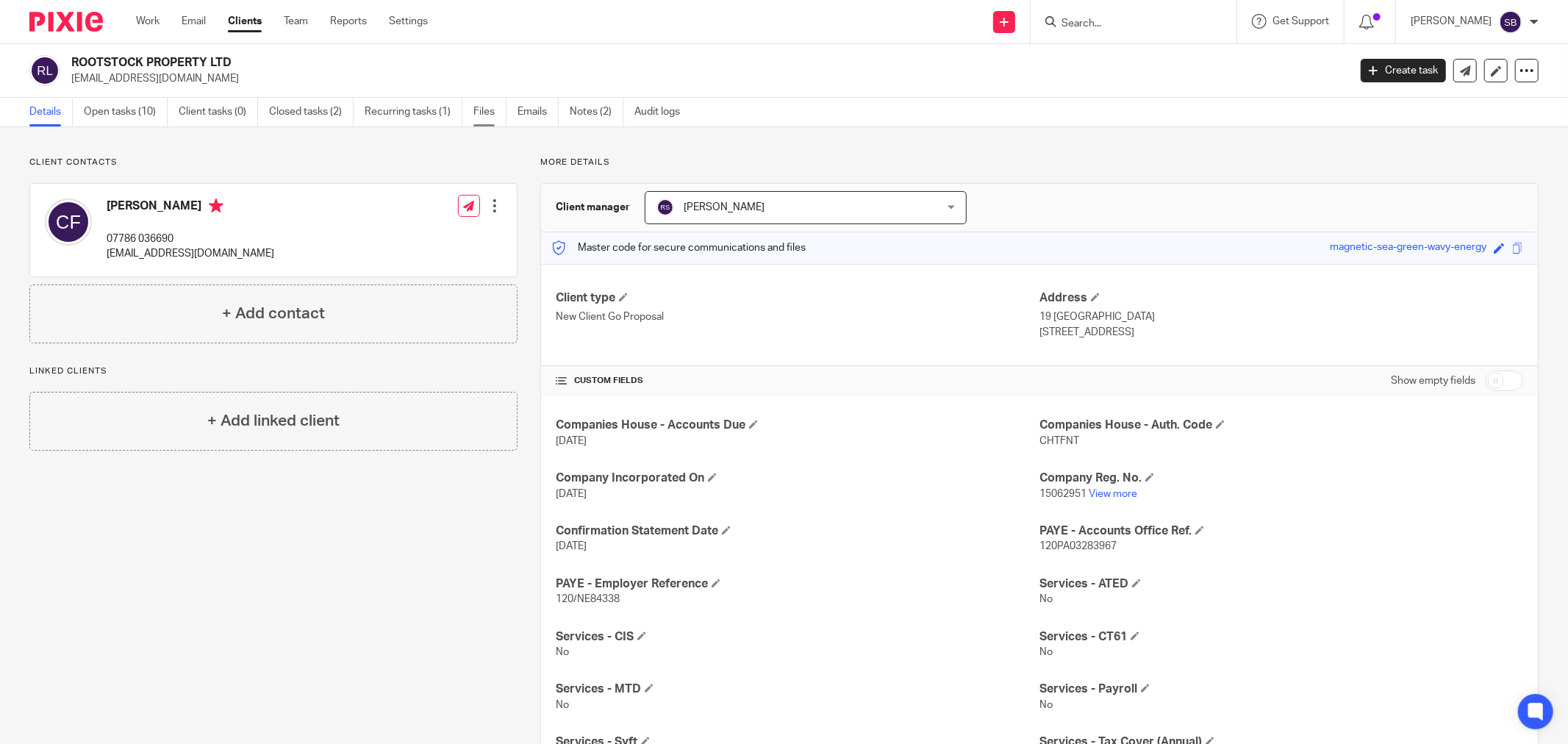
click at [488, 112] on link "Files" at bounding box center [490, 112] width 33 height 28
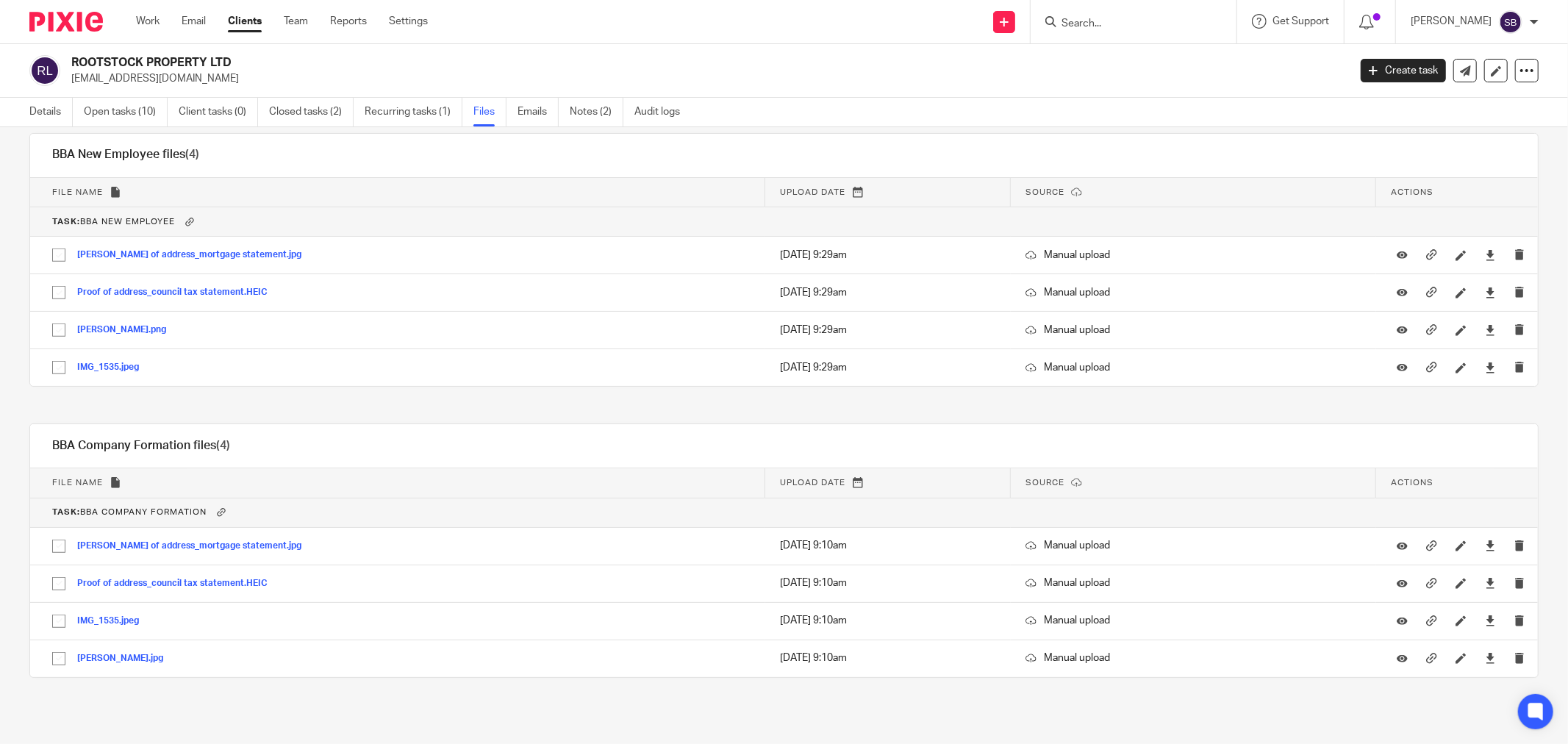
scroll to position [454, 0]
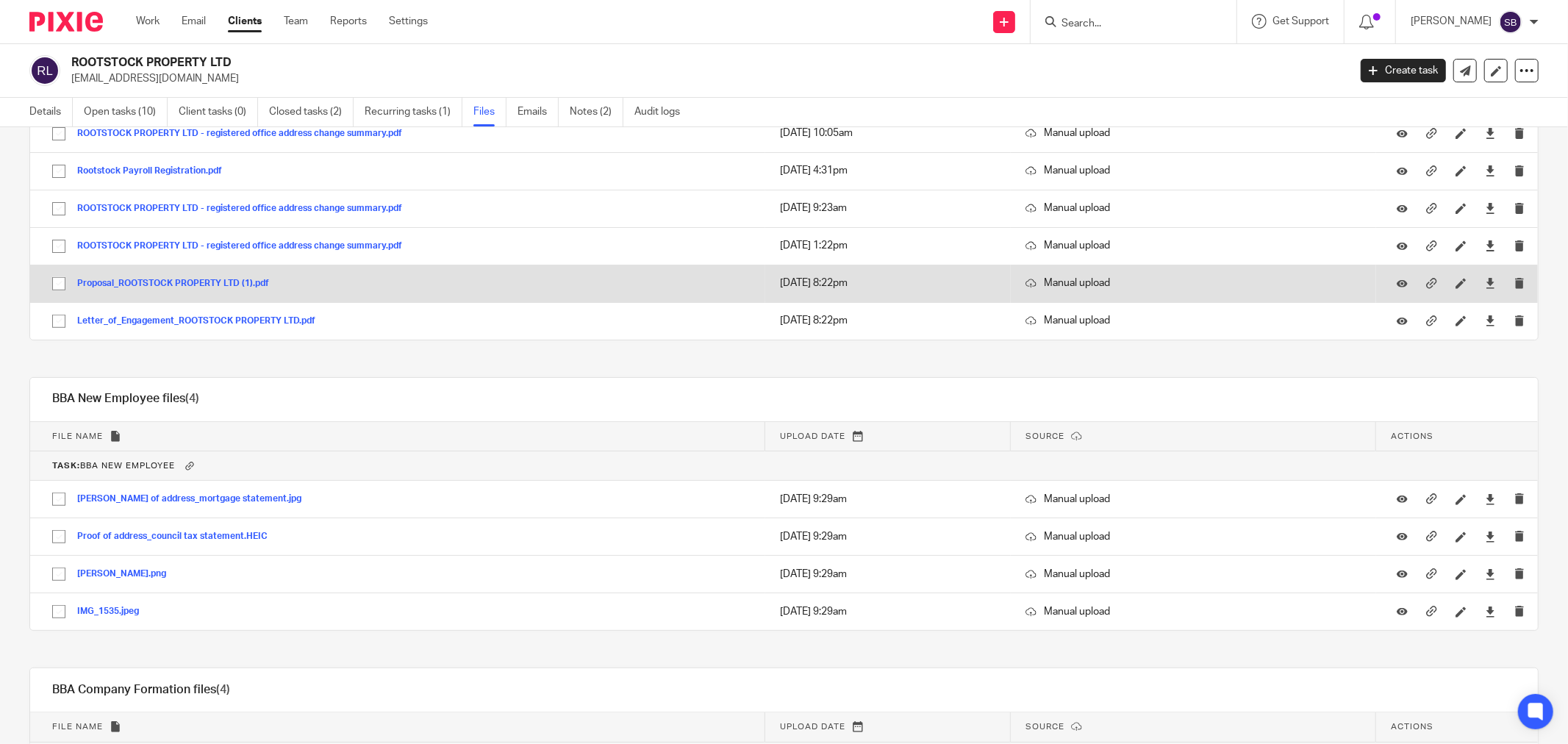
click at [244, 280] on button "Proposal_ROOTSTOCK PROPERTY LTD (1).pdf" at bounding box center [178, 284] width 203 height 10
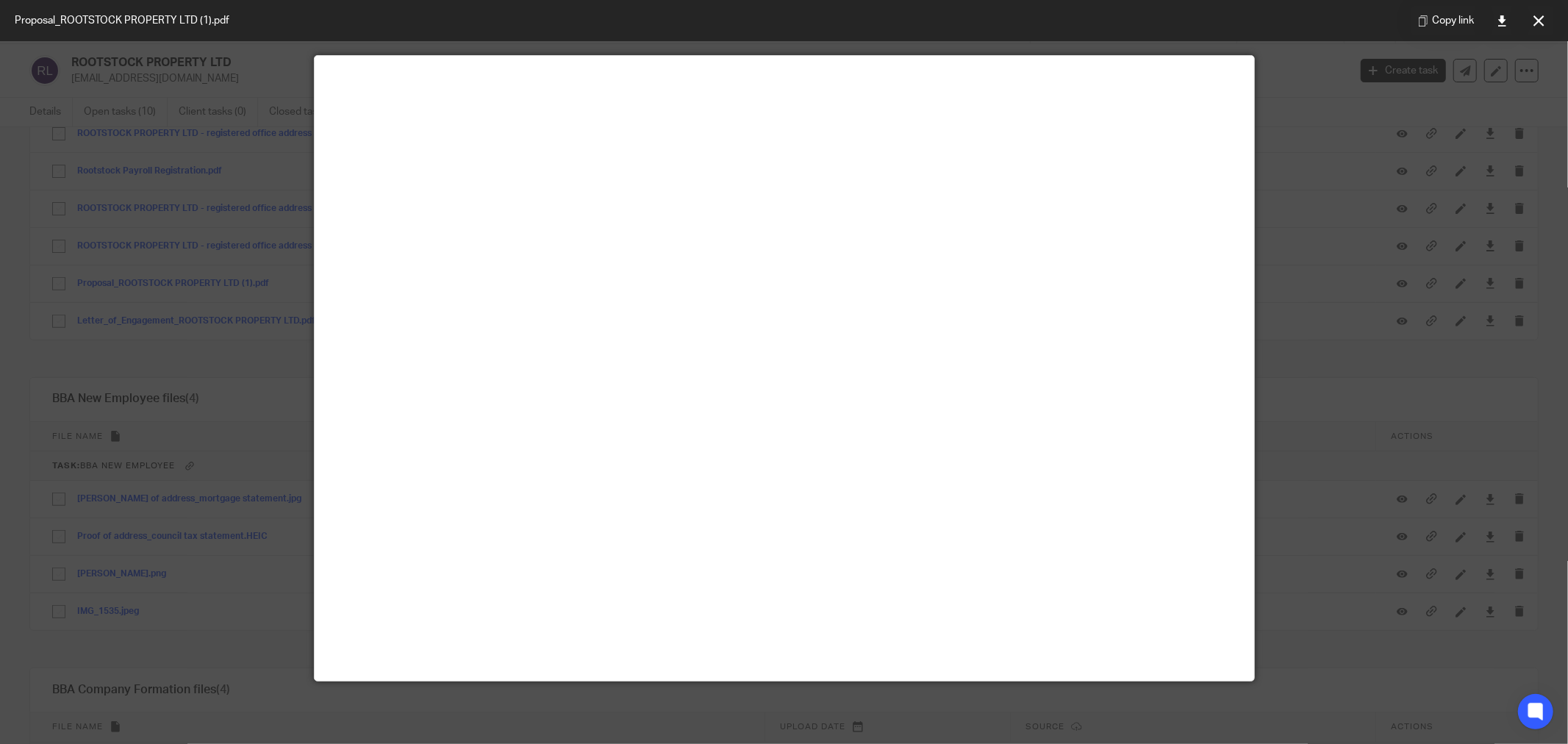
scroll to position [103, 0]
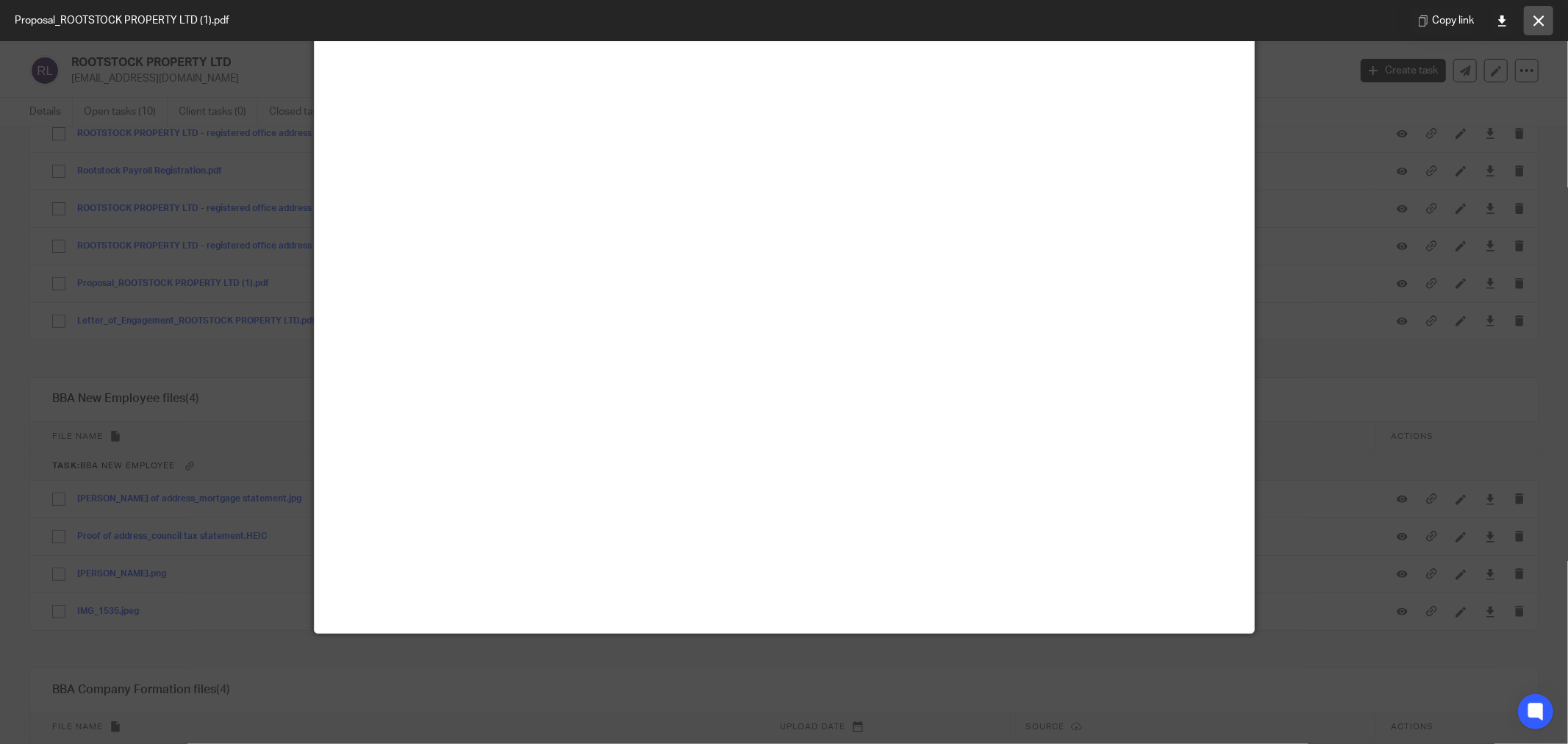
click at [1549, 18] on button at bounding box center [1538, 20] width 29 height 29
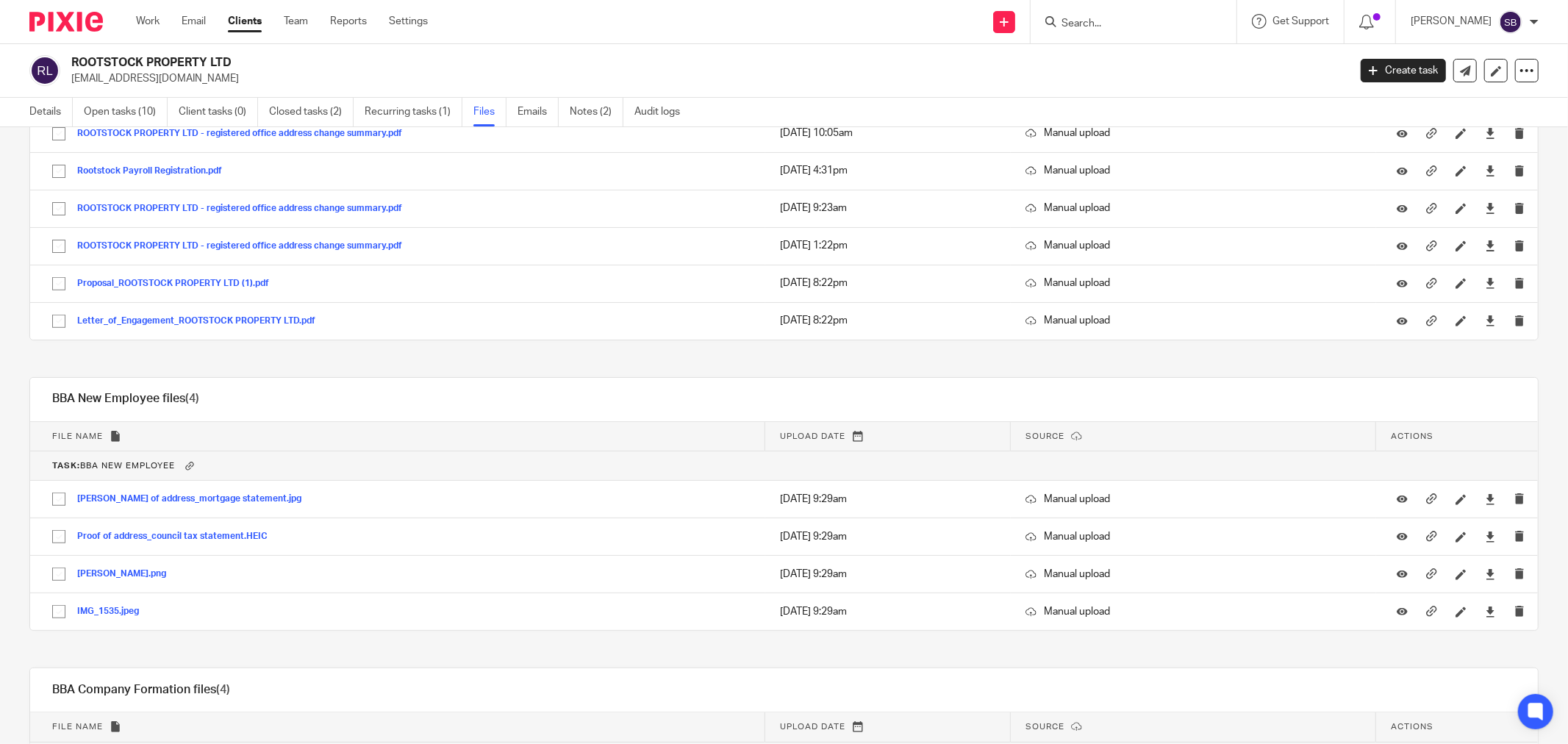
click at [1118, 22] on input "Search" at bounding box center [1126, 24] width 133 height 13
type input "2we"
click at [1149, 71] on link at bounding box center [1182, 63] width 249 height 34
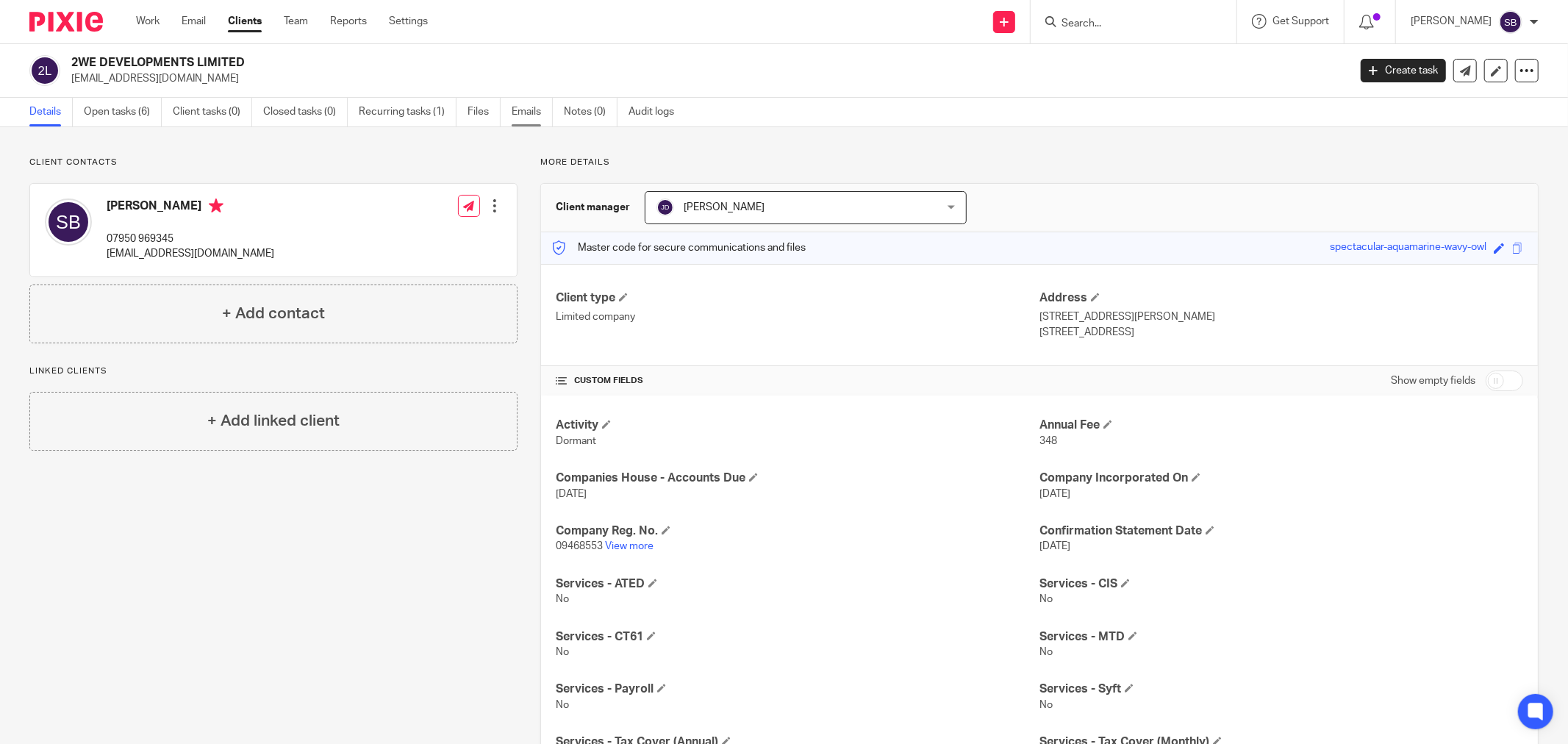
click at [522, 114] on link "Emails" at bounding box center [532, 112] width 41 height 28
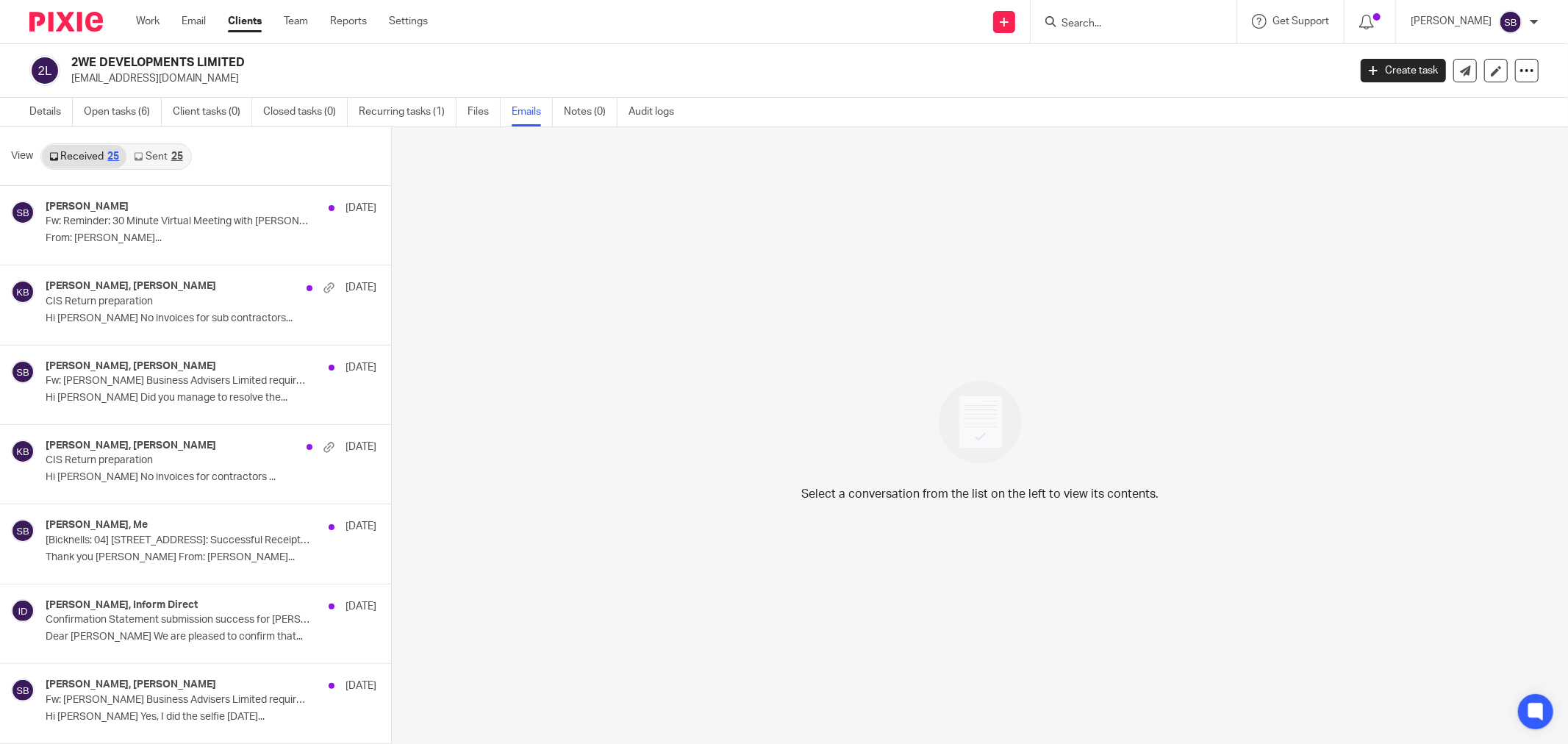
click at [155, 152] on link "Sent 25" at bounding box center [159, 157] width 63 height 23
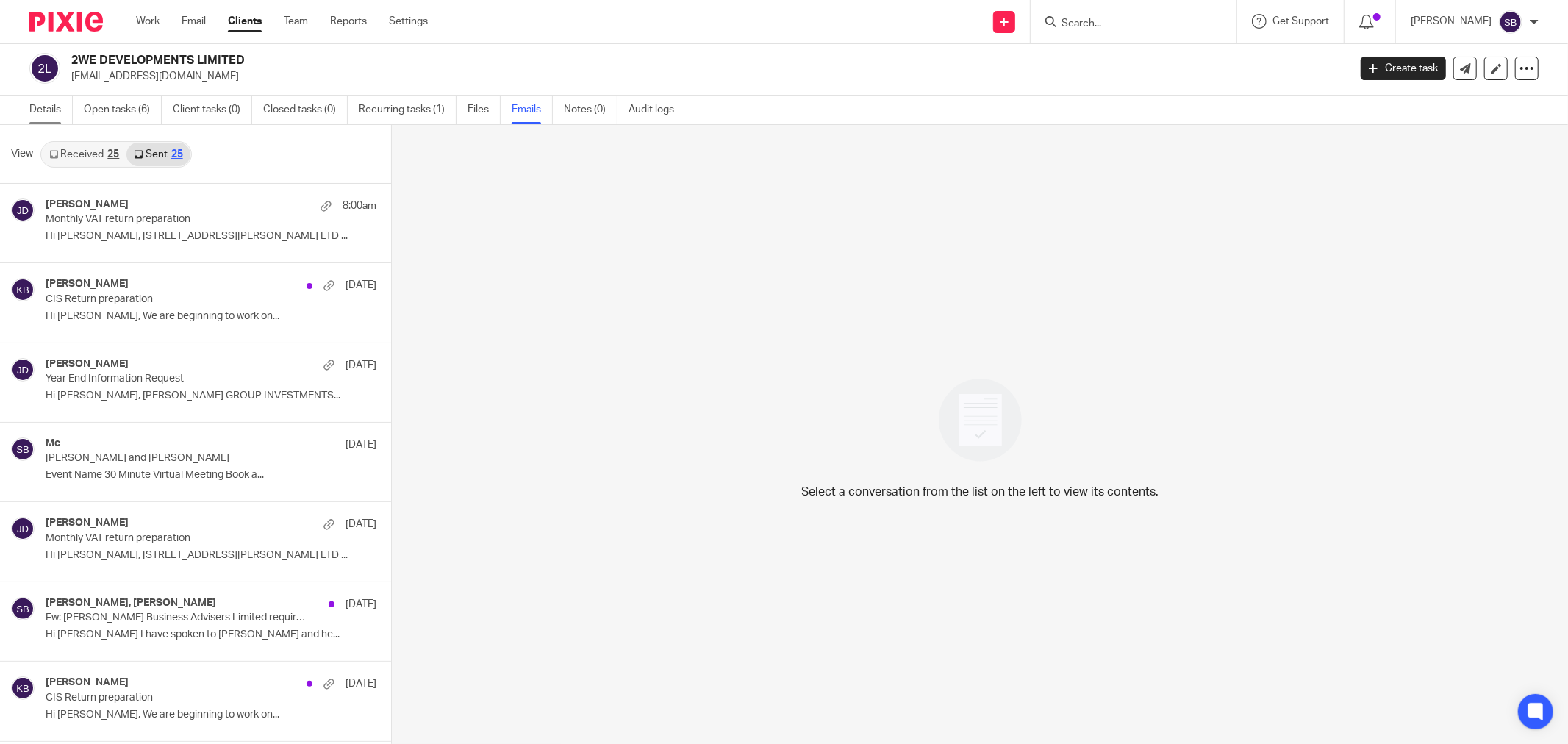
click at [46, 121] on link "Details" at bounding box center [51, 110] width 43 height 28
